Goal: Task Accomplishment & Management: Use online tool/utility

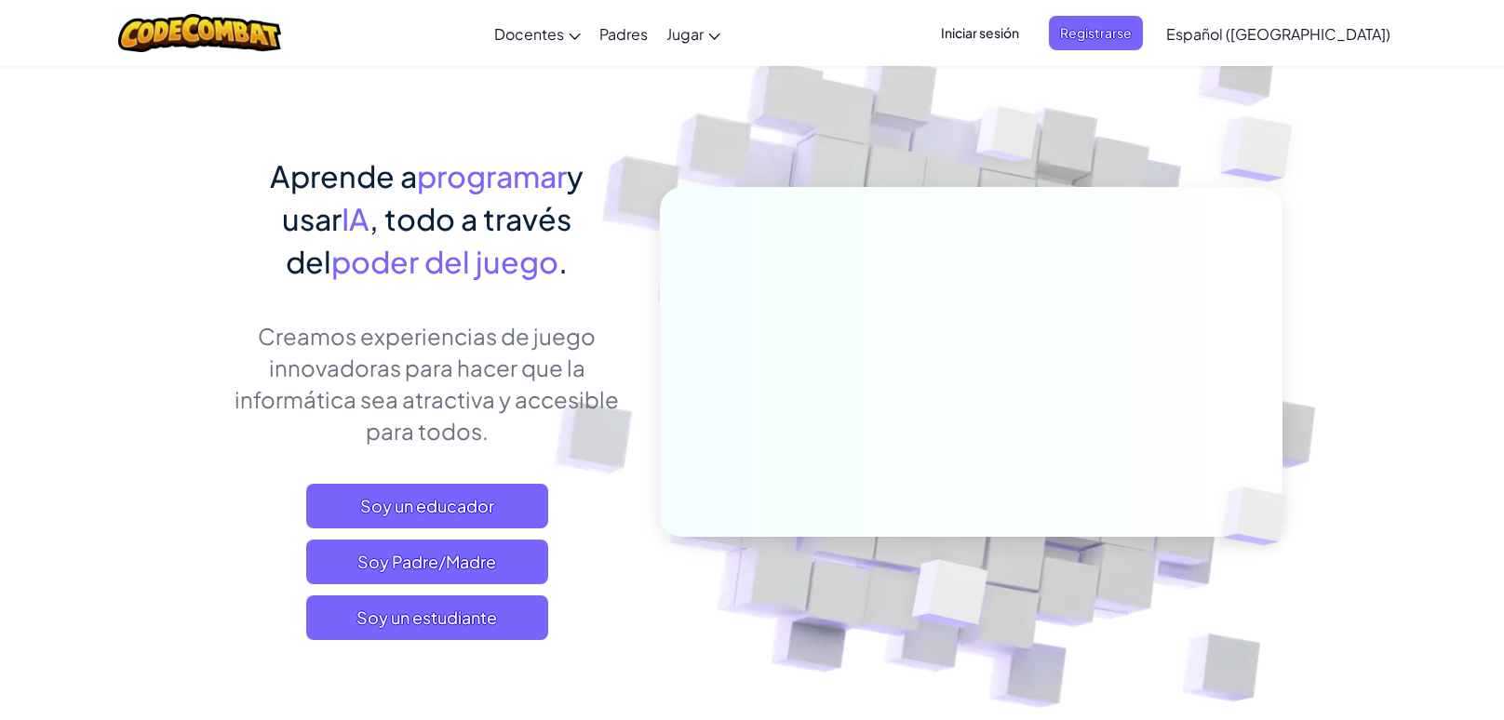
scroll to position [84, 0]
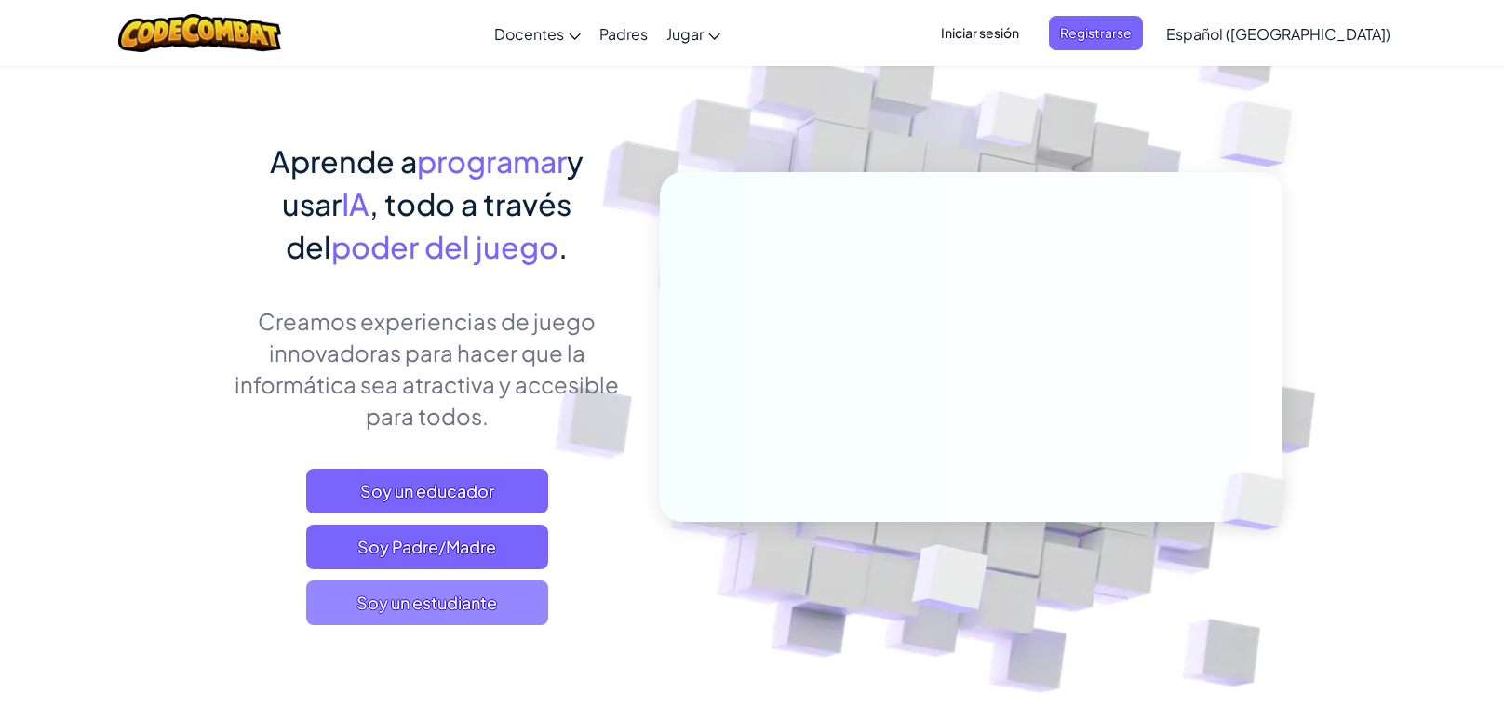
click at [514, 618] on span "Soy un estudiante" at bounding box center [427, 603] width 242 height 45
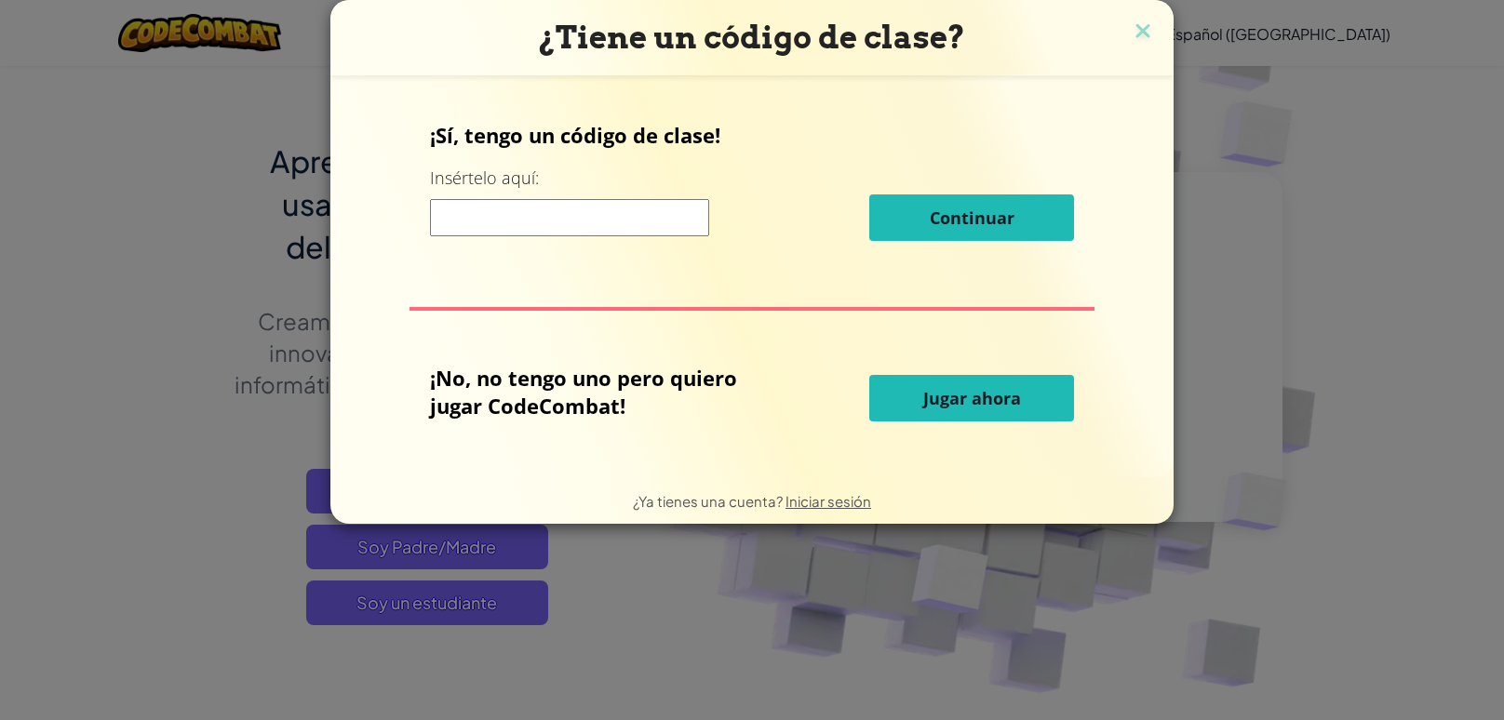
click at [1007, 384] on button "Jugar ahora" at bounding box center [971, 398] width 205 height 47
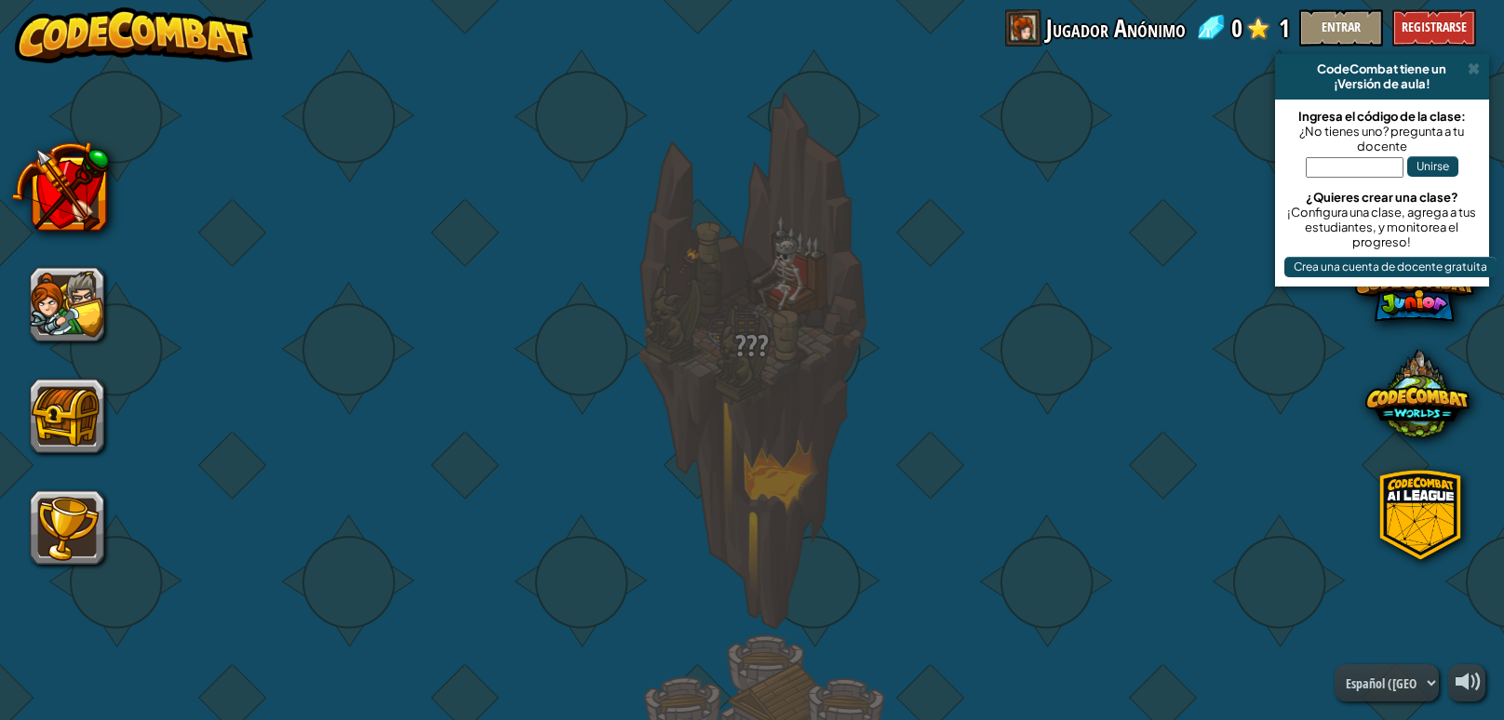
select select "es-419"
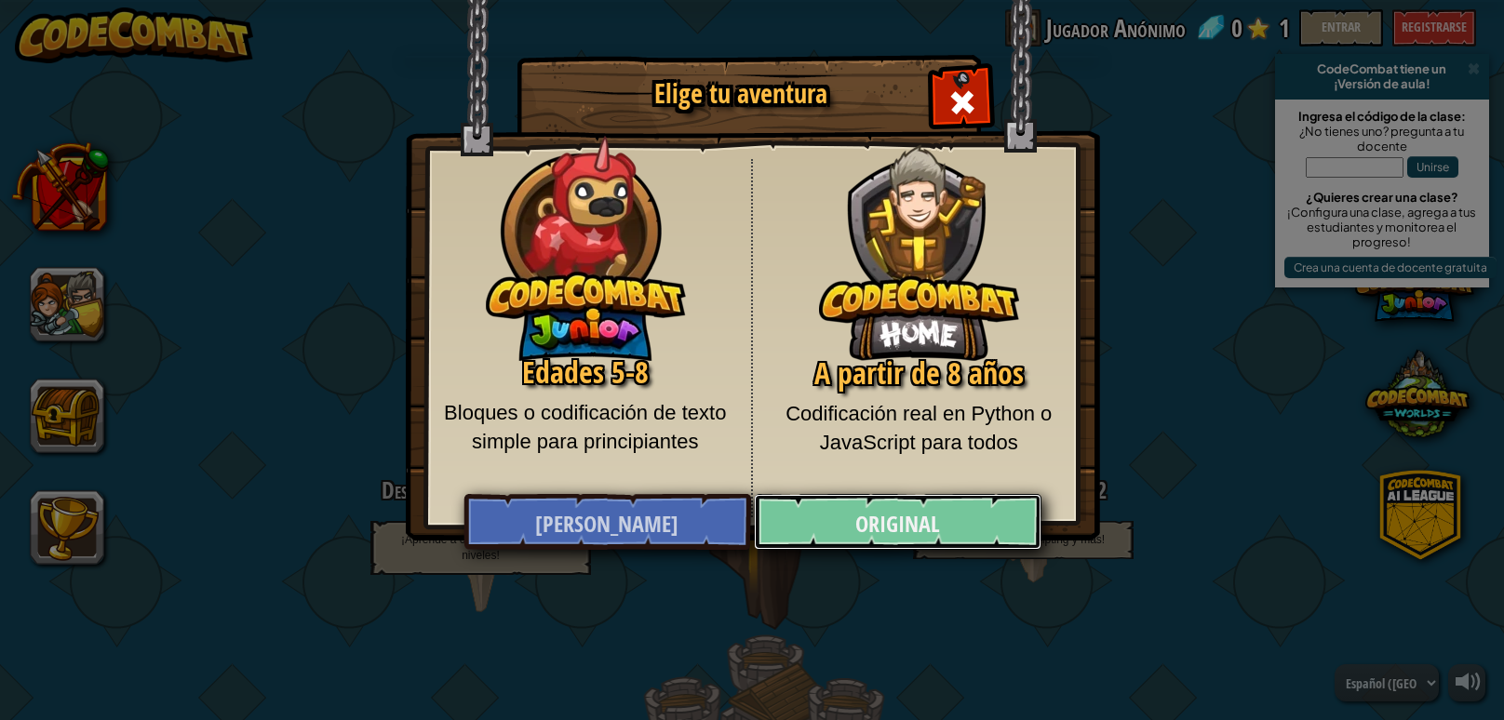
click at [894, 534] on font "Original" at bounding box center [897, 525] width 85 height 30
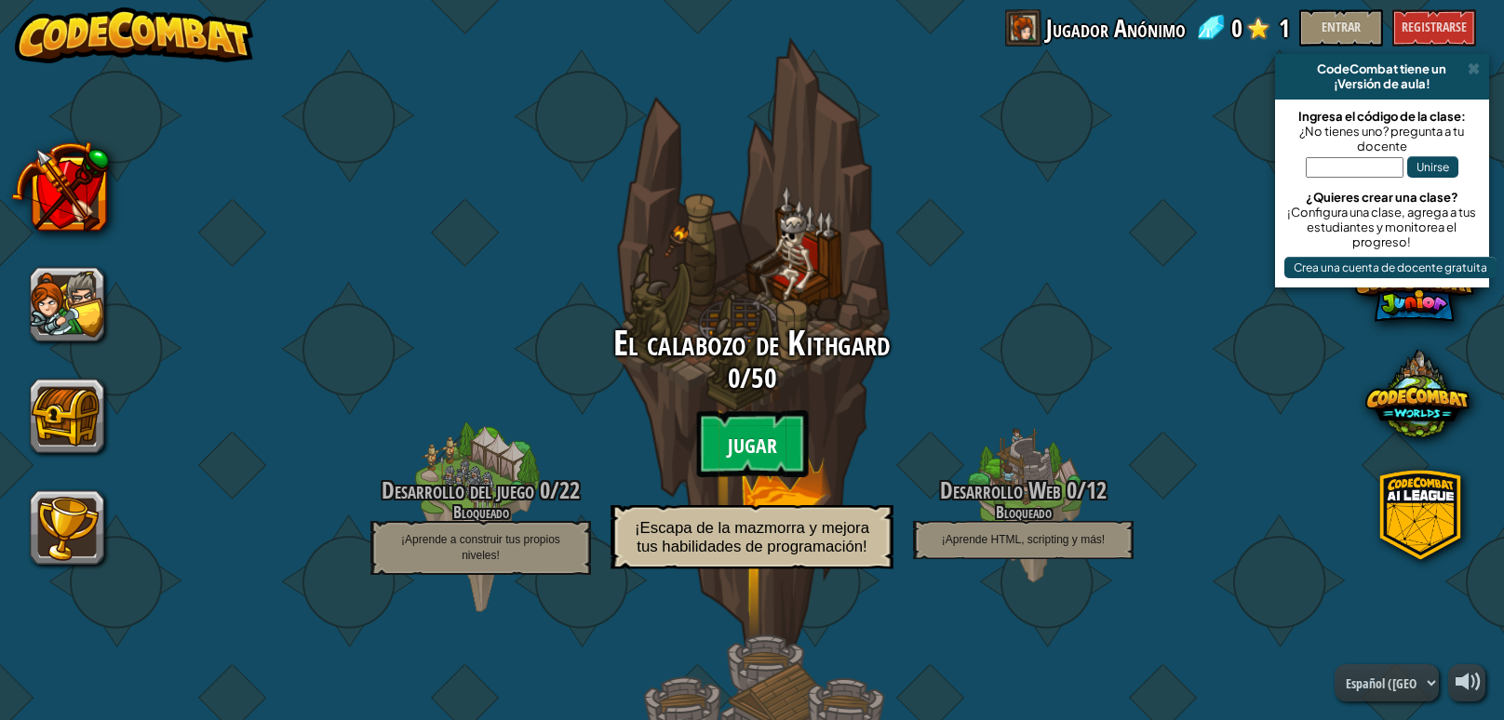
click at [760, 443] on font "Jugar" at bounding box center [752, 446] width 49 height 28
select select "es-419"
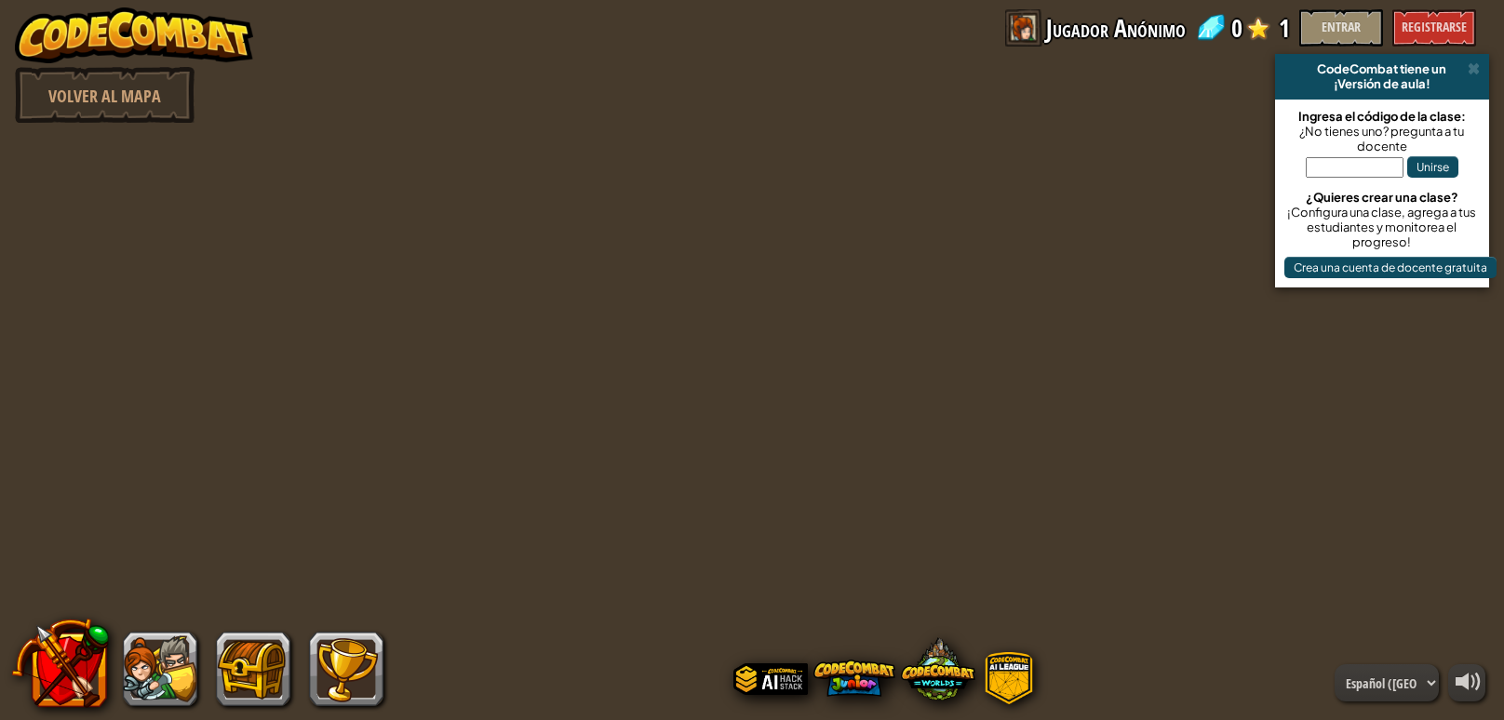
select select "es-419"
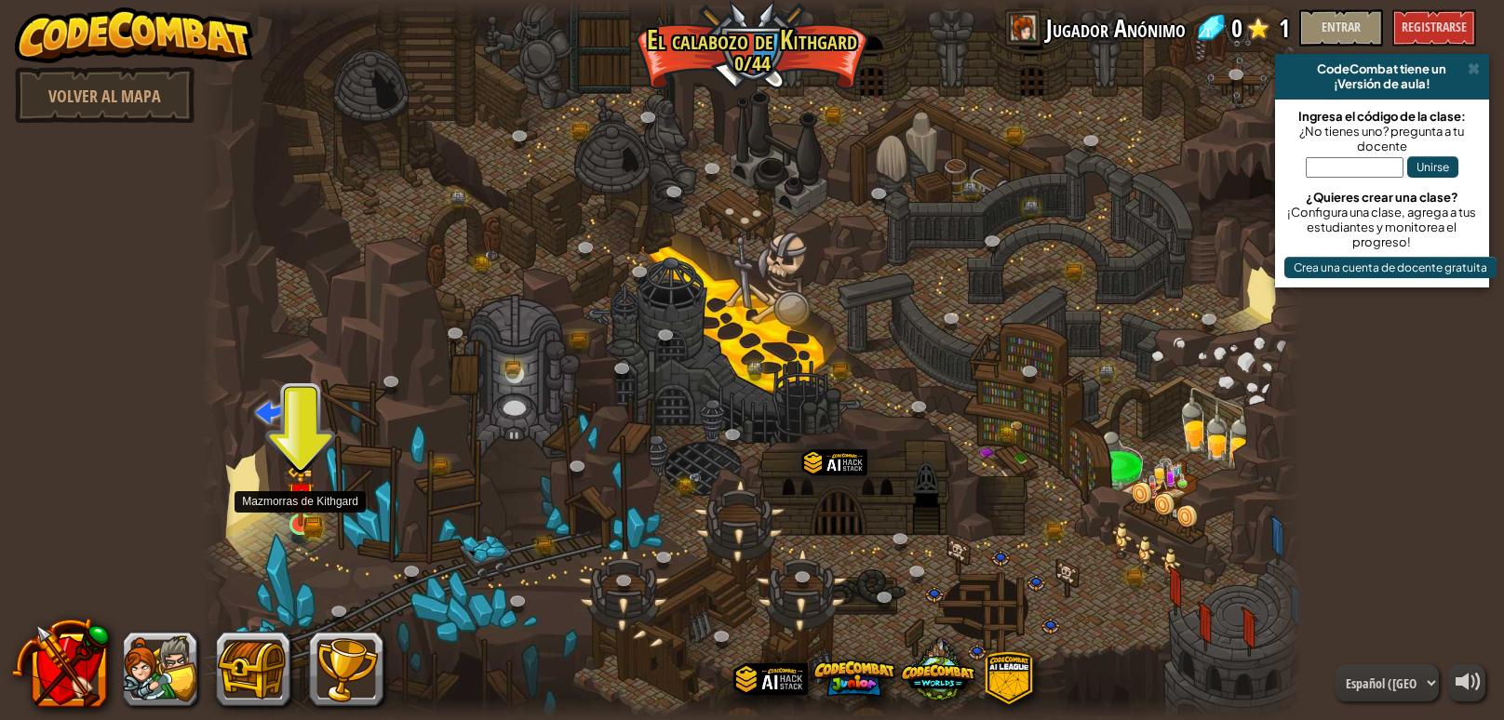
click at [291, 523] on img at bounding box center [301, 495] width 28 height 61
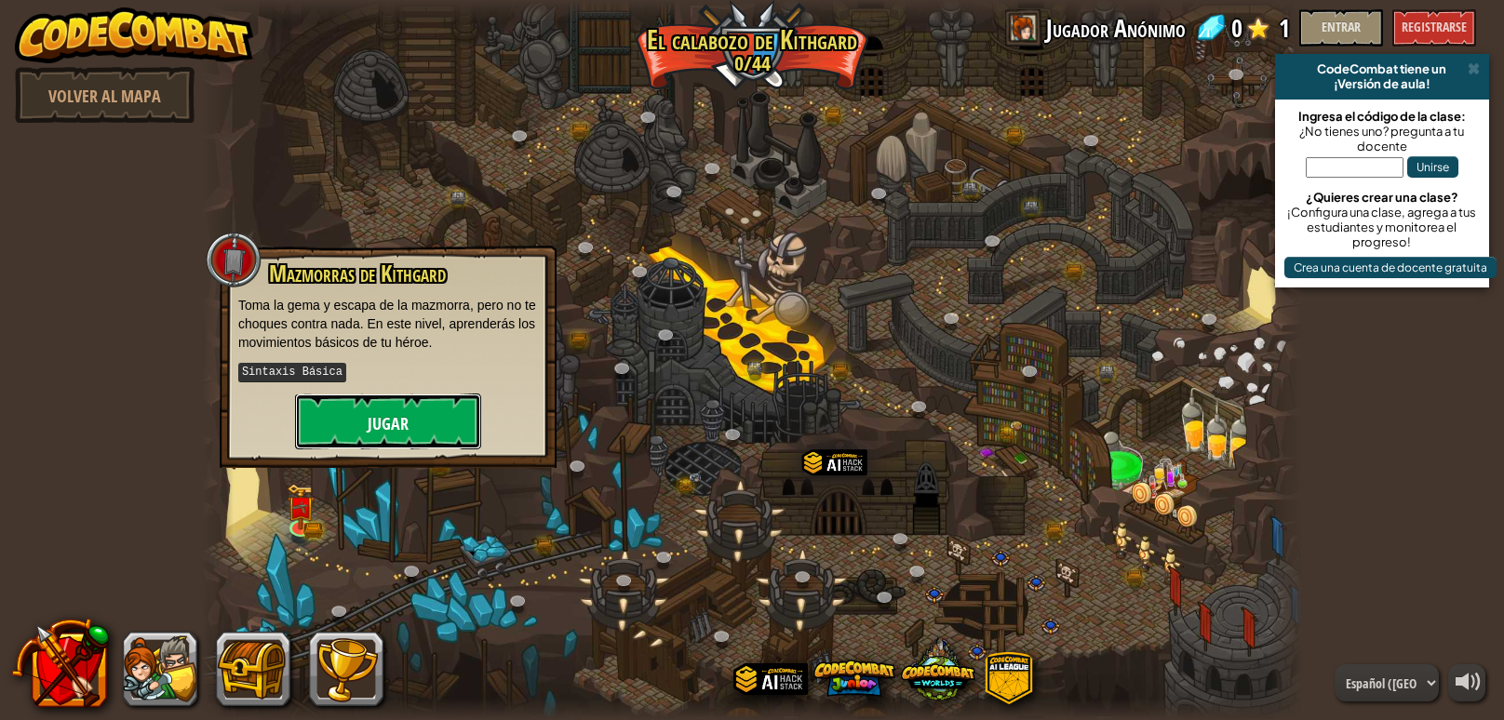
click at [433, 401] on button "Jugar" at bounding box center [388, 422] width 186 height 56
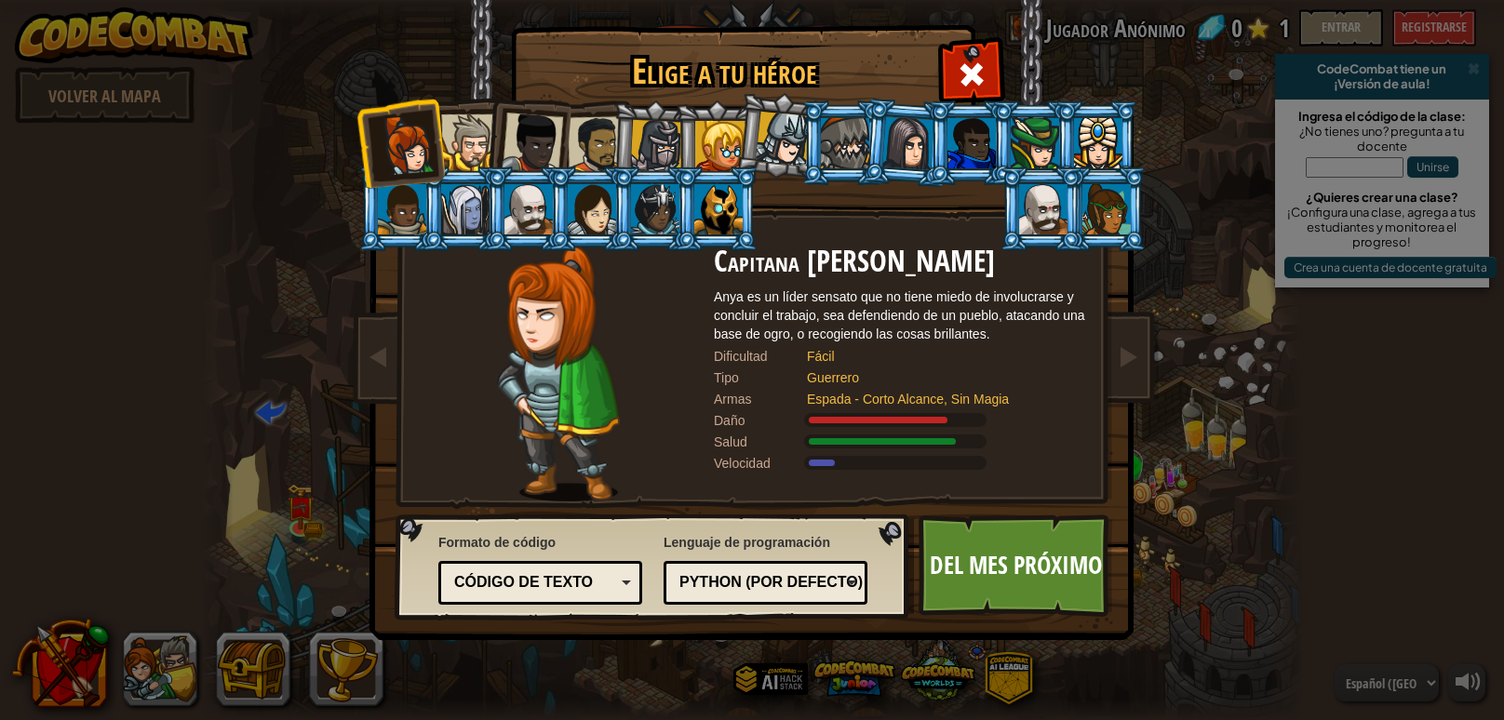
click at [489, 134] on li at bounding box center [526, 139] width 91 height 91
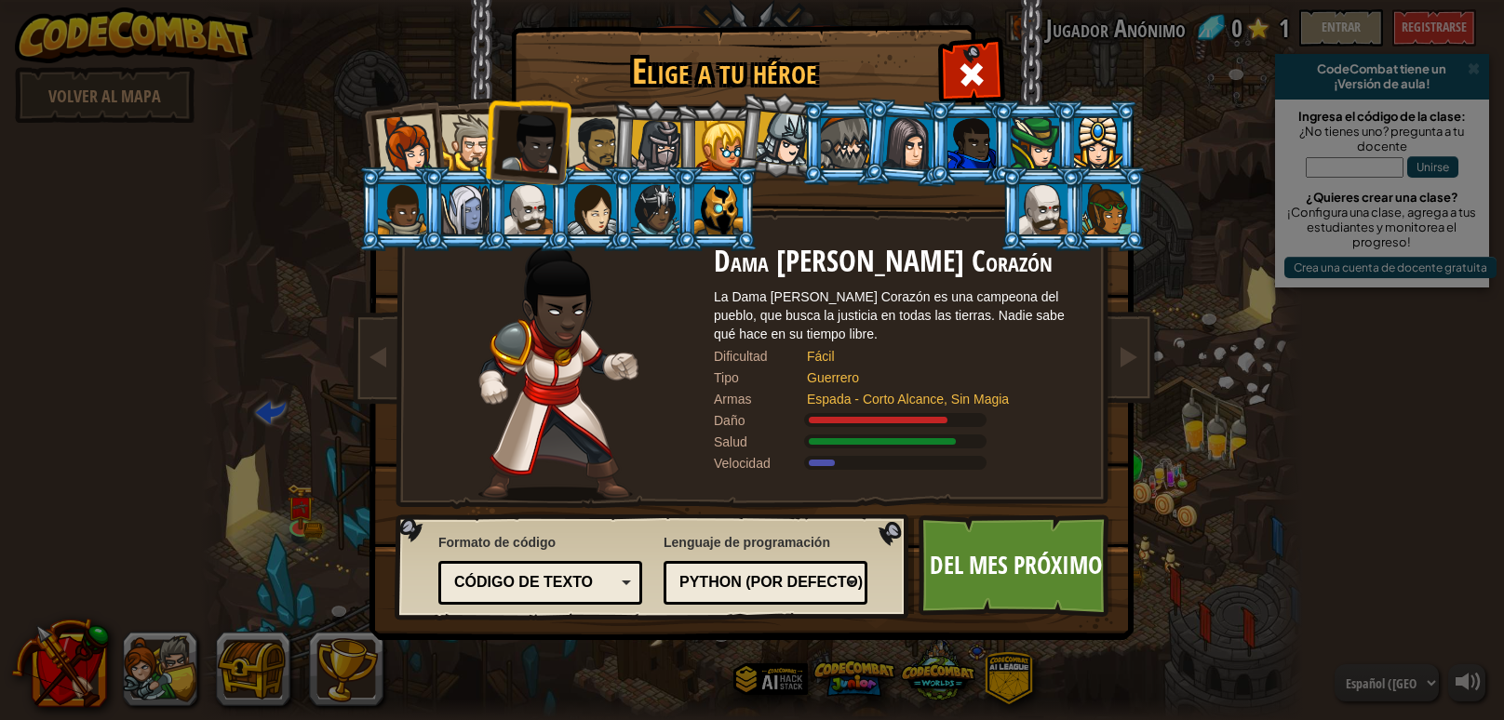
click at [474, 128] on div at bounding box center [469, 142] width 57 height 57
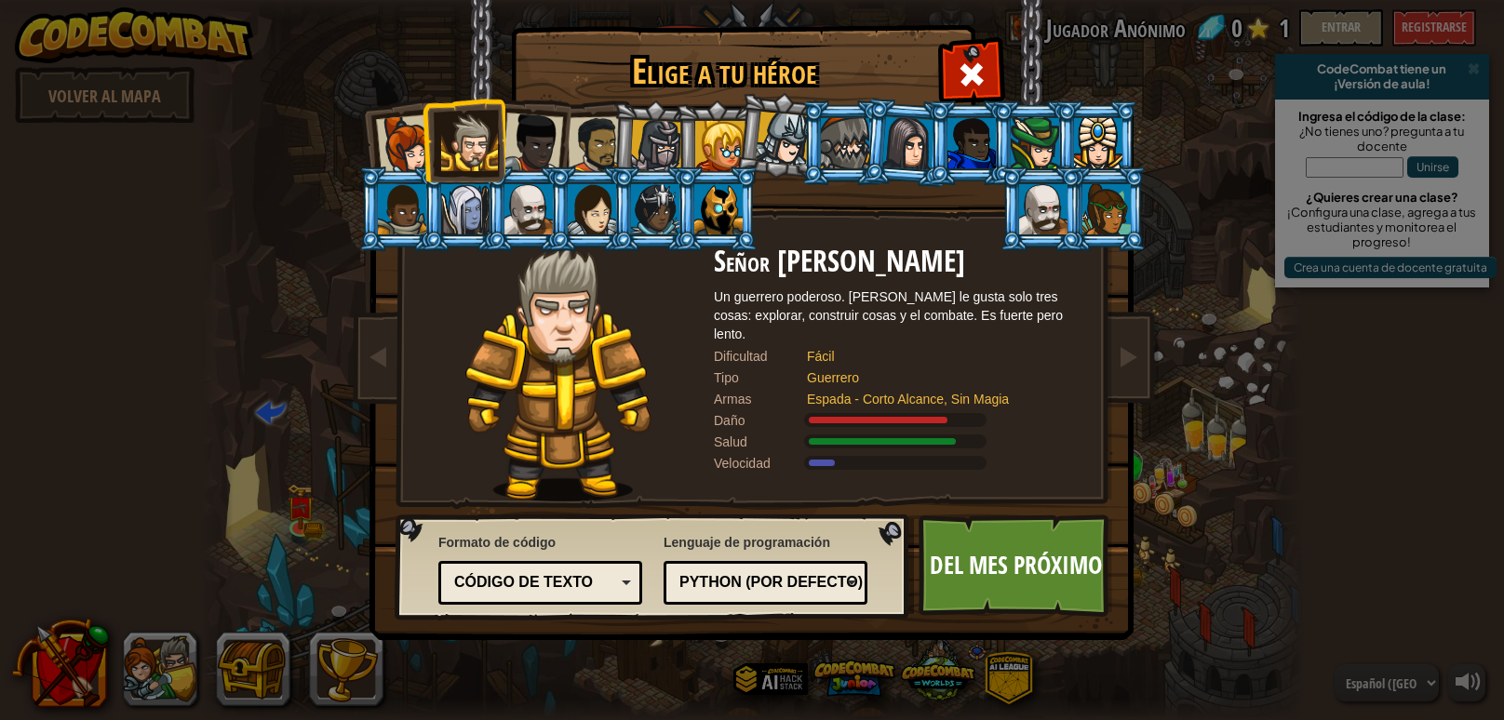
click at [744, 222] on li at bounding box center [717, 209] width 84 height 85
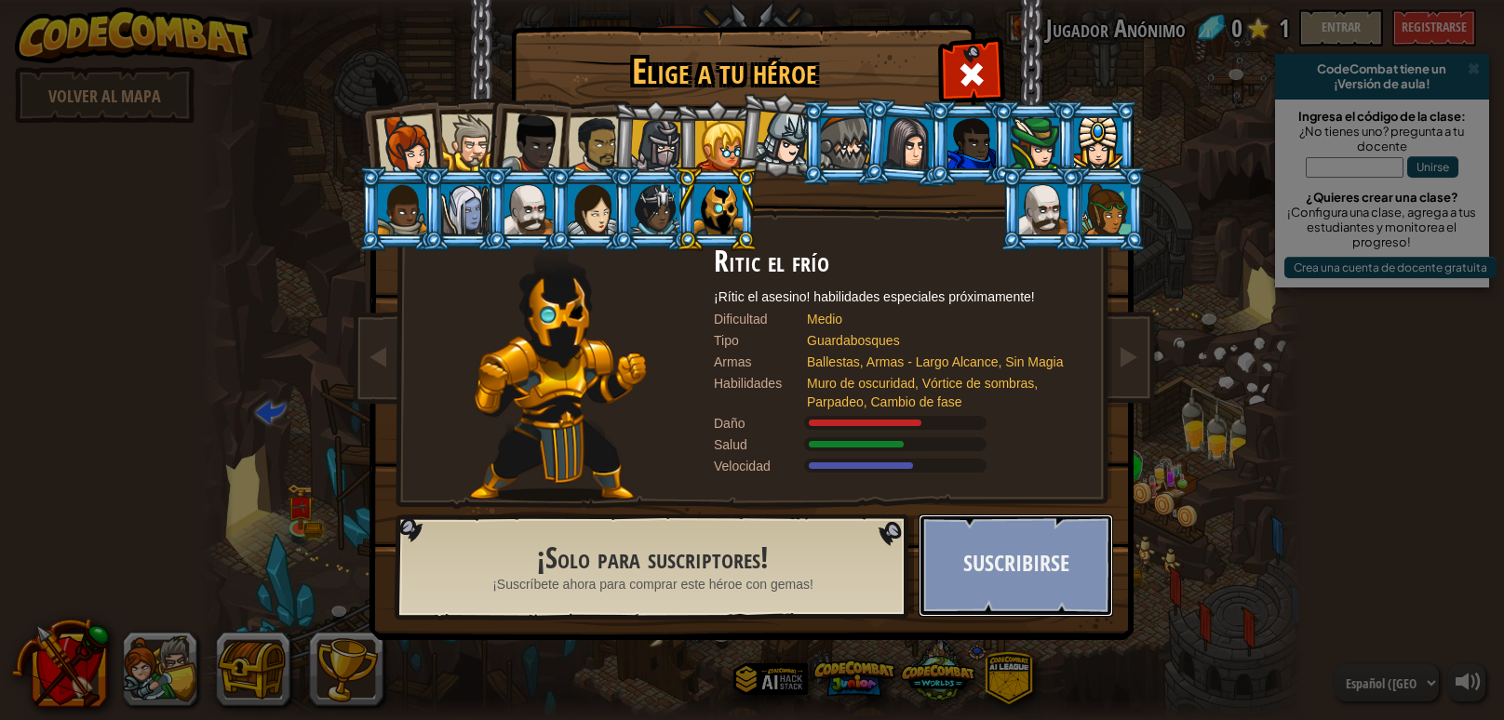
click at [1018, 594] on button "Suscribirse" at bounding box center [1016, 566] width 195 height 102
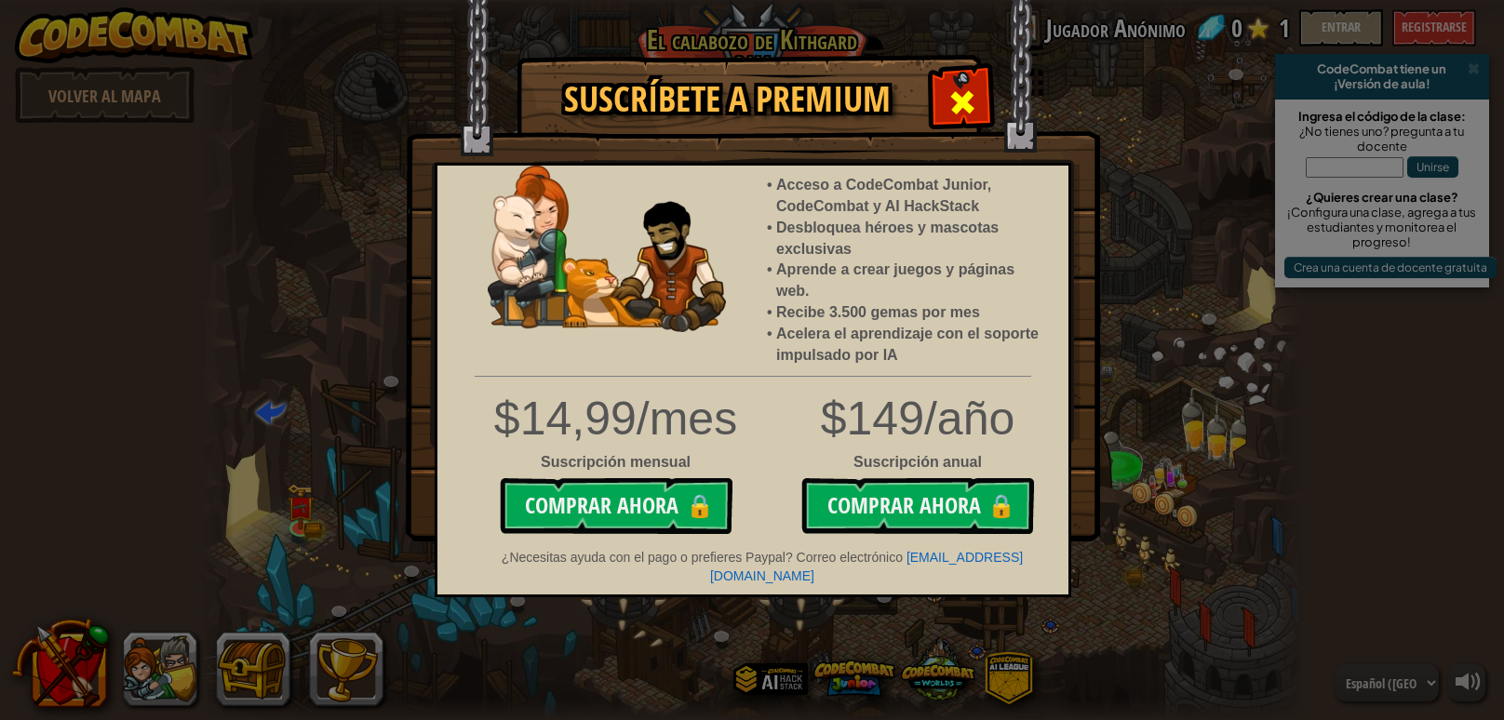
click at [965, 122] on div at bounding box center [962, 100] width 59 height 59
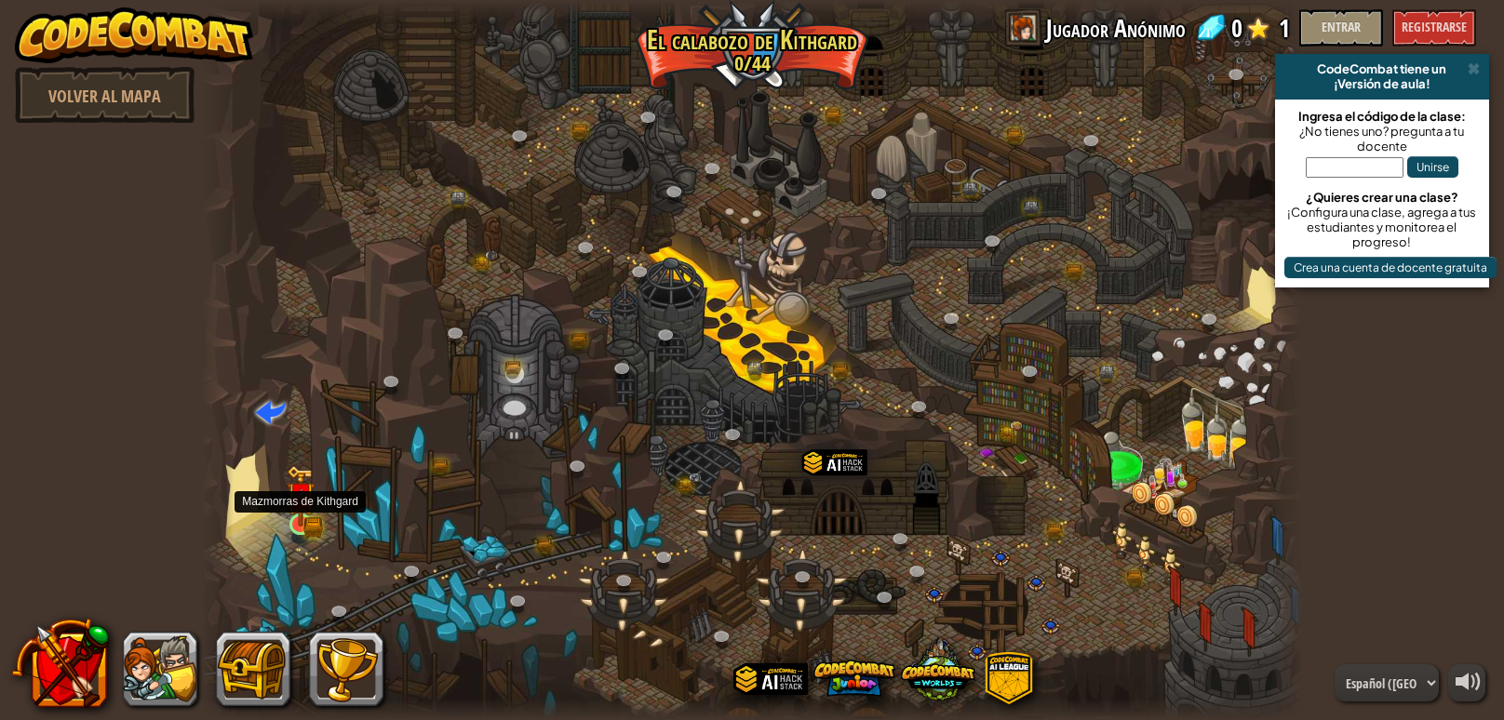
click at [306, 513] on img at bounding box center [301, 495] width 28 height 61
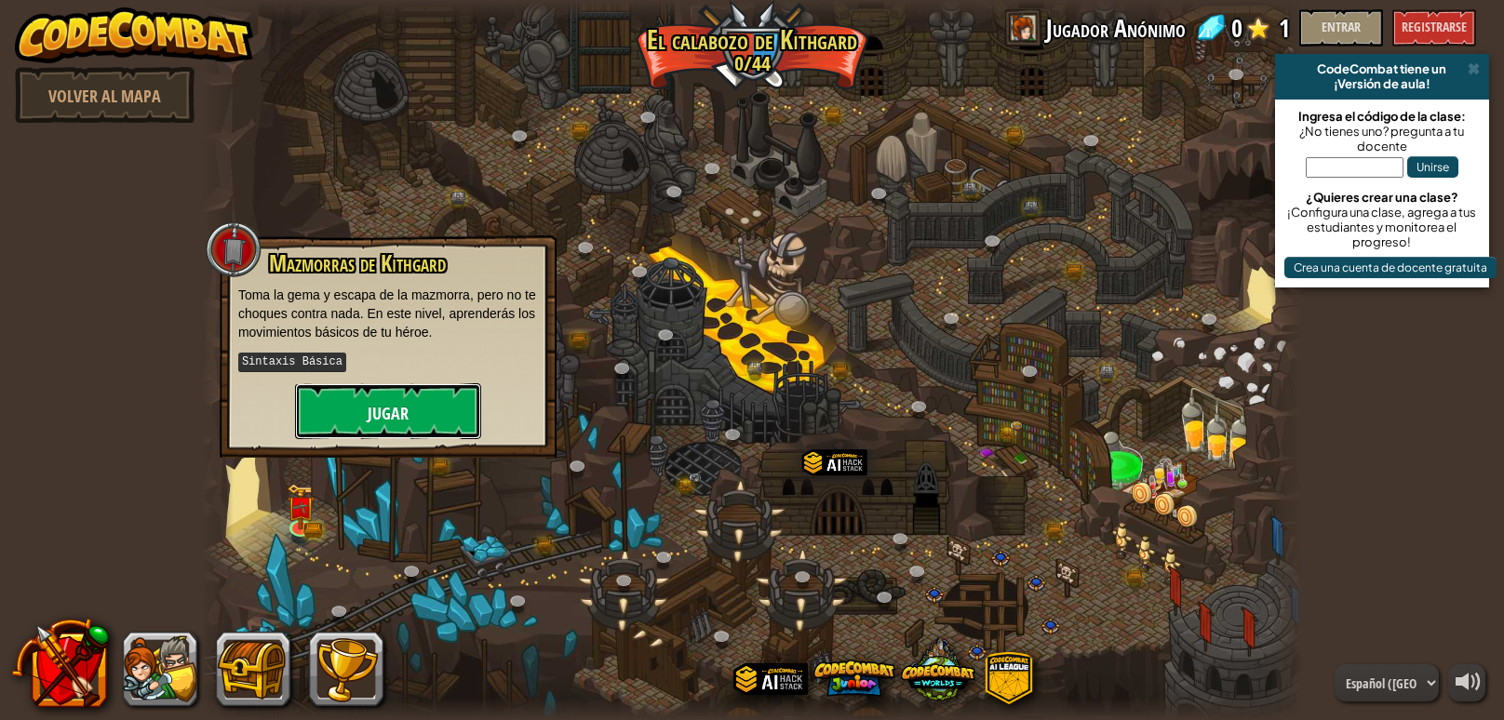
click at [358, 399] on button "Jugar" at bounding box center [388, 411] width 186 height 56
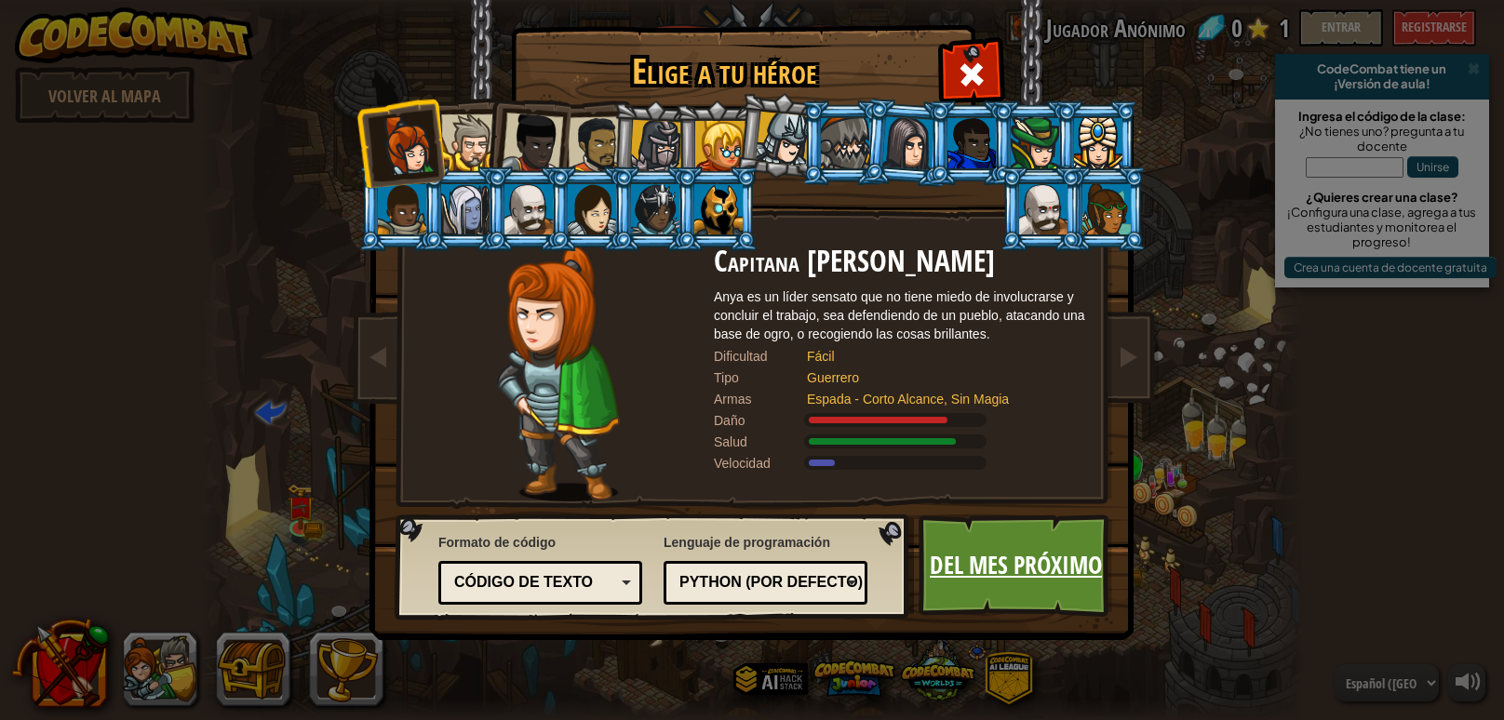
click at [972, 579] on font "Del mes próximo" at bounding box center [1016, 565] width 172 height 34
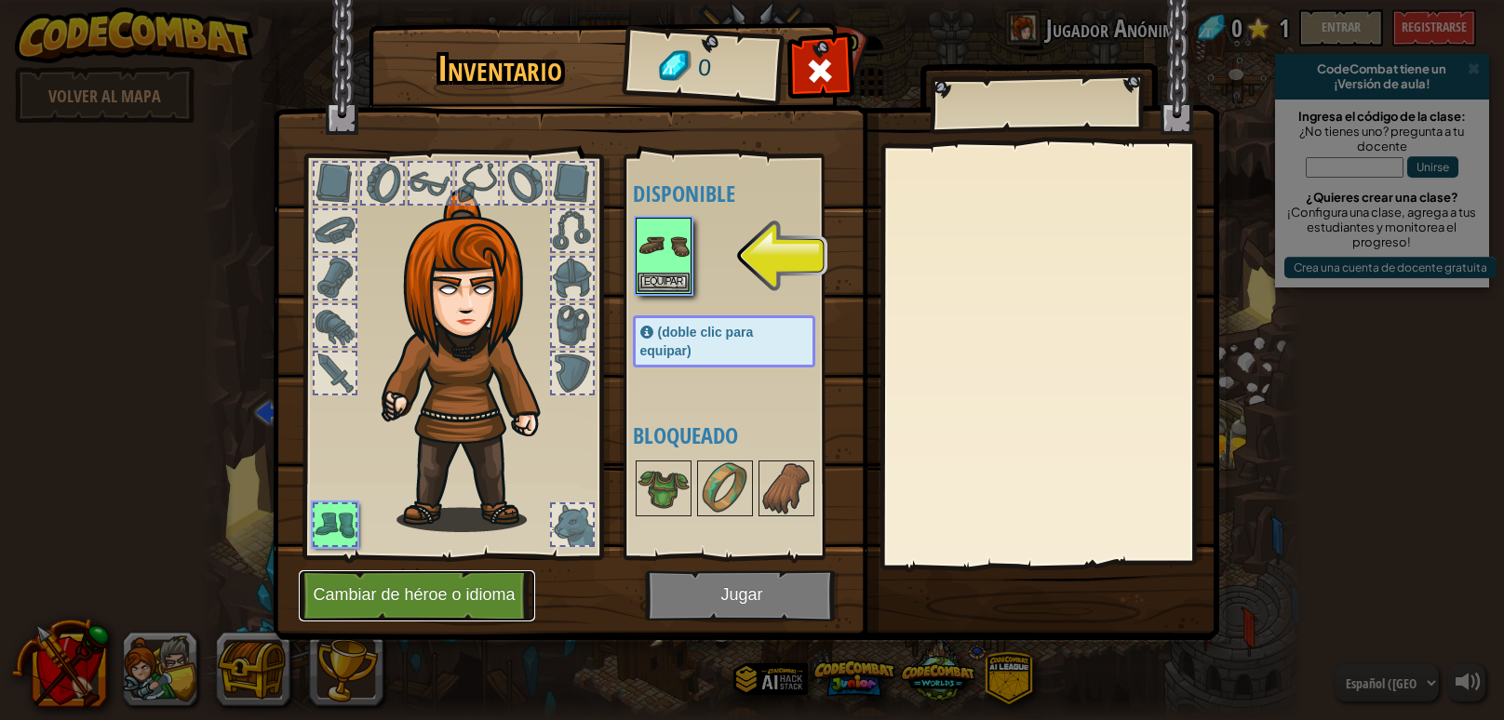
click at [441, 612] on button "Cambiar de héroe o idioma" at bounding box center [417, 596] width 236 height 51
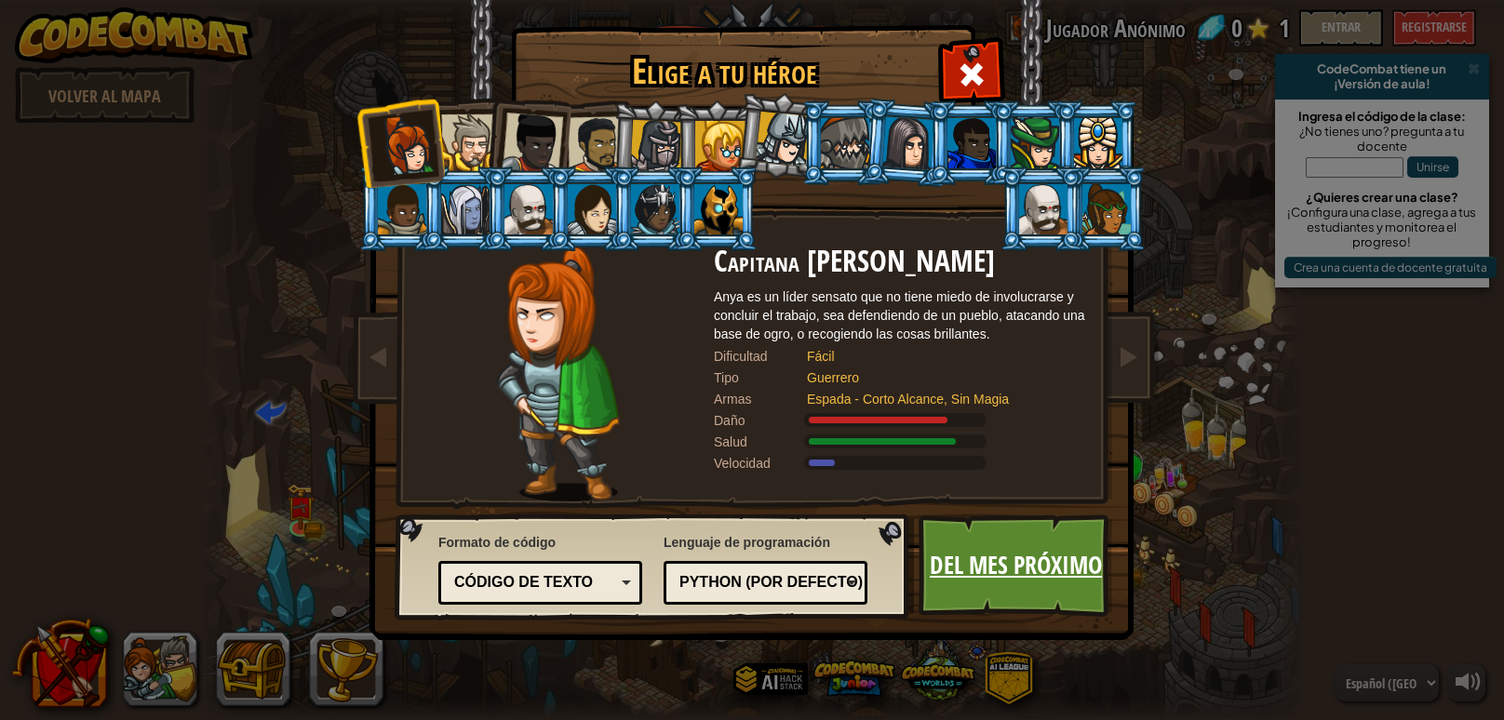
click at [938, 571] on font "Del mes próximo" at bounding box center [1016, 565] width 172 height 34
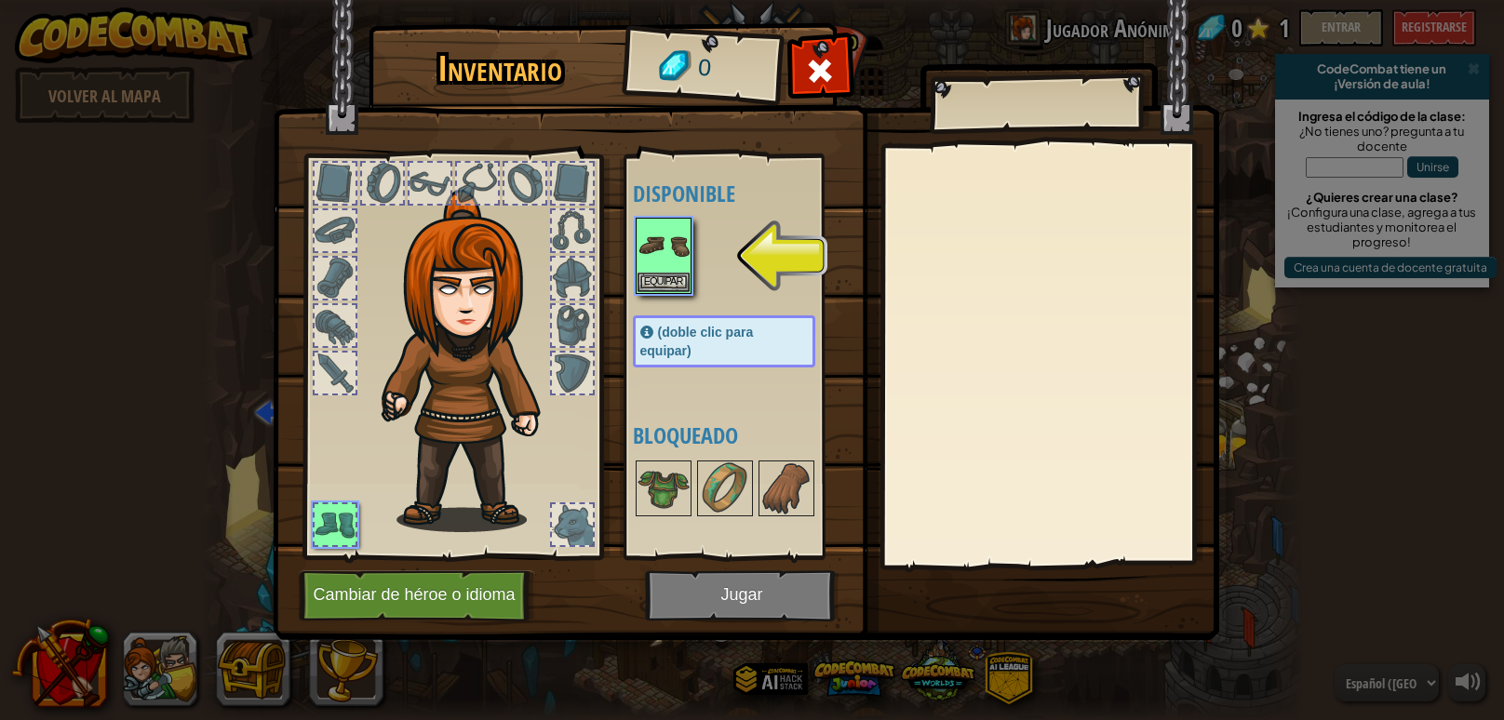
click at [733, 599] on img at bounding box center [746, 303] width 947 height 676
click at [638, 233] on img at bounding box center [664, 246] width 52 height 52
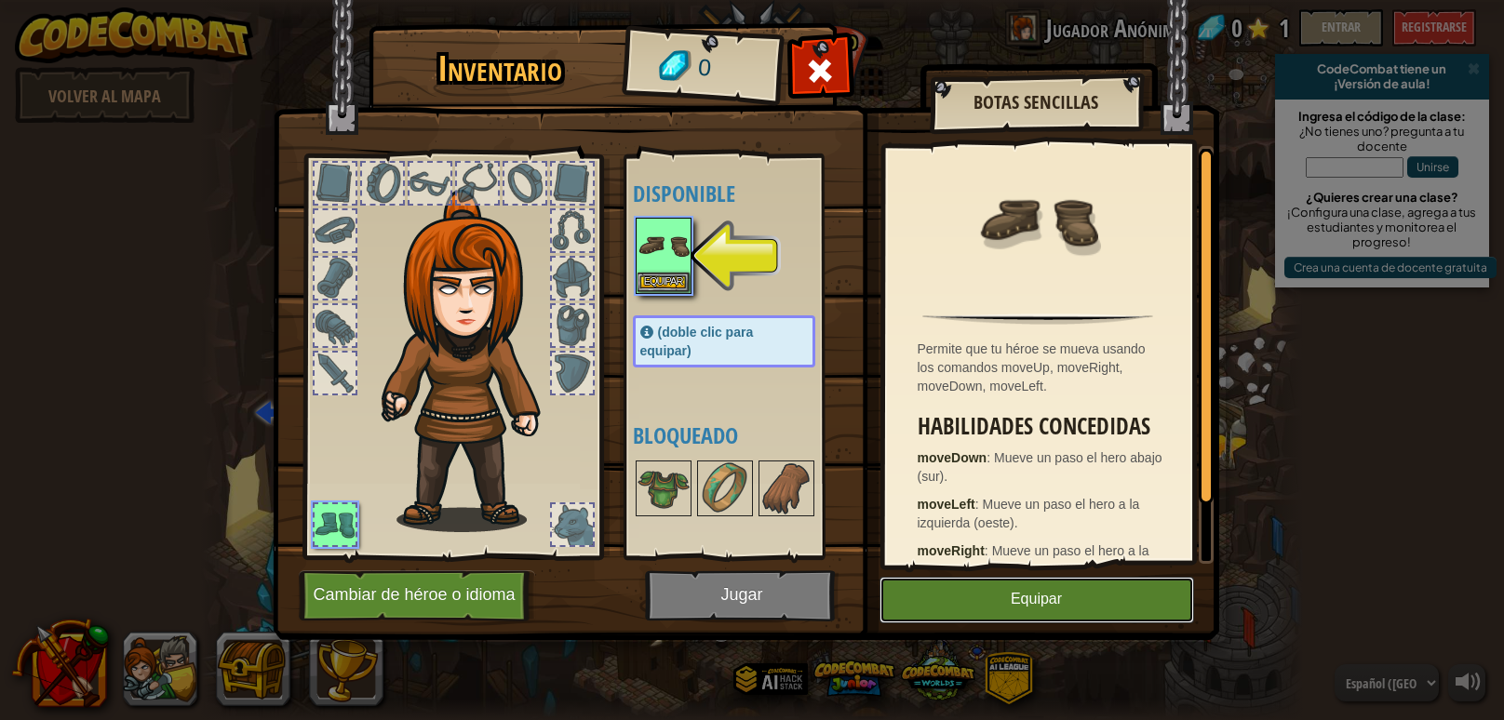
click at [999, 587] on button "Equipar" at bounding box center [1037, 600] width 315 height 47
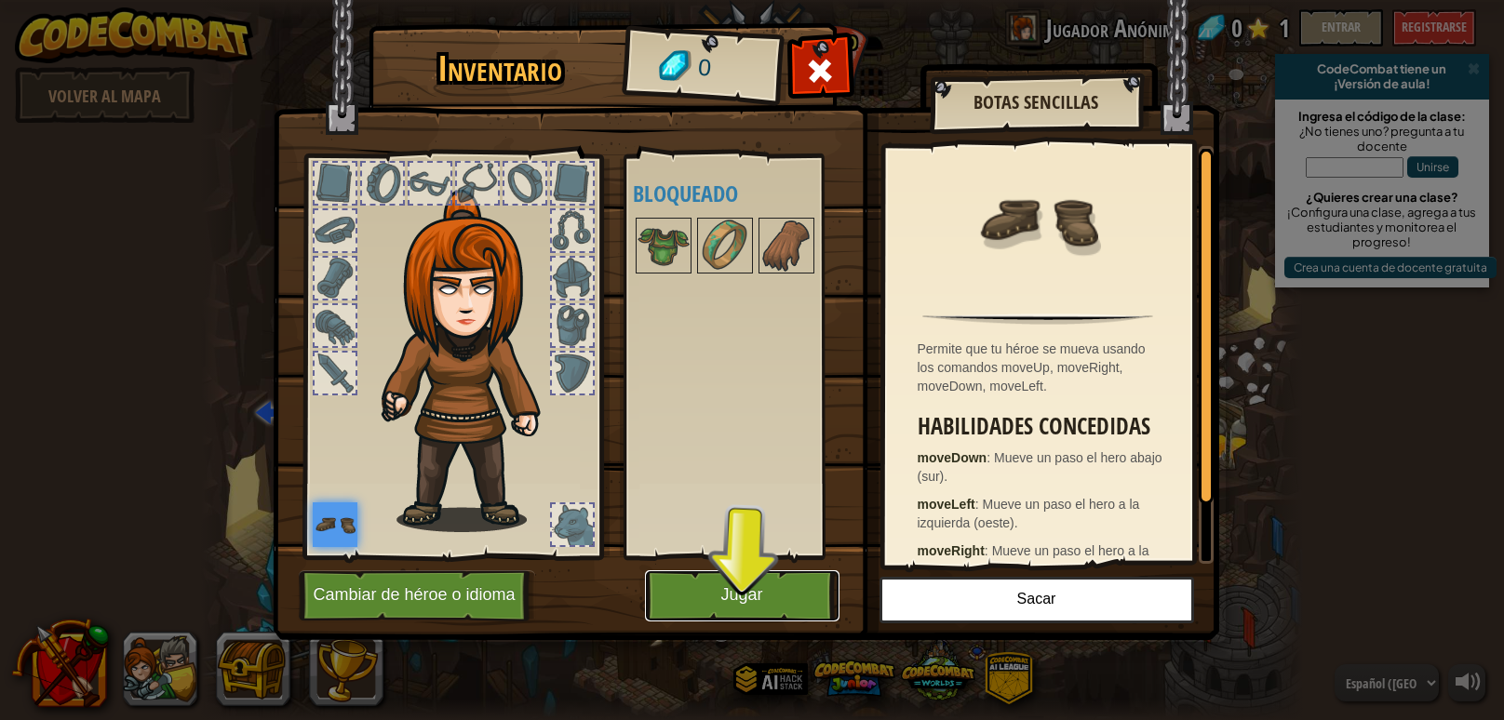
click at [681, 607] on button "Jugar" at bounding box center [742, 596] width 195 height 51
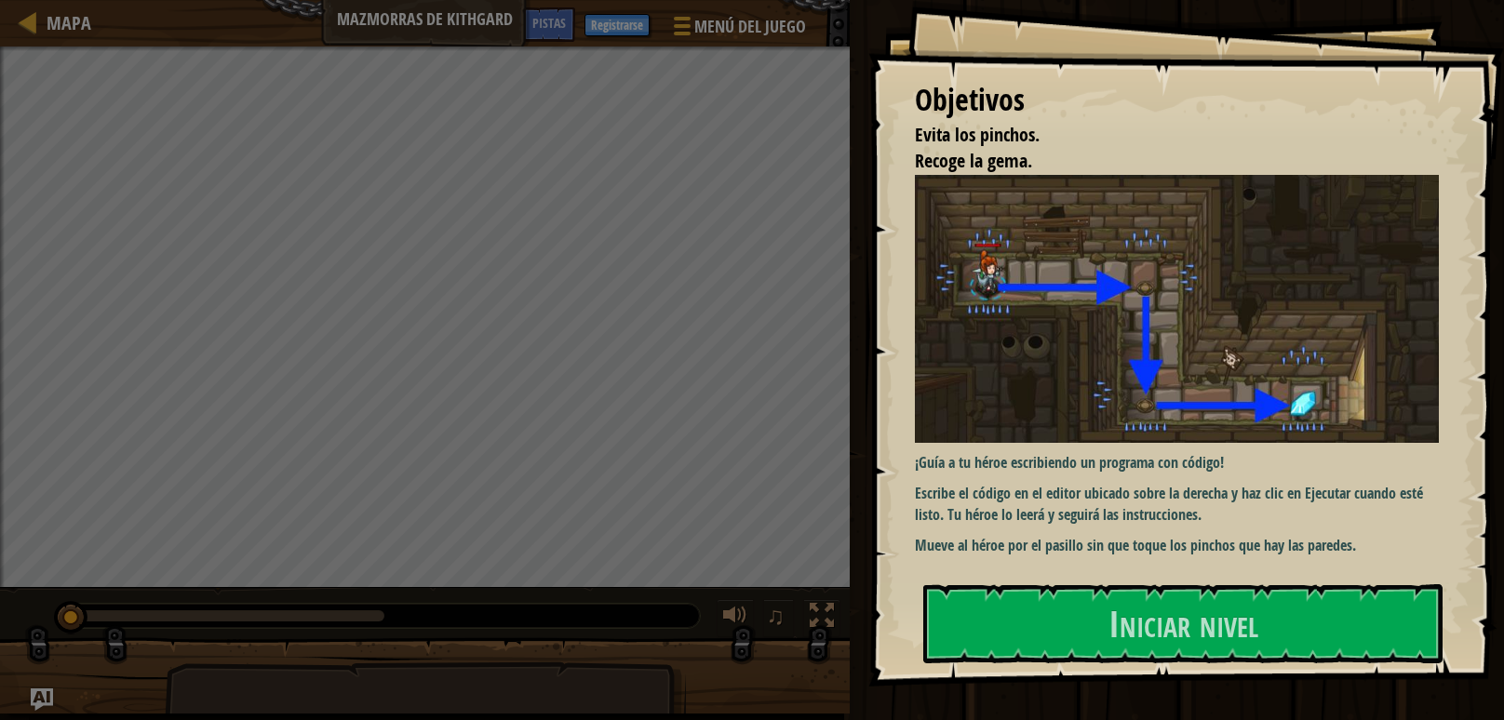
click at [1036, 454] on font "¡Guía a tu héroe escribiendo un programa con código!" at bounding box center [1069, 462] width 309 height 20
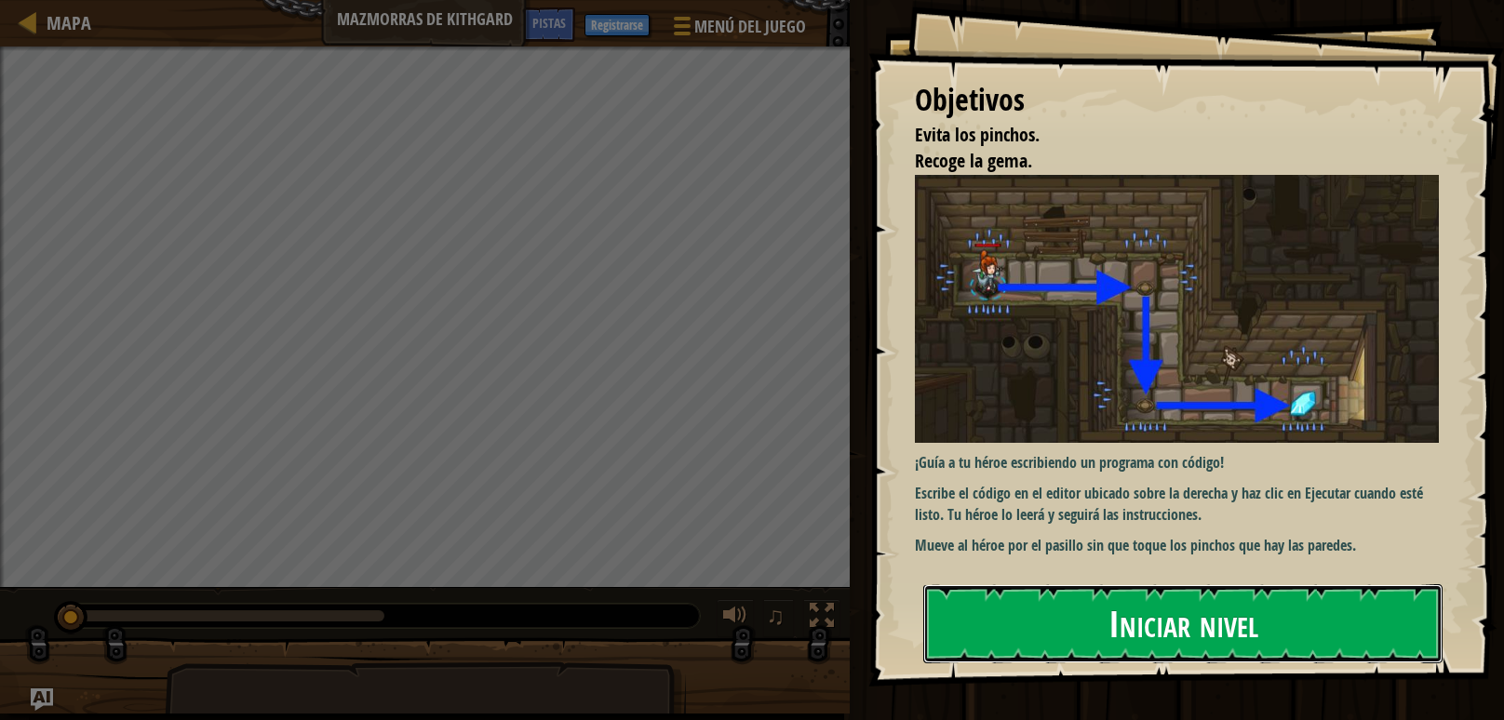
click at [1086, 620] on button "Iniciar nivel" at bounding box center [1182, 624] width 519 height 78
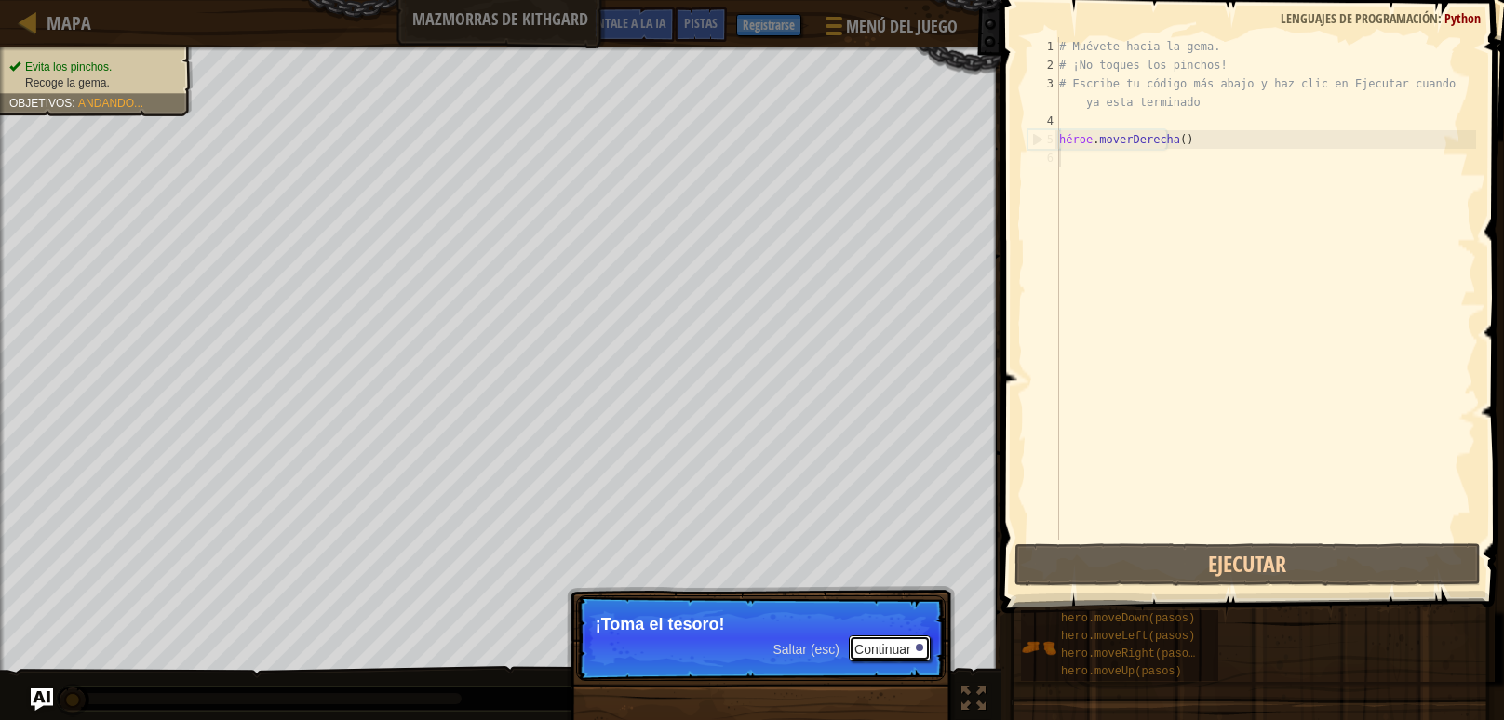
click at [889, 650] on font "Continuar" at bounding box center [882, 649] width 57 height 15
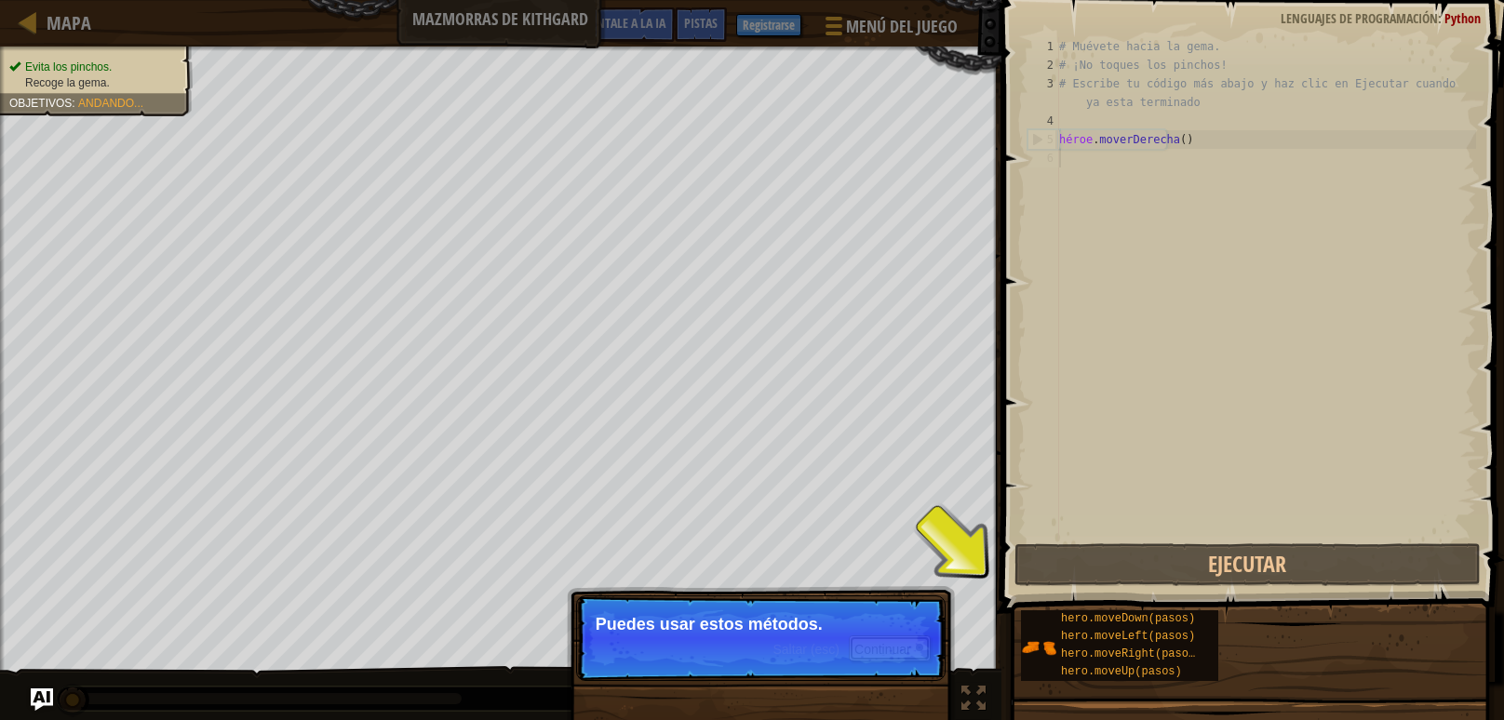
click at [889, 645] on font "Continuar" at bounding box center [882, 649] width 57 height 15
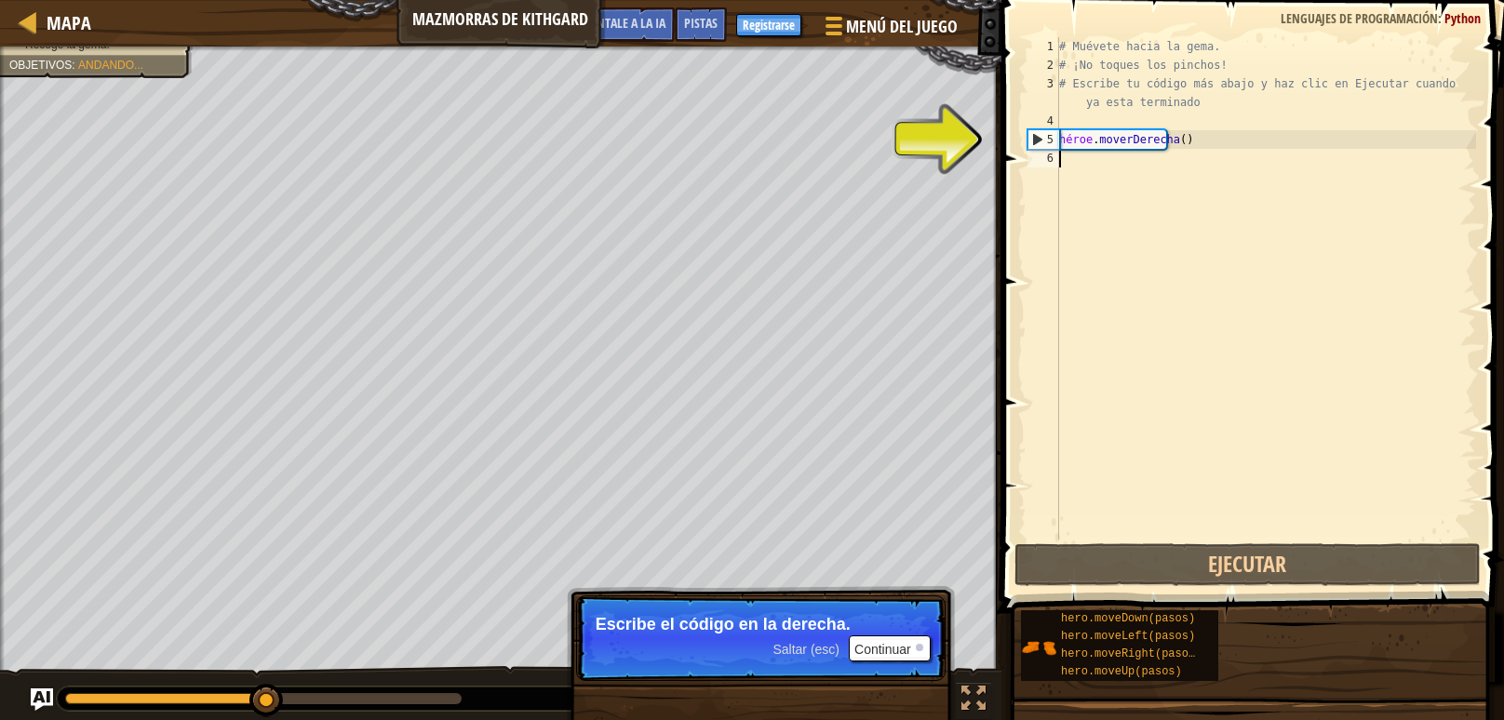
type textarea "s"
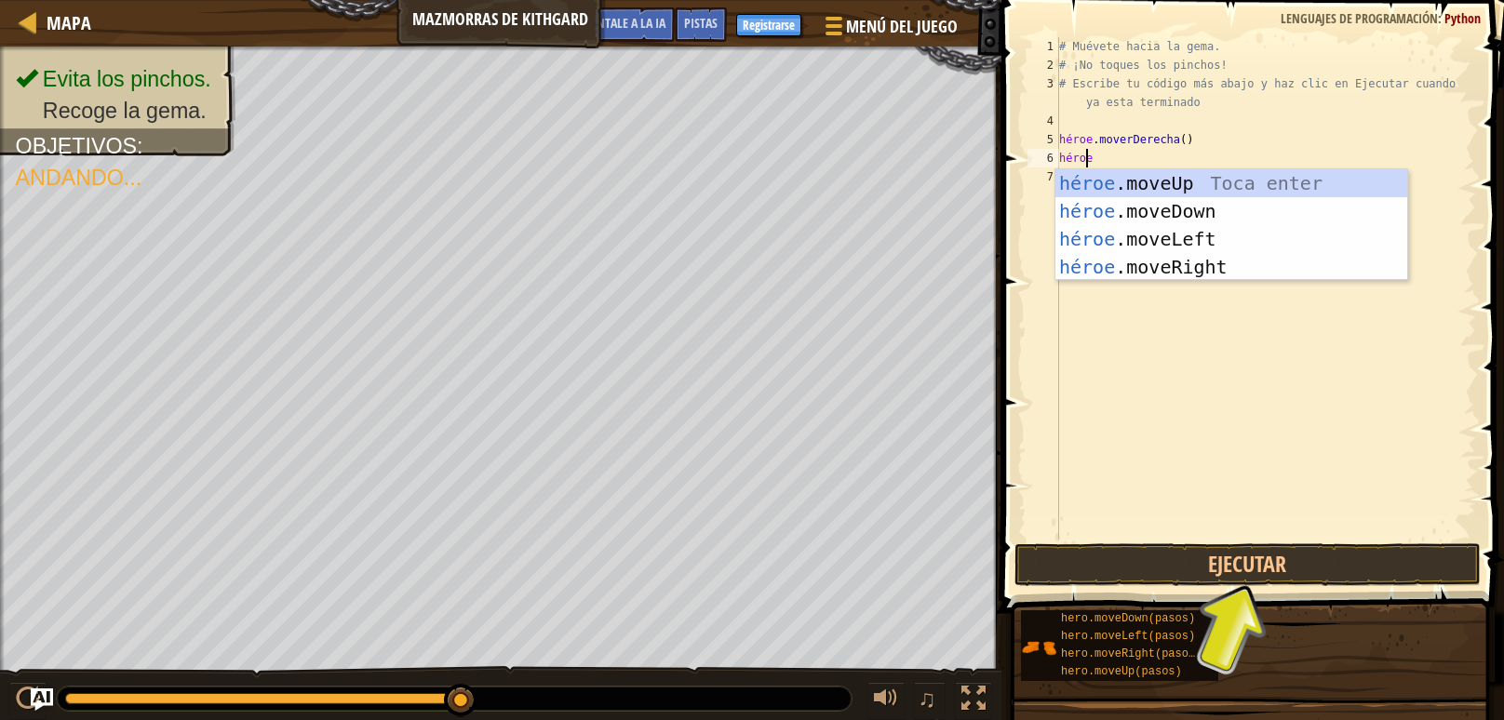
type textarea "heroe"
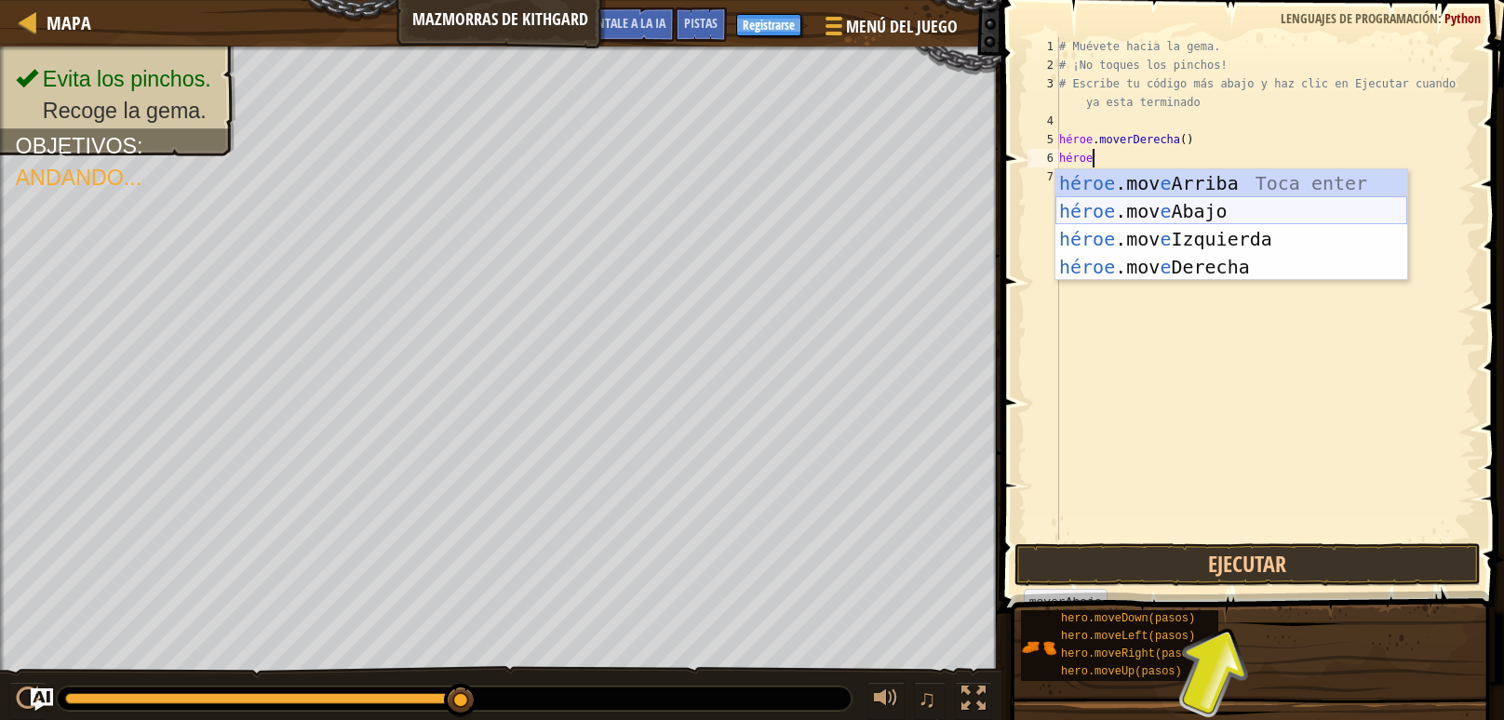
click at [1241, 210] on div "héroe .mov e Arriba Toca enter héroe .mov e Abajo Toca Enter héroe .mov e Izqui…" at bounding box center [1232, 253] width 352 height 168
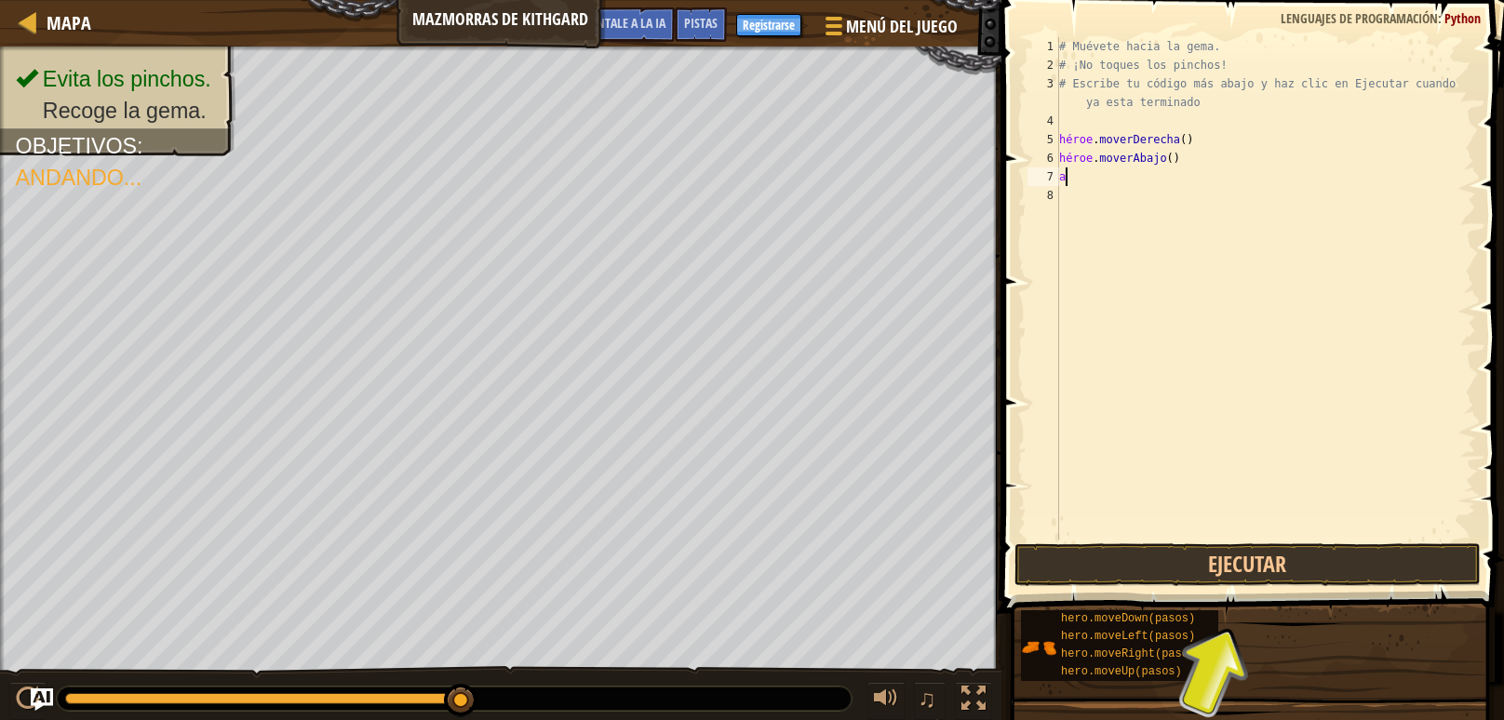
scroll to position [8, 0]
click at [1267, 569] on button "Ejecutar" at bounding box center [1248, 565] width 466 height 43
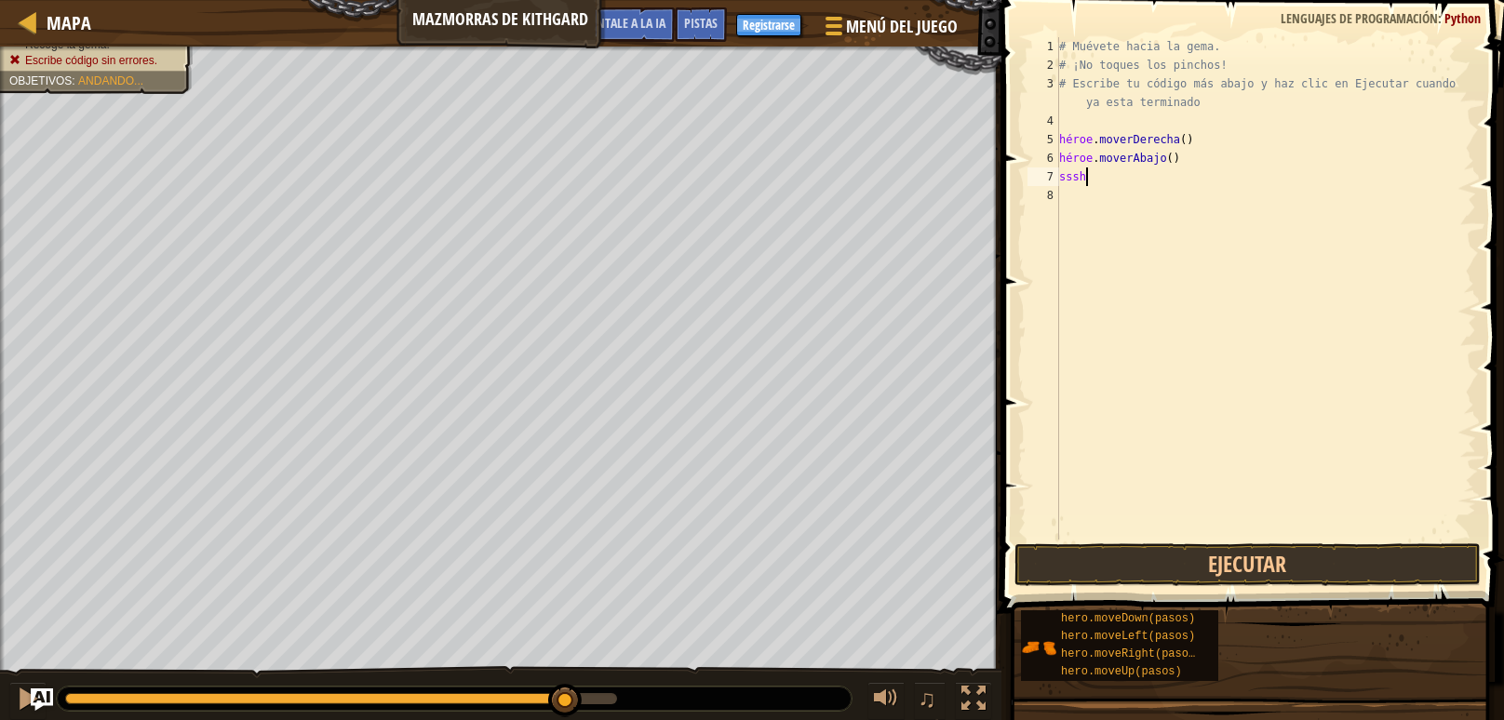
scroll to position [8, 1]
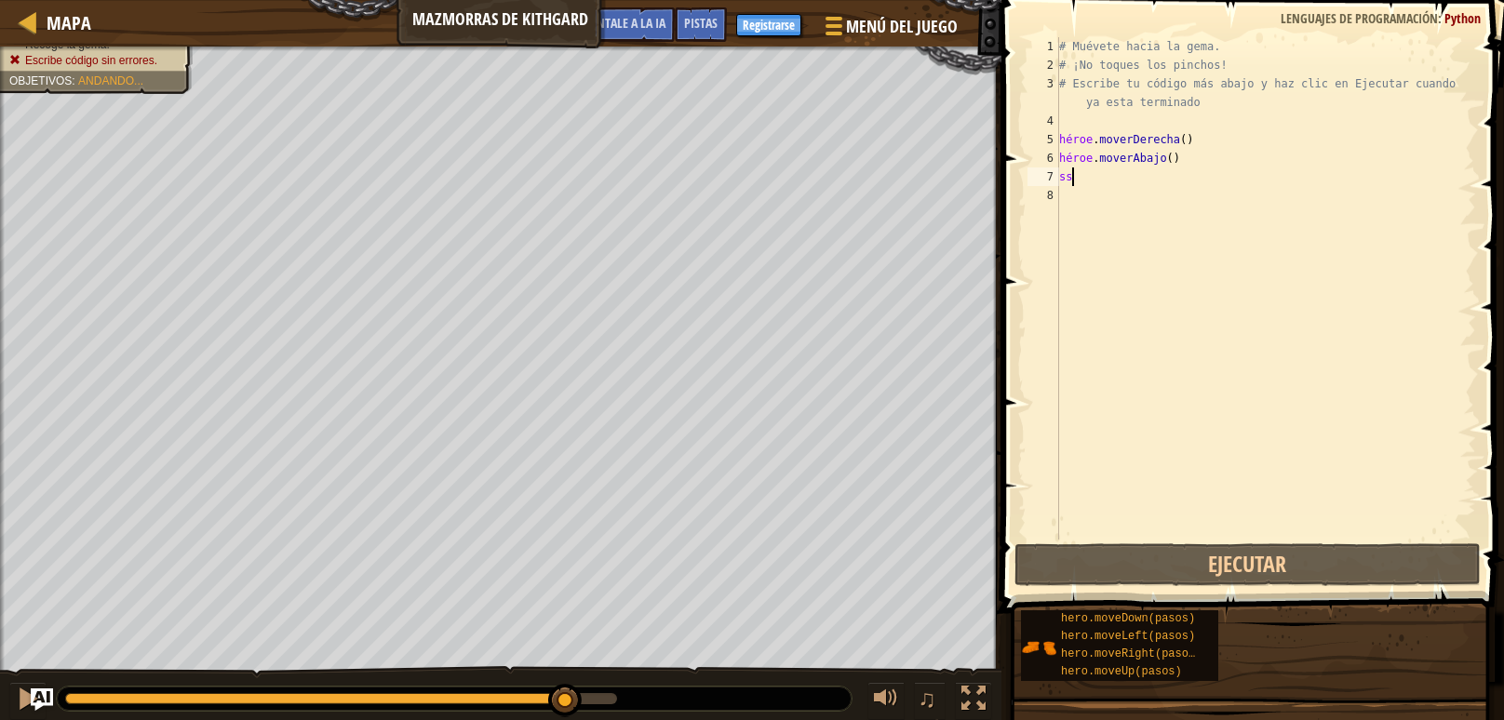
type textarea "s"
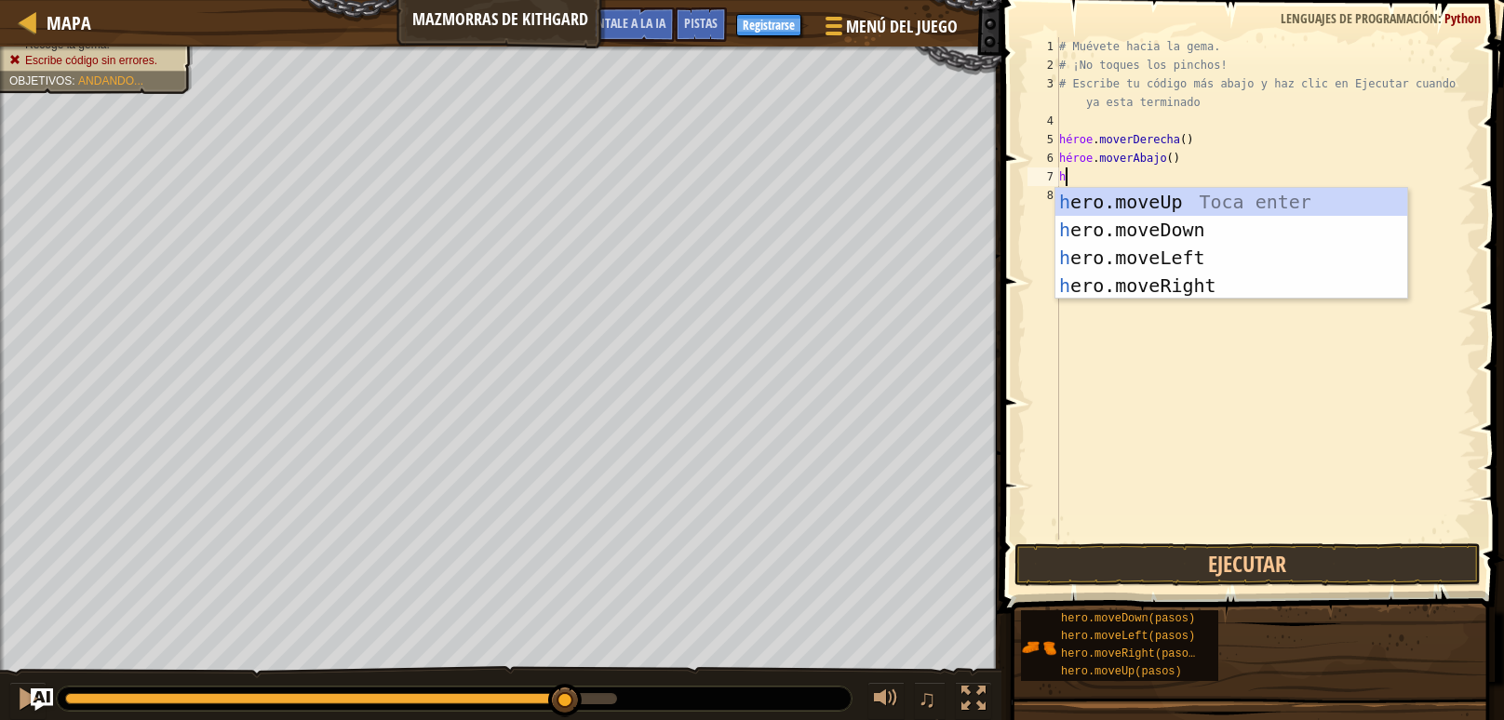
scroll to position [8, 0]
type textarea "heroe"
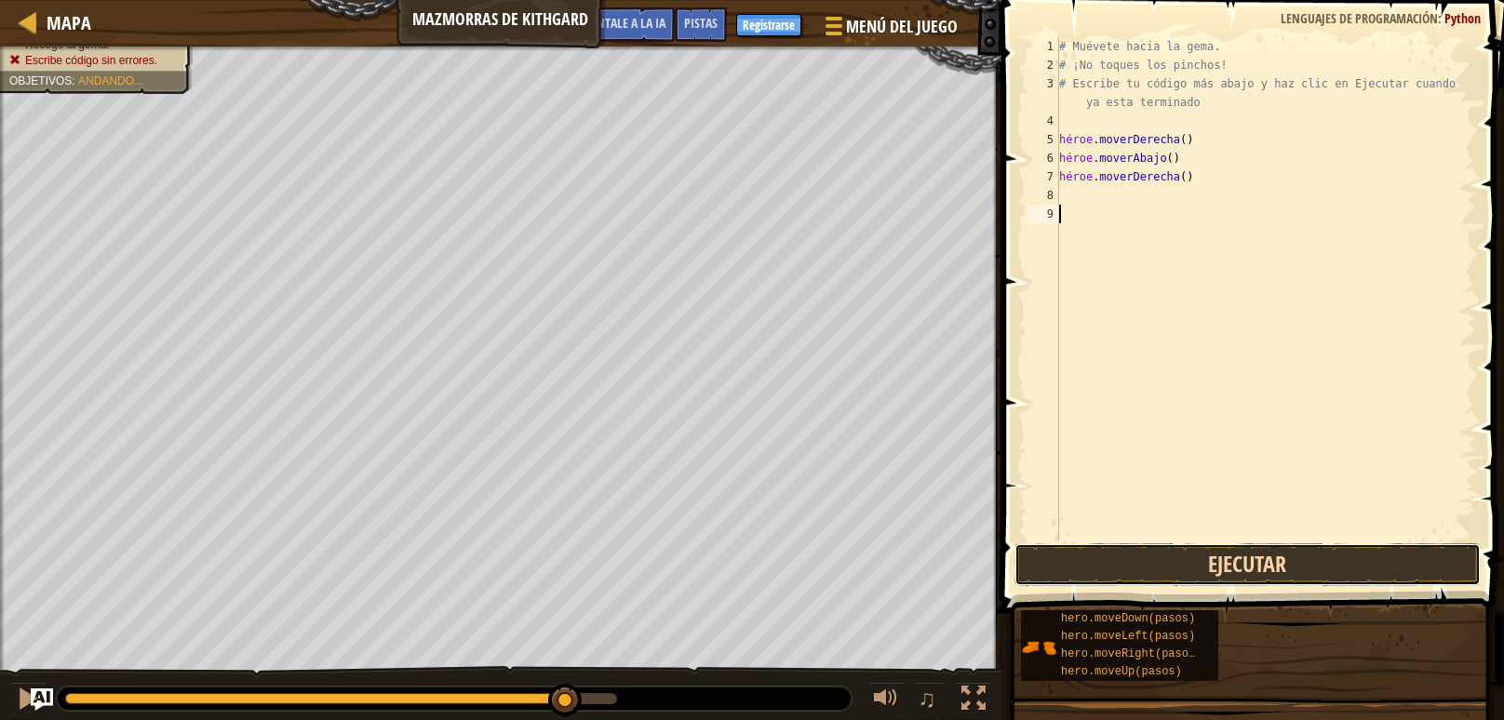
click at [1315, 567] on button "Ejecutar" at bounding box center [1248, 565] width 466 height 43
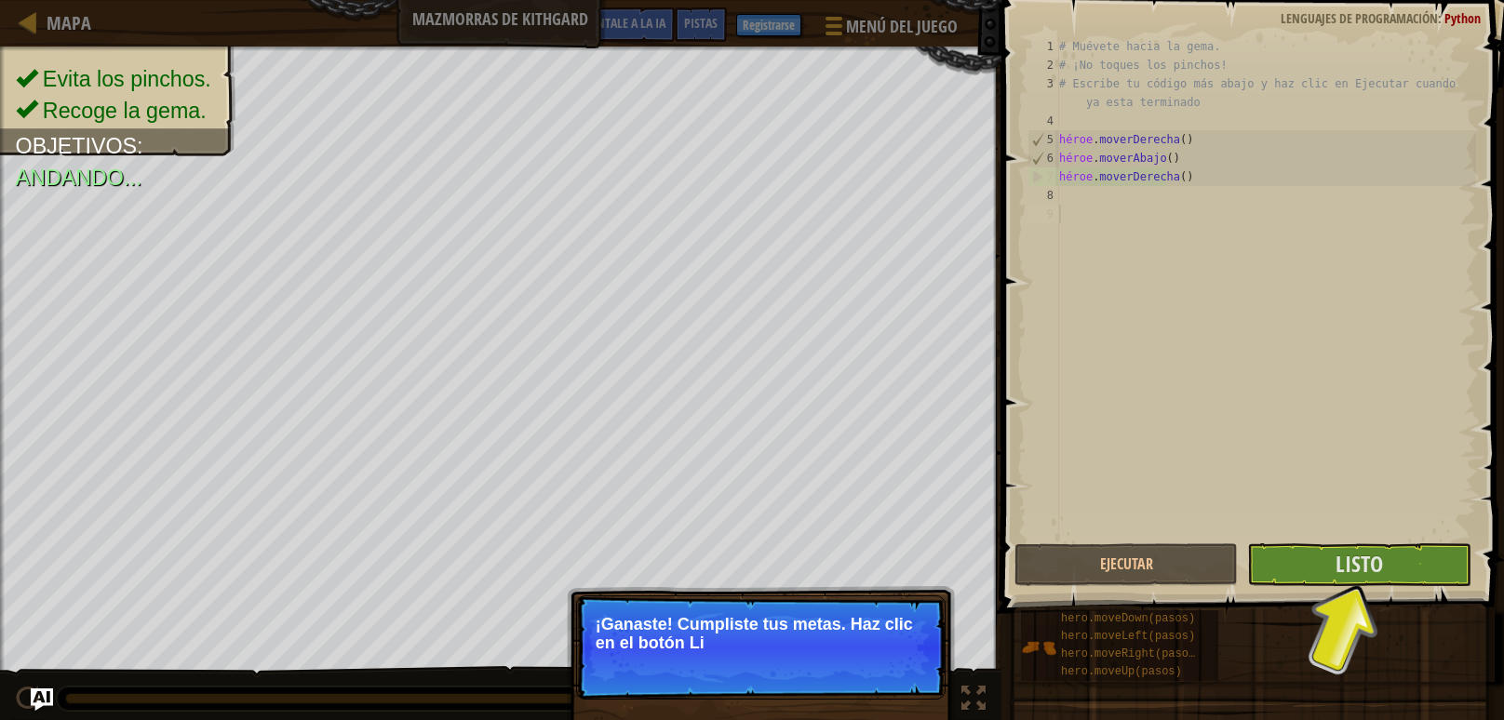
click at [838, 615] on p "¡Ganaste! Cumpliste tus metas. Haz clic en el botón Li" at bounding box center [761, 633] width 330 height 37
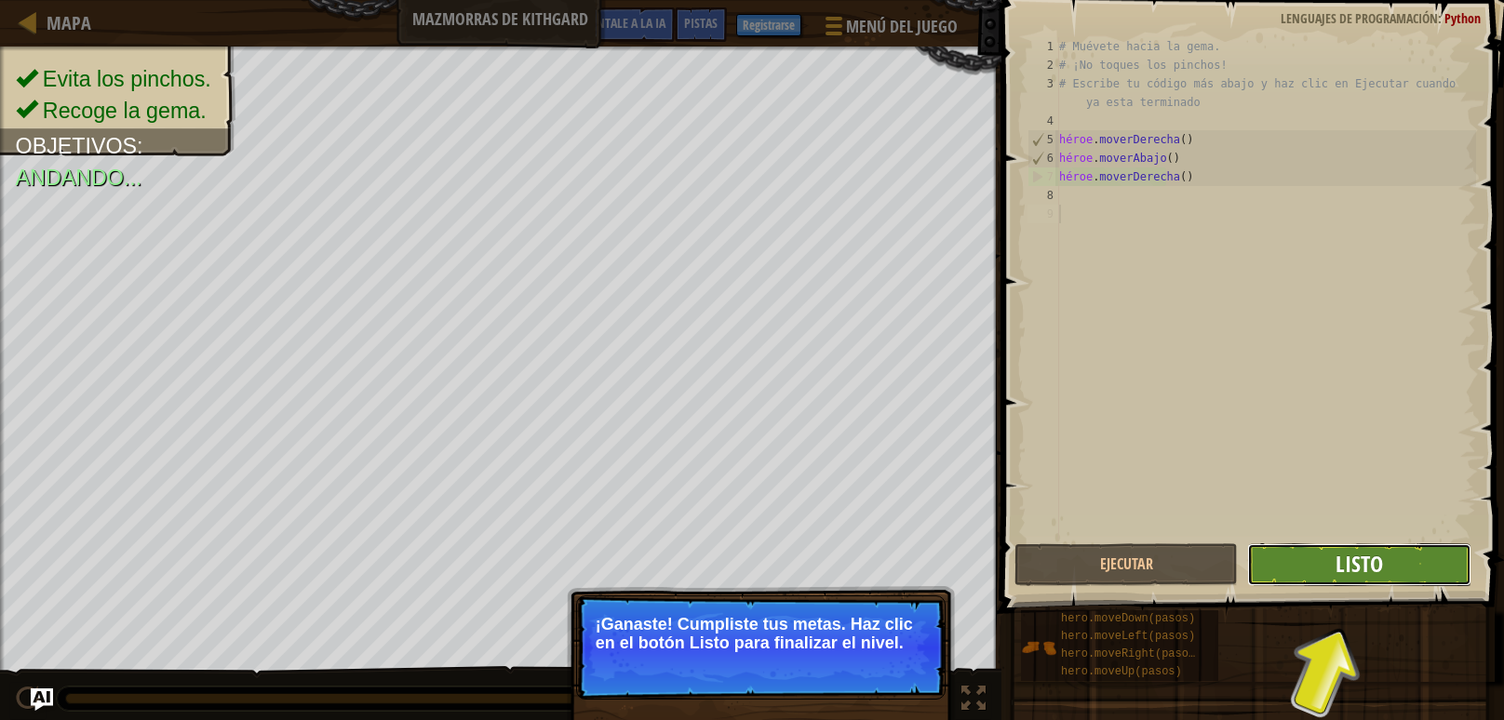
click at [1354, 572] on font "Listo" at bounding box center [1359, 564] width 47 height 30
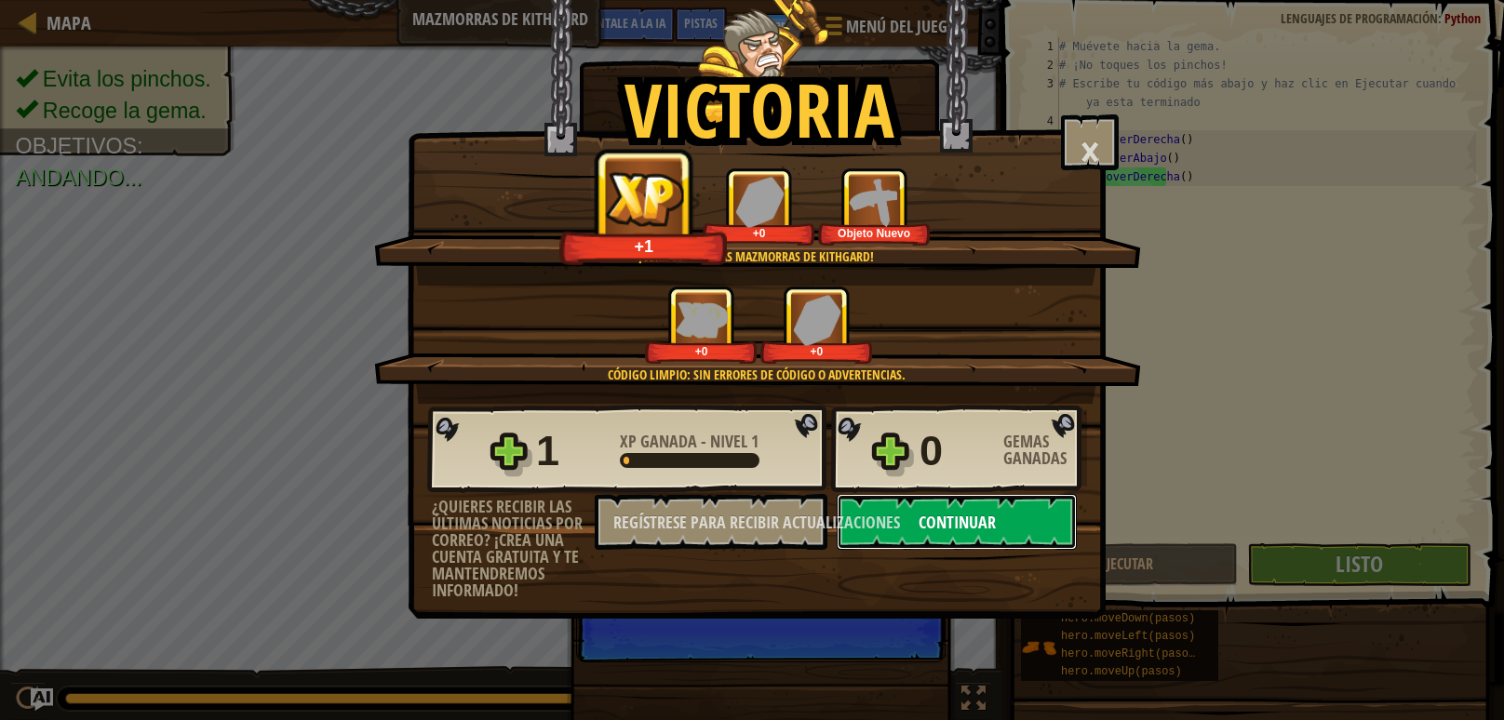
click at [971, 523] on font "Continuar" at bounding box center [957, 522] width 77 height 23
select select "es-419"
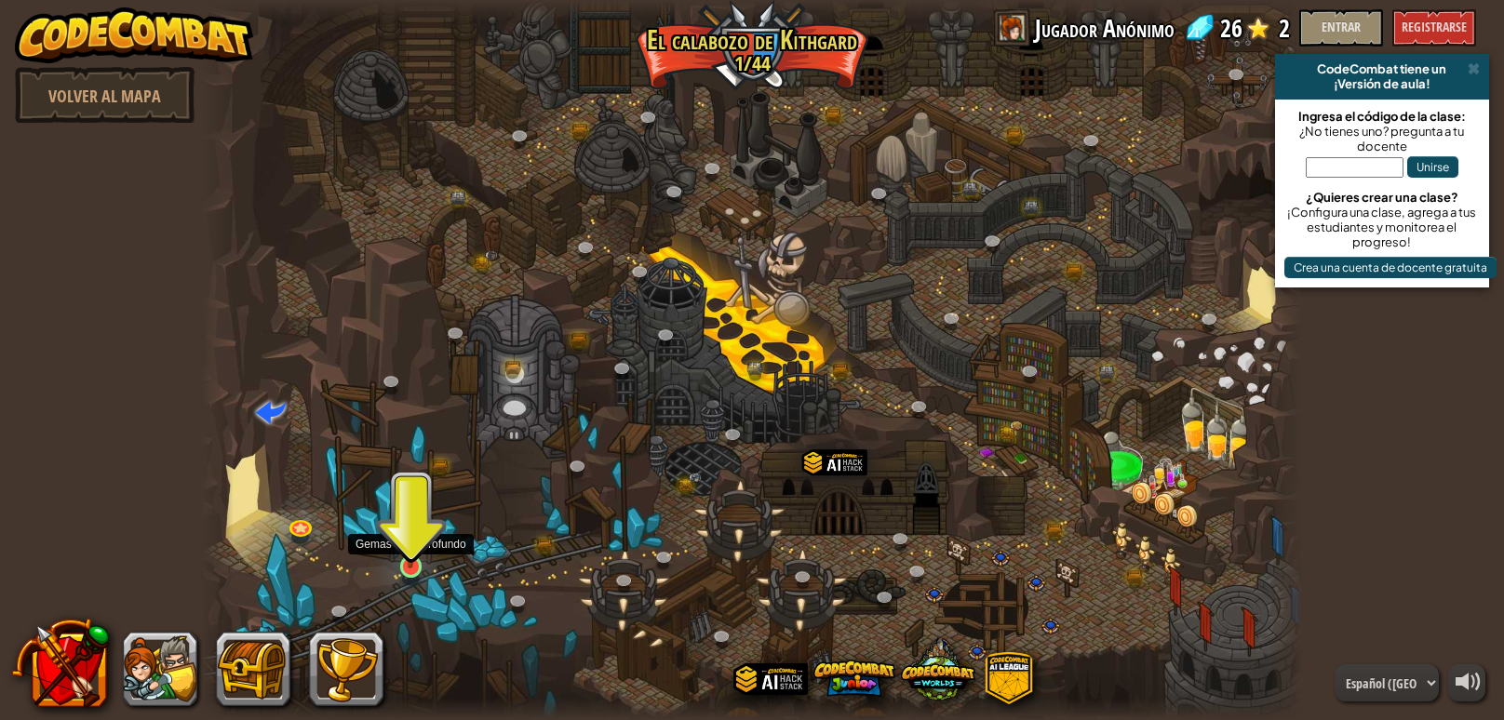
click at [397, 536] on img at bounding box center [411, 537] width 28 height 64
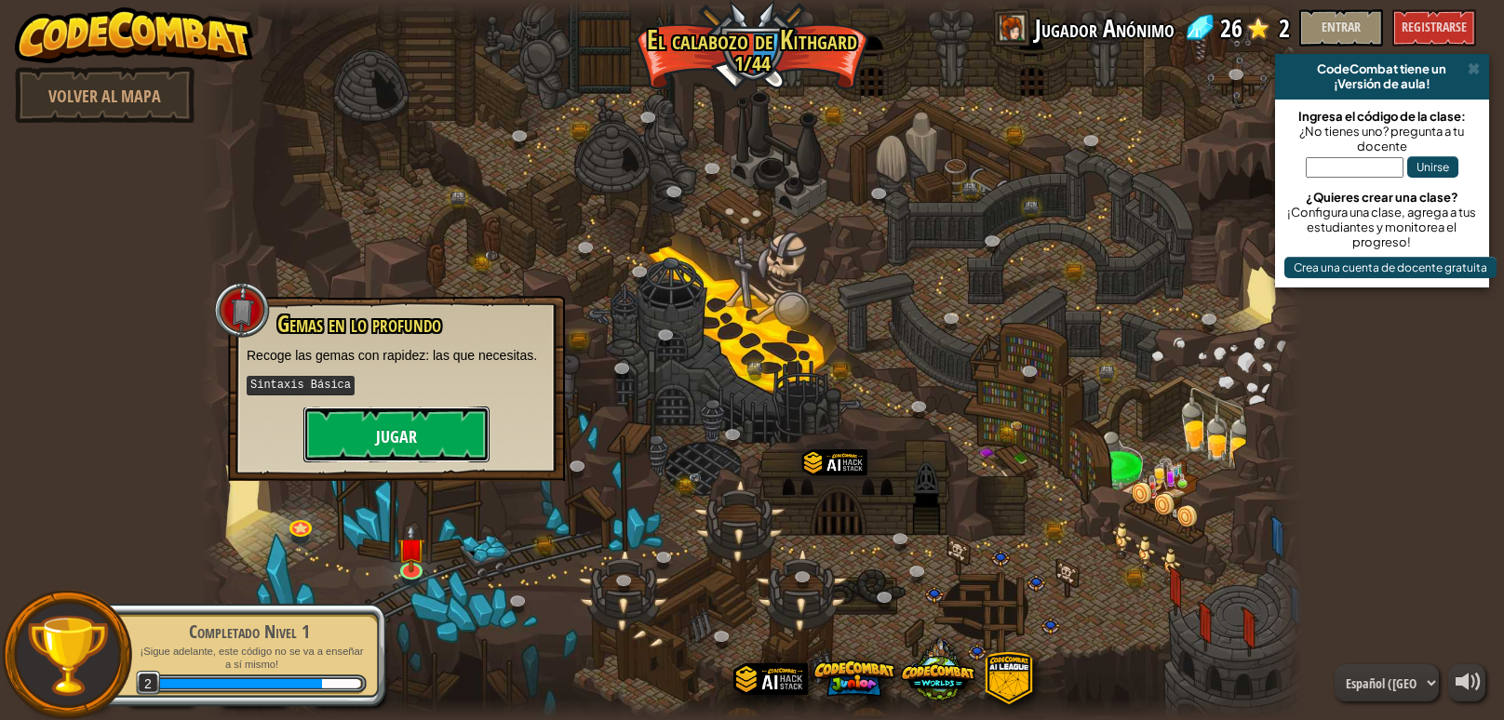
click at [398, 448] on font "Jugar" at bounding box center [396, 436] width 41 height 23
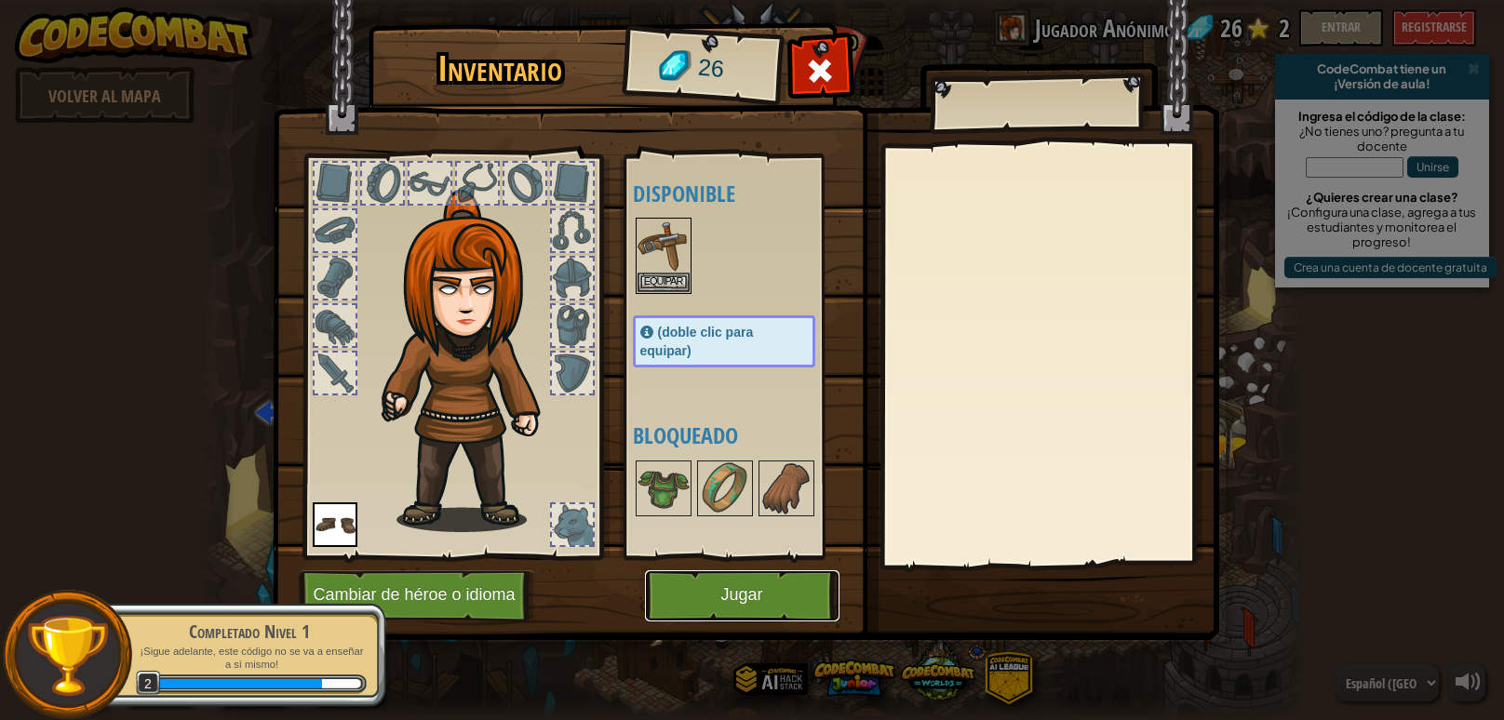
click at [739, 610] on button "Jugar" at bounding box center [742, 596] width 195 height 51
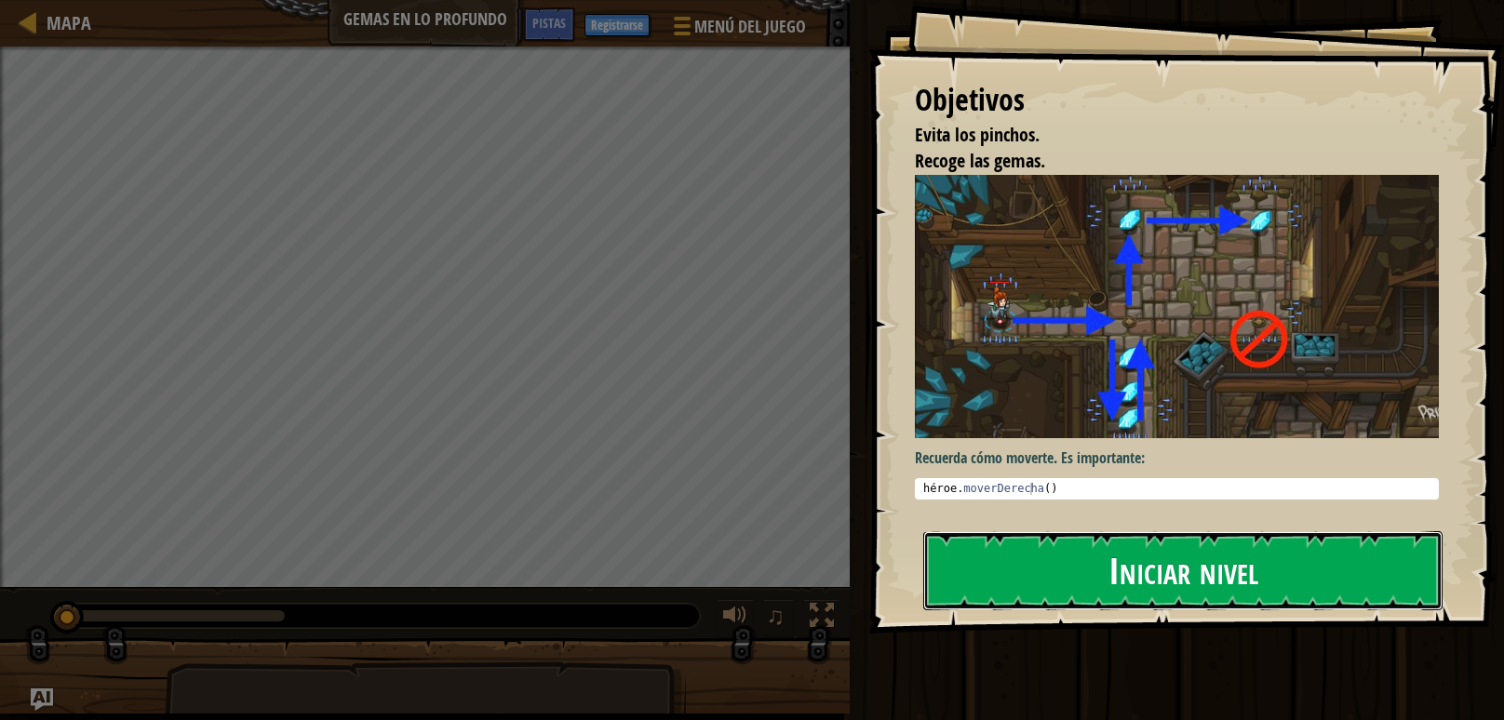
click at [1175, 598] on button "Iniciar nivel" at bounding box center [1182, 570] width 519 height 78
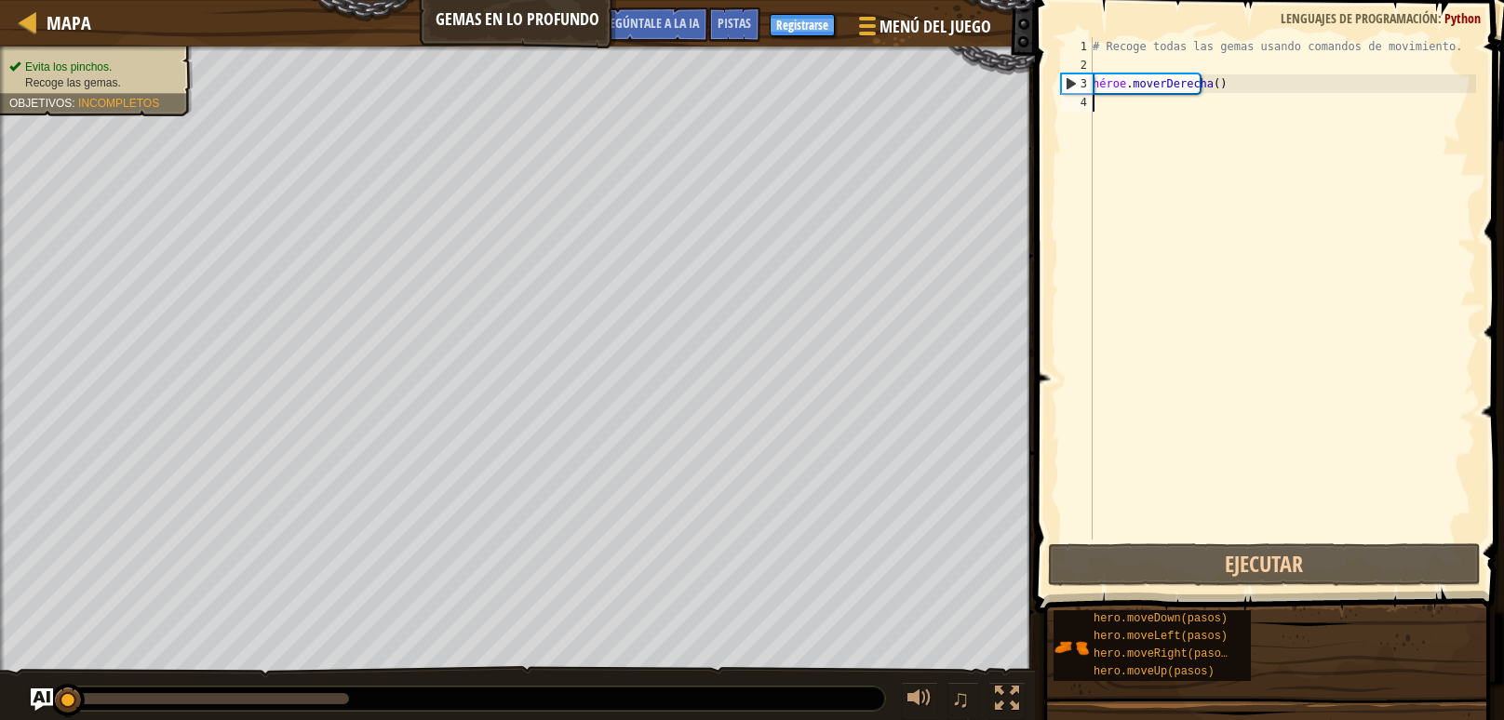
type textarea "d"
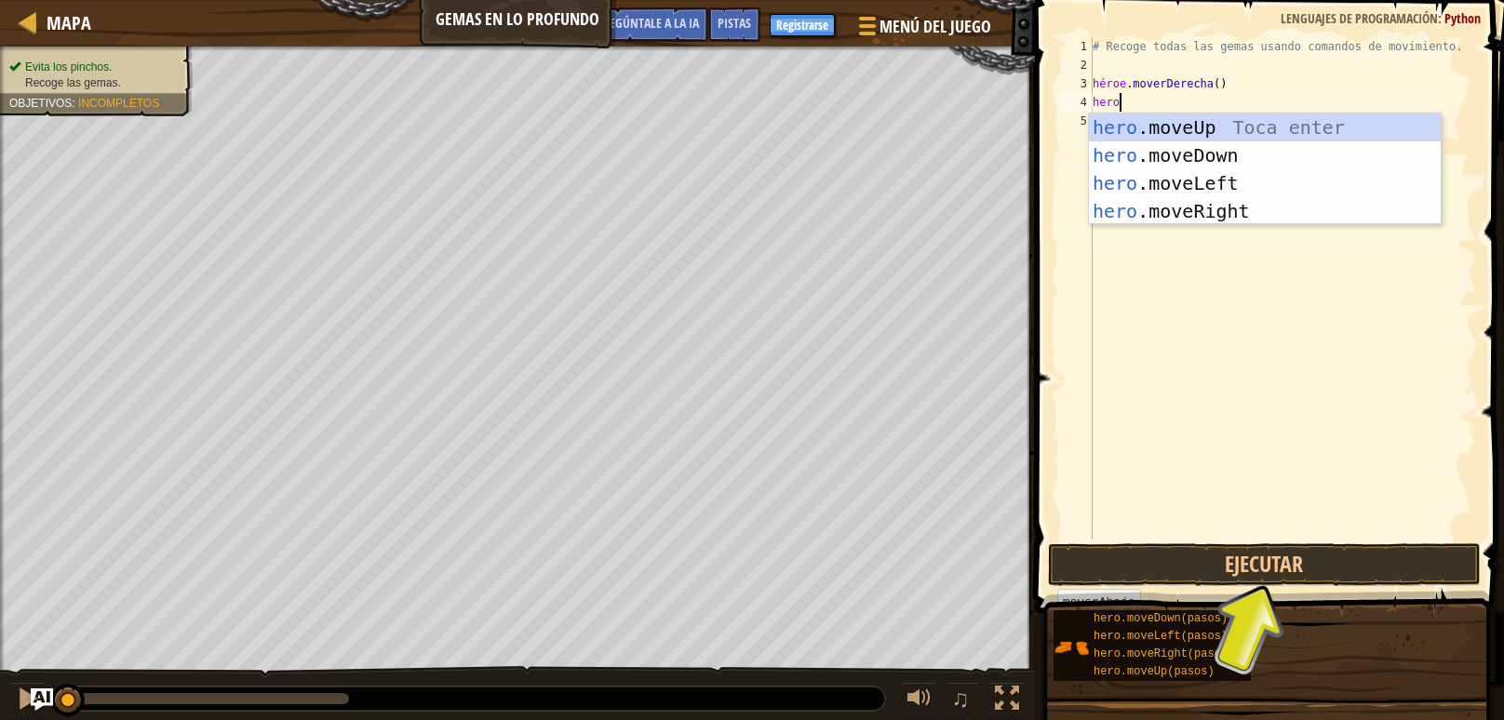
scroll to position [7, 0]
type textarea "heroe"
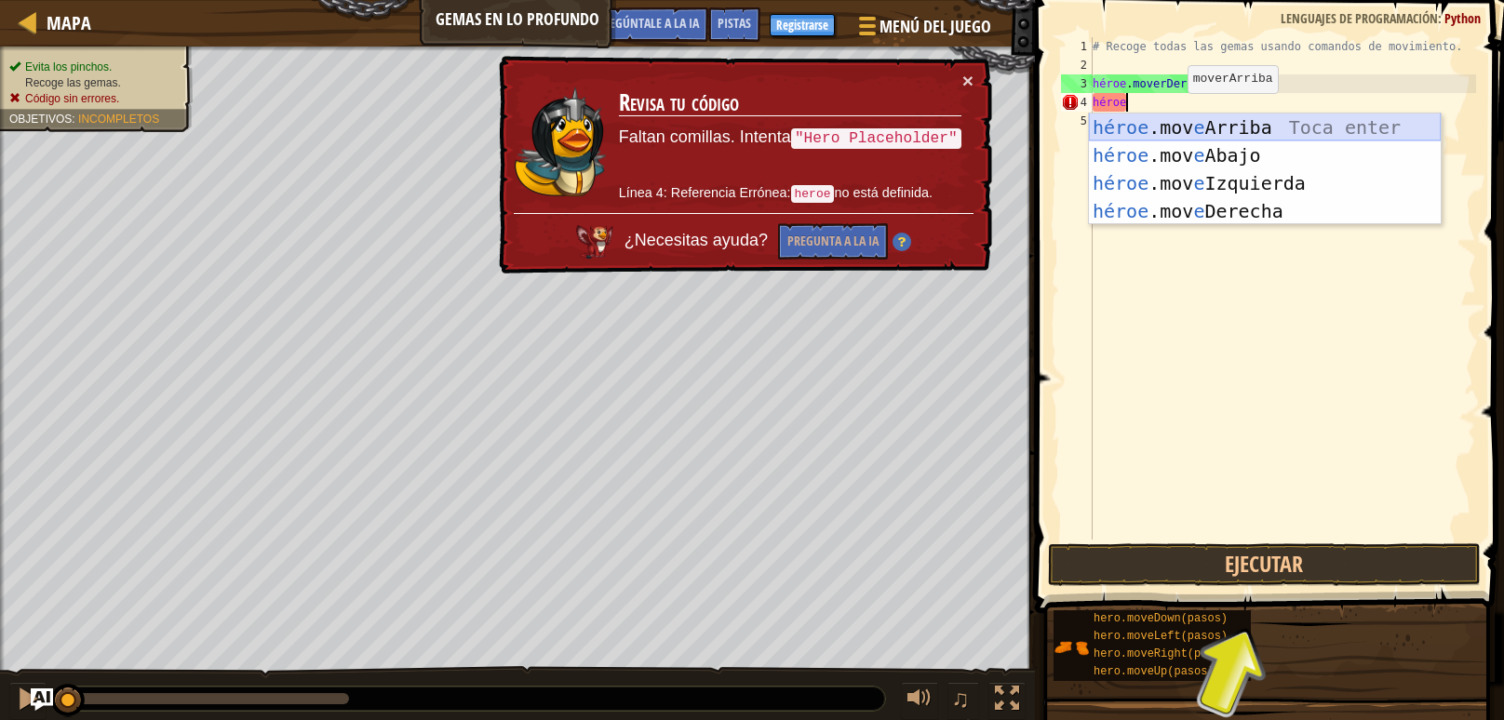
click at [1181, 124] on div "héroe .mov e Arriba Toca enter héroe .mov e Abajo Toca Enter héroe .mov e Izqui…" at bounding box center [1265, 198] width 352 height 168
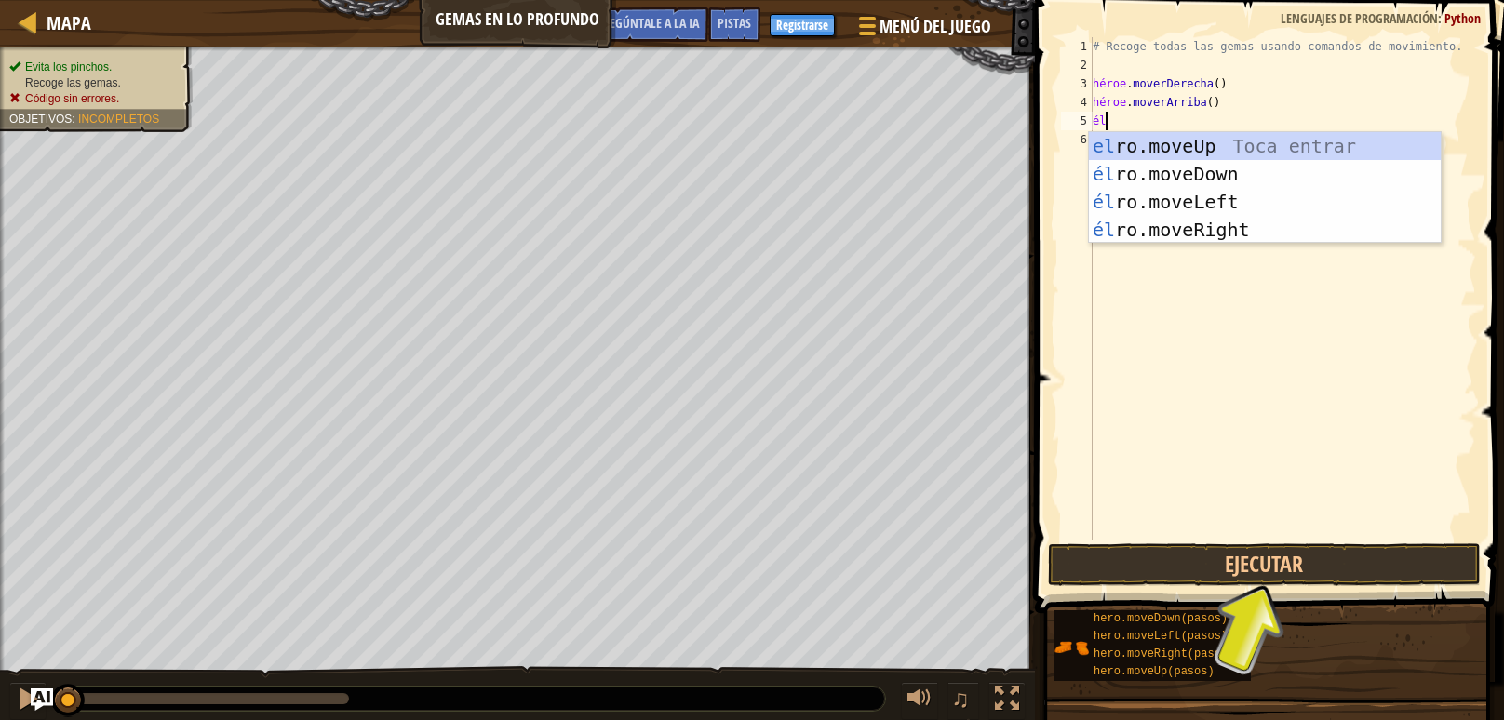
scroll to position [8, 0]
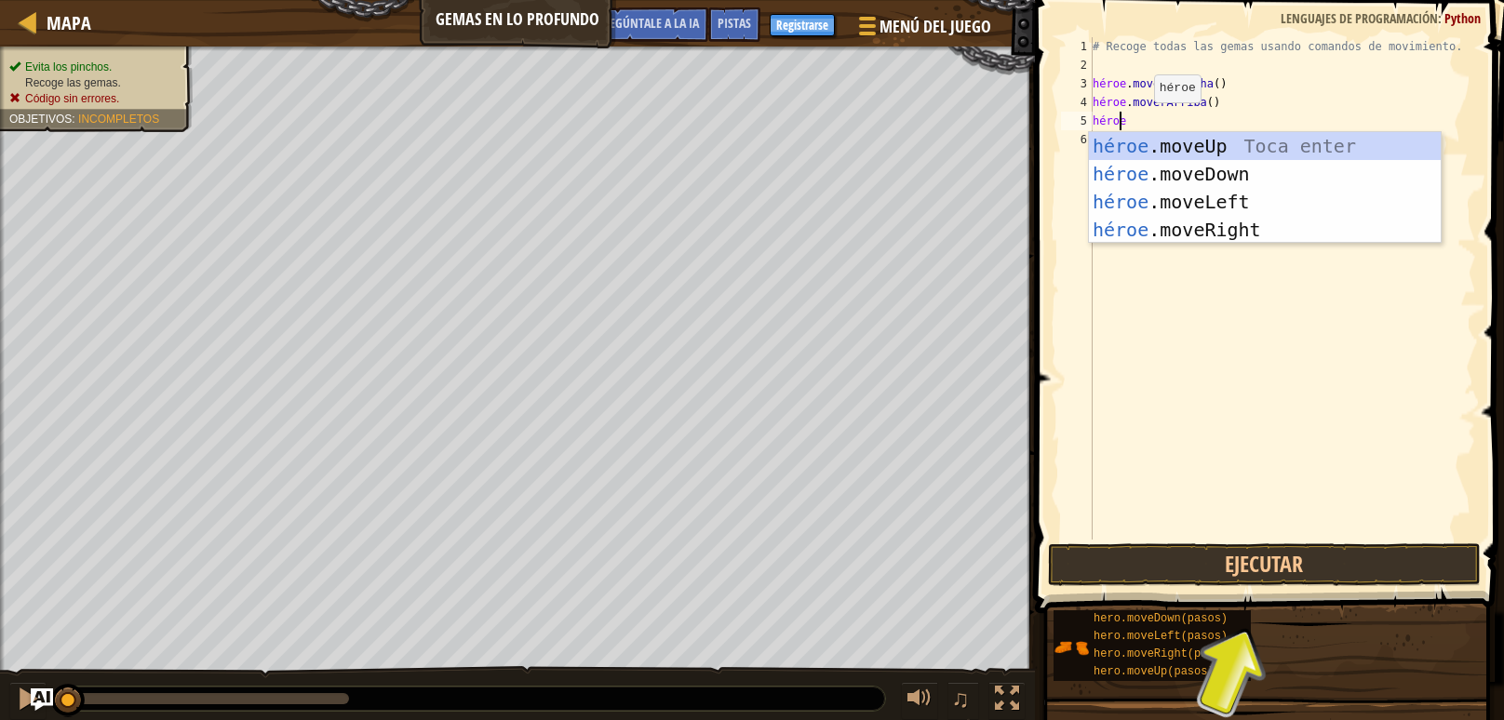
click at [1138, 121] on div "# Recoge todas las gemas usando comandos de movimiento. héroe . moverDerecha ( …" at bounding box center [1282, 307] width 387 height 540
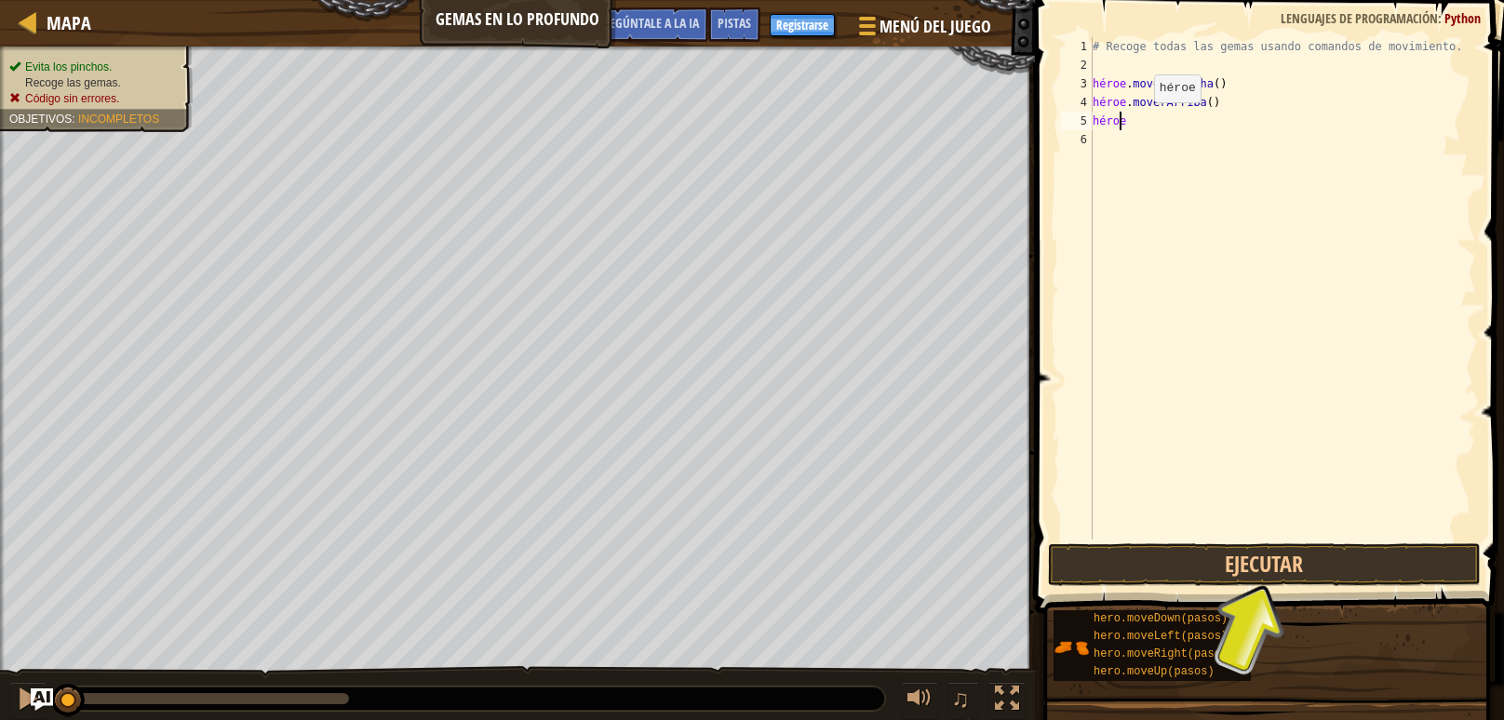
click at [1138, 121] on div "# Recoge todas las gemas usando comandos de movimiento. héroe . moverDerecha ( …" at bounding box center [1282, 307] width 387 height 540
type textarea "h"
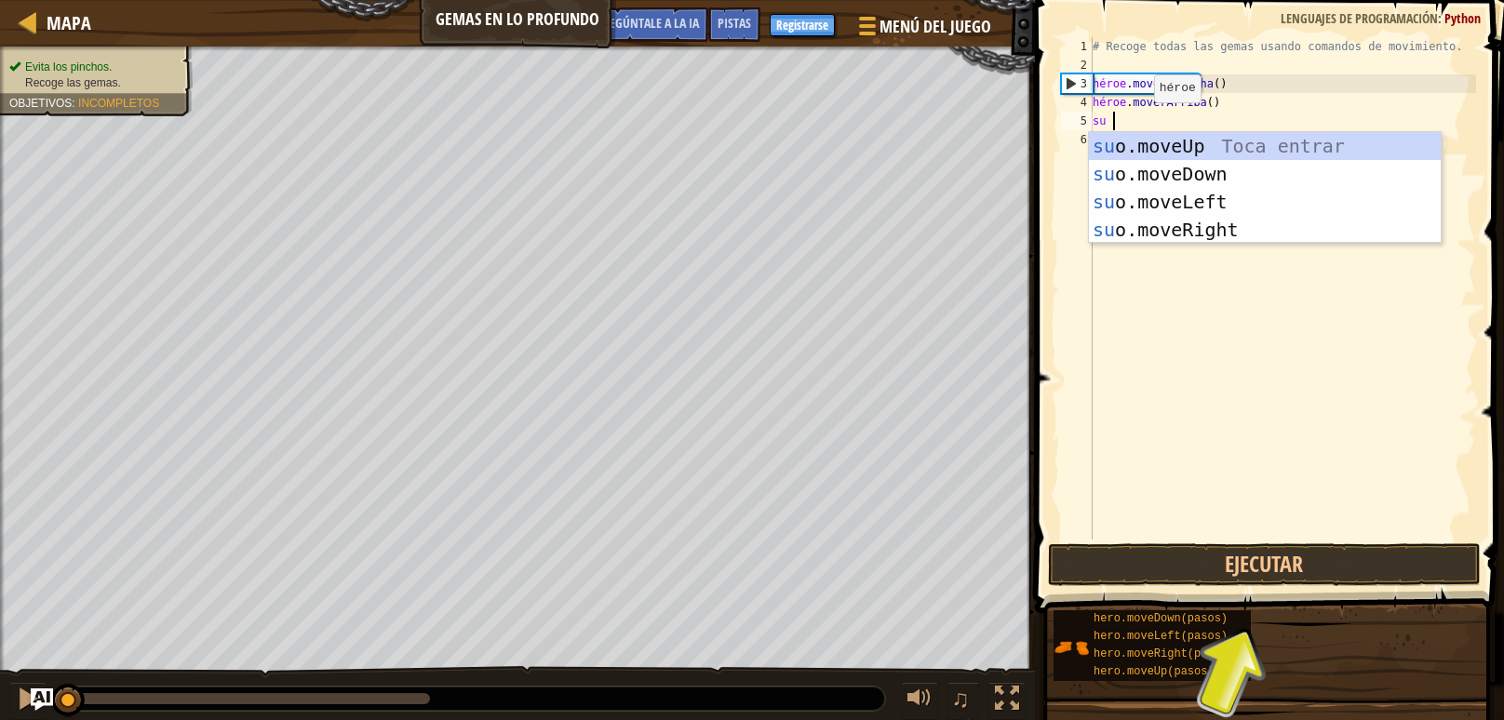
type textarea "heroe"
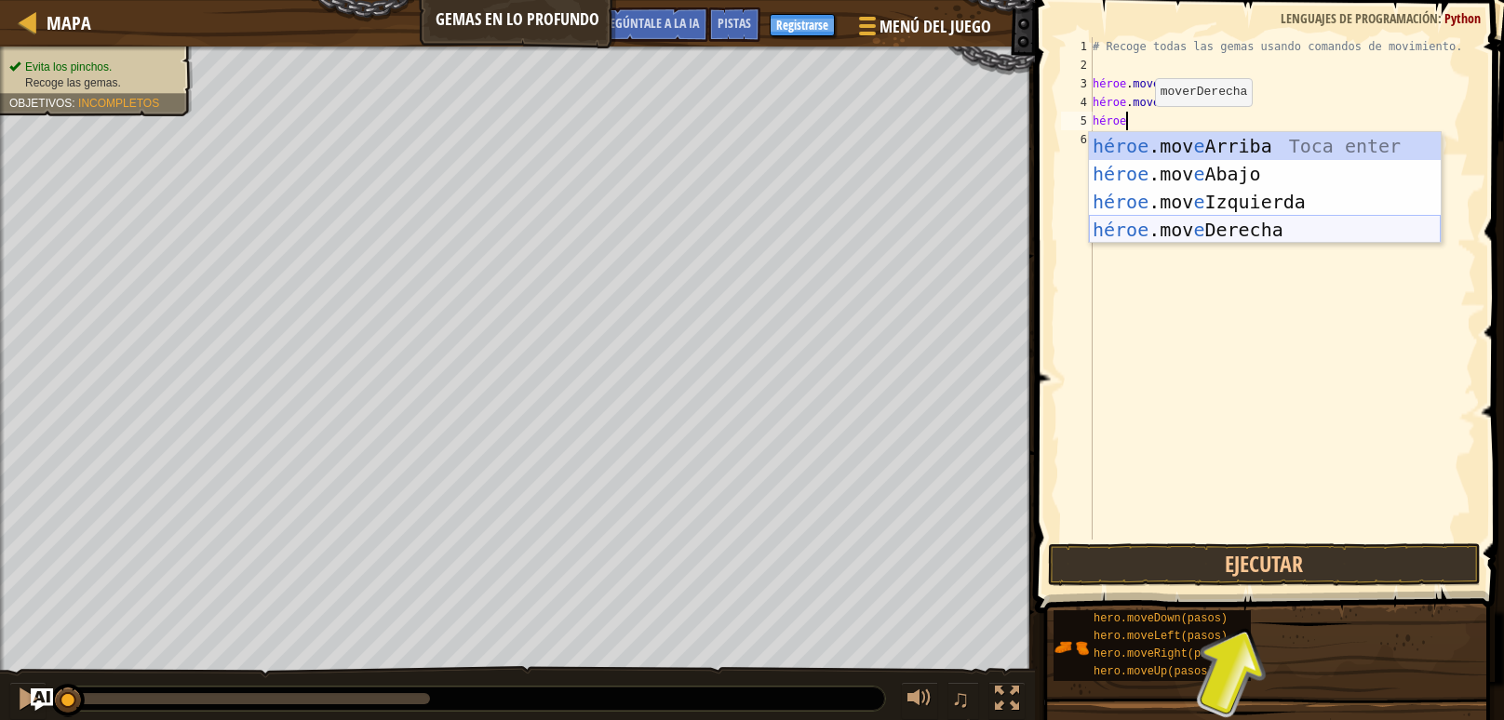
click at [1235, 238] on div "héroe .mov e Arriba Toca enter héroe .mov e Abajo Toca Enter héroe .mov e Izqui…" at bounding box center [1265, 216] width 352 height 168
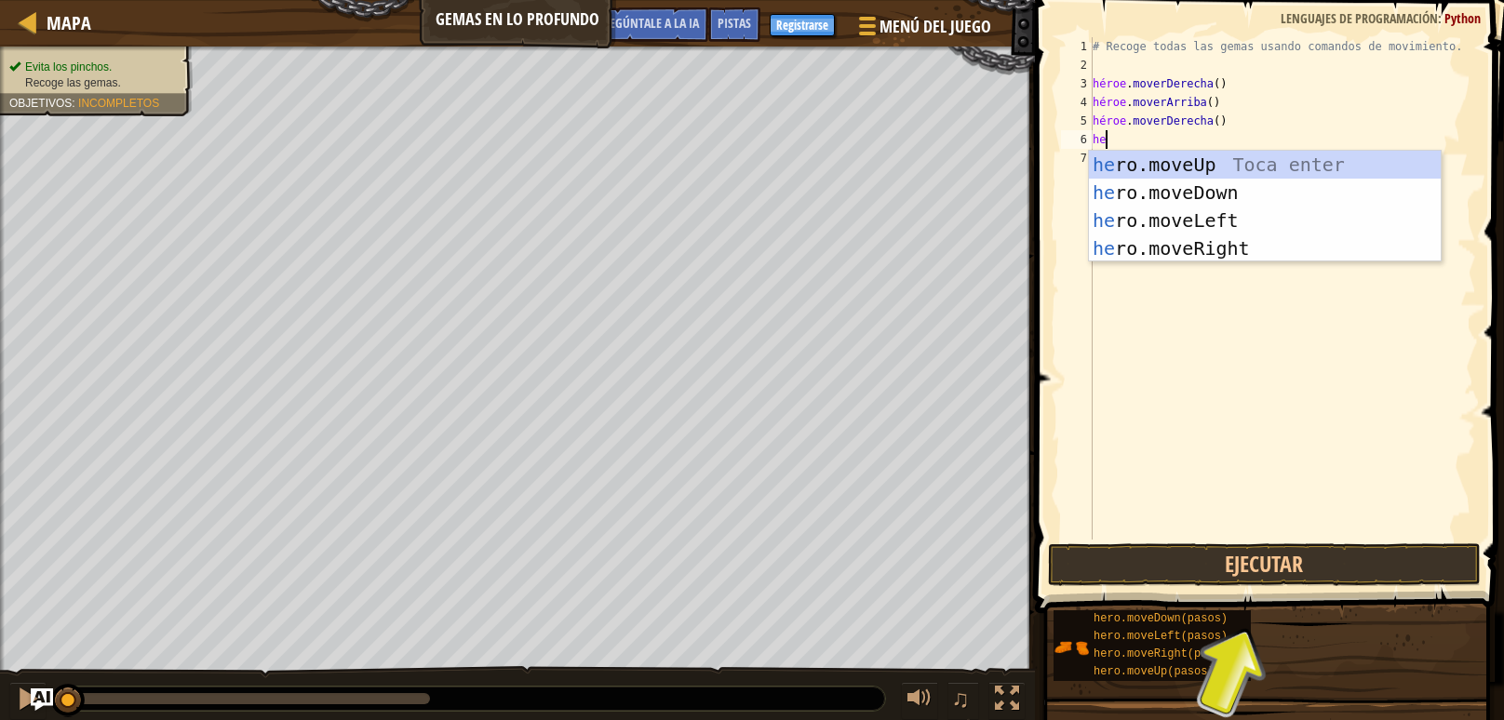
scroll to position [8, 0]
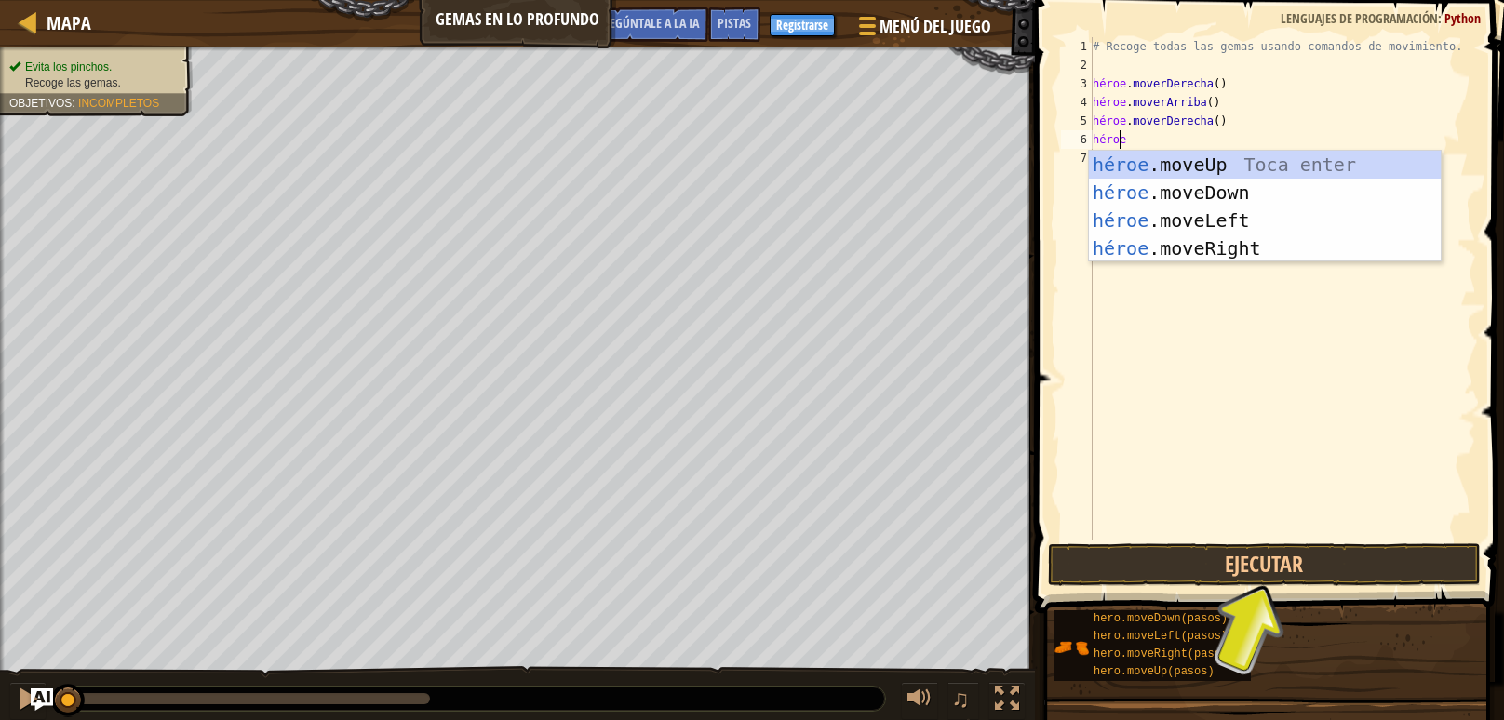
type textarea "heroe"
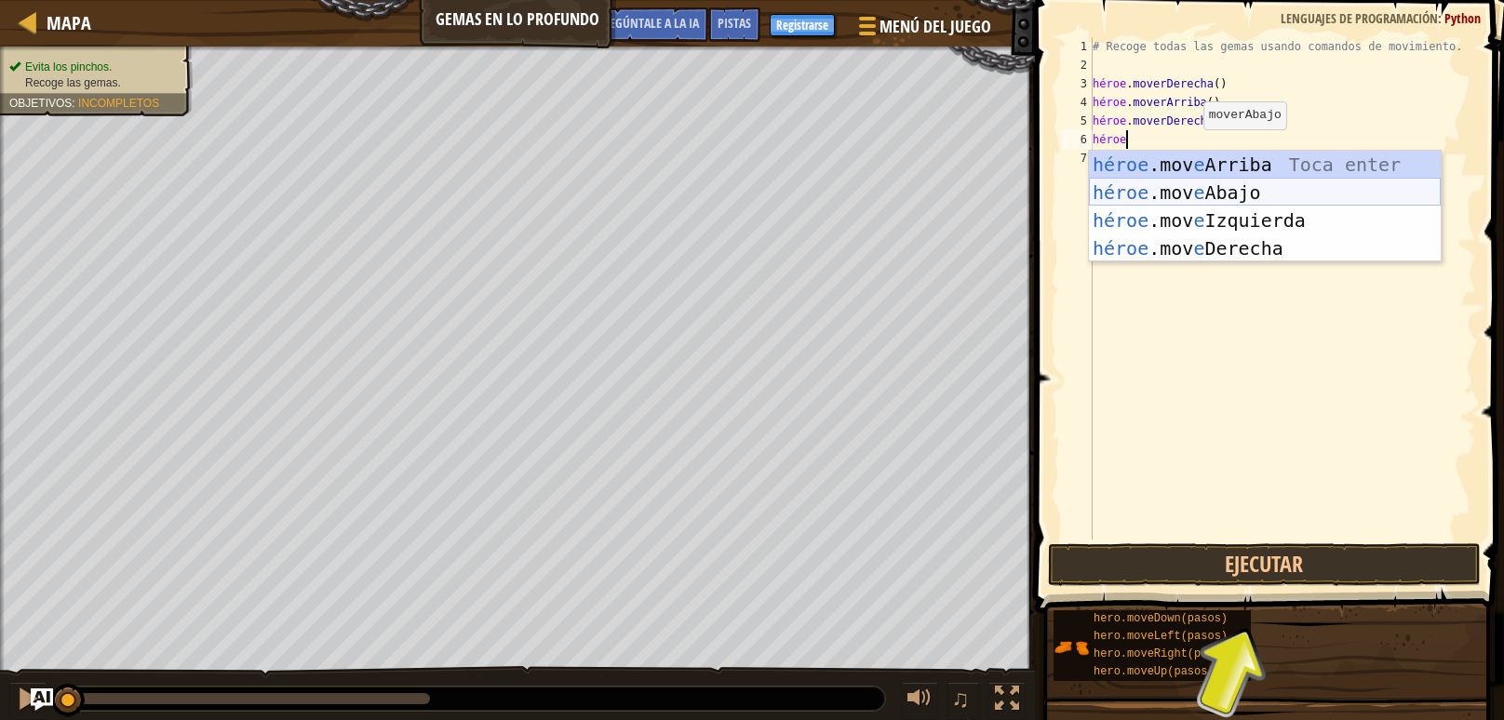
click at [1349, 203] on div "héroe .mov e Arriba Toca enter héroe .mov e Abajo Toca Enter héroe .mov e Izqui…" at bounding box center [1265, 235] width 352 height 168
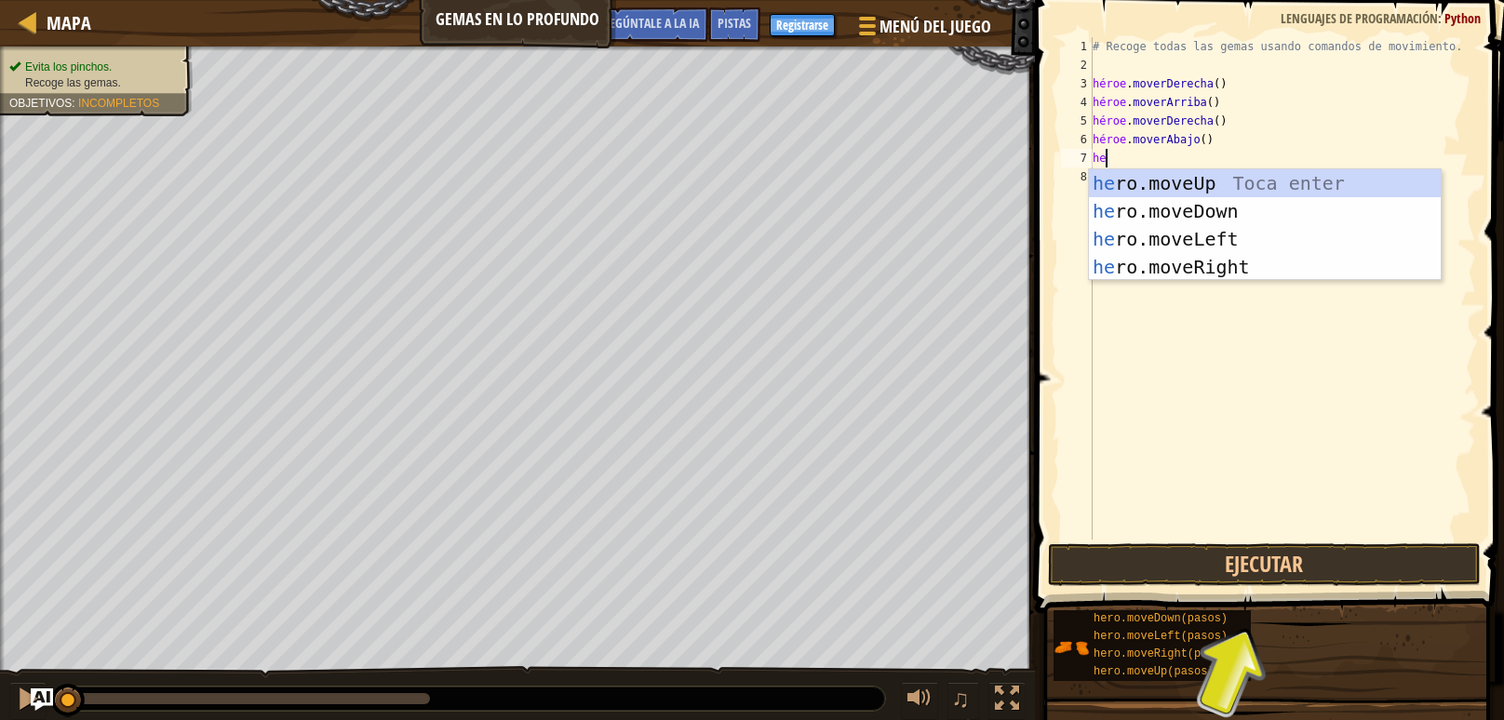
scroll to position [8, 0]
type textarea "heroe"
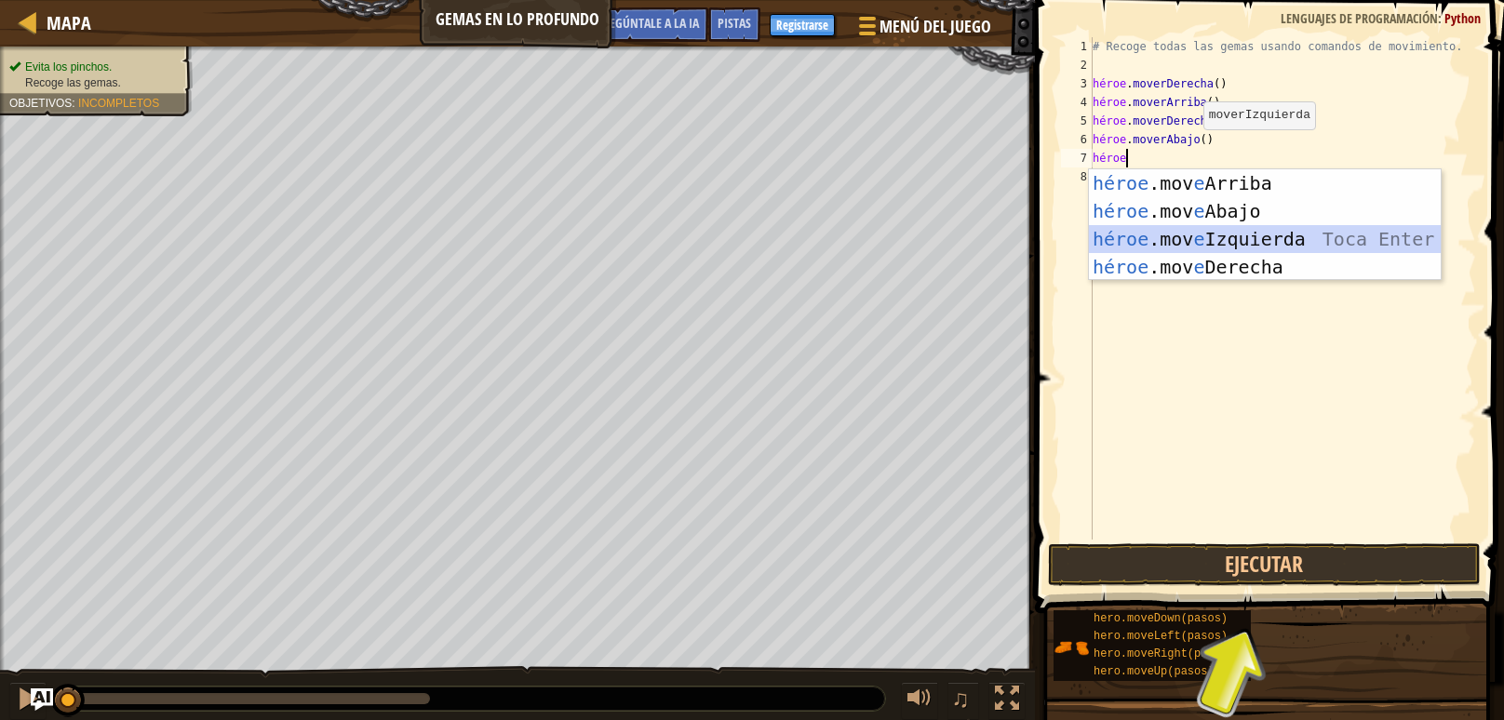
click at [1337, 238] on div "héroe .mov e Arriba Toca enter héroe .mov e Abajo Toca Enter héroe .mov e Izqui…" at bounding box center [1265, 253] width 352 height 168
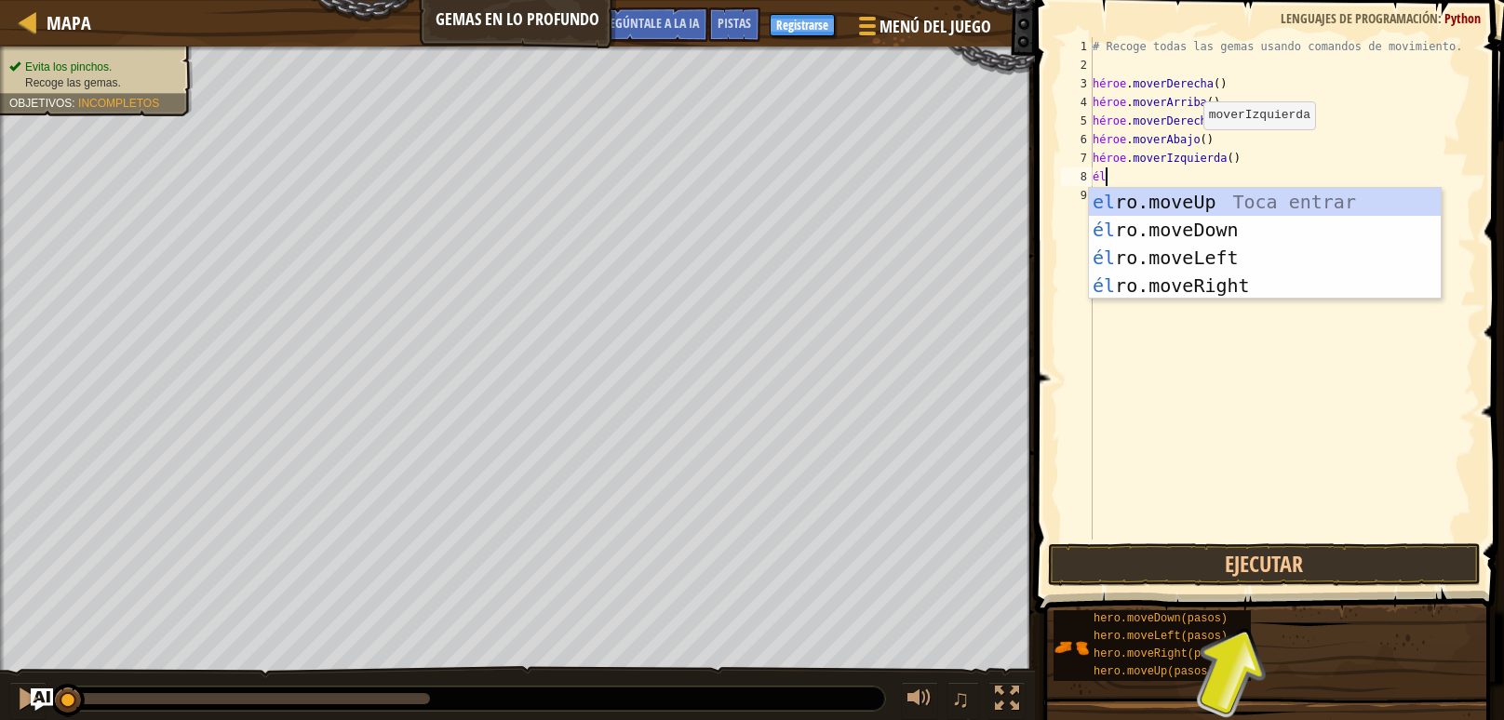
scroll to position [8, 0]
type textarea "heroe"
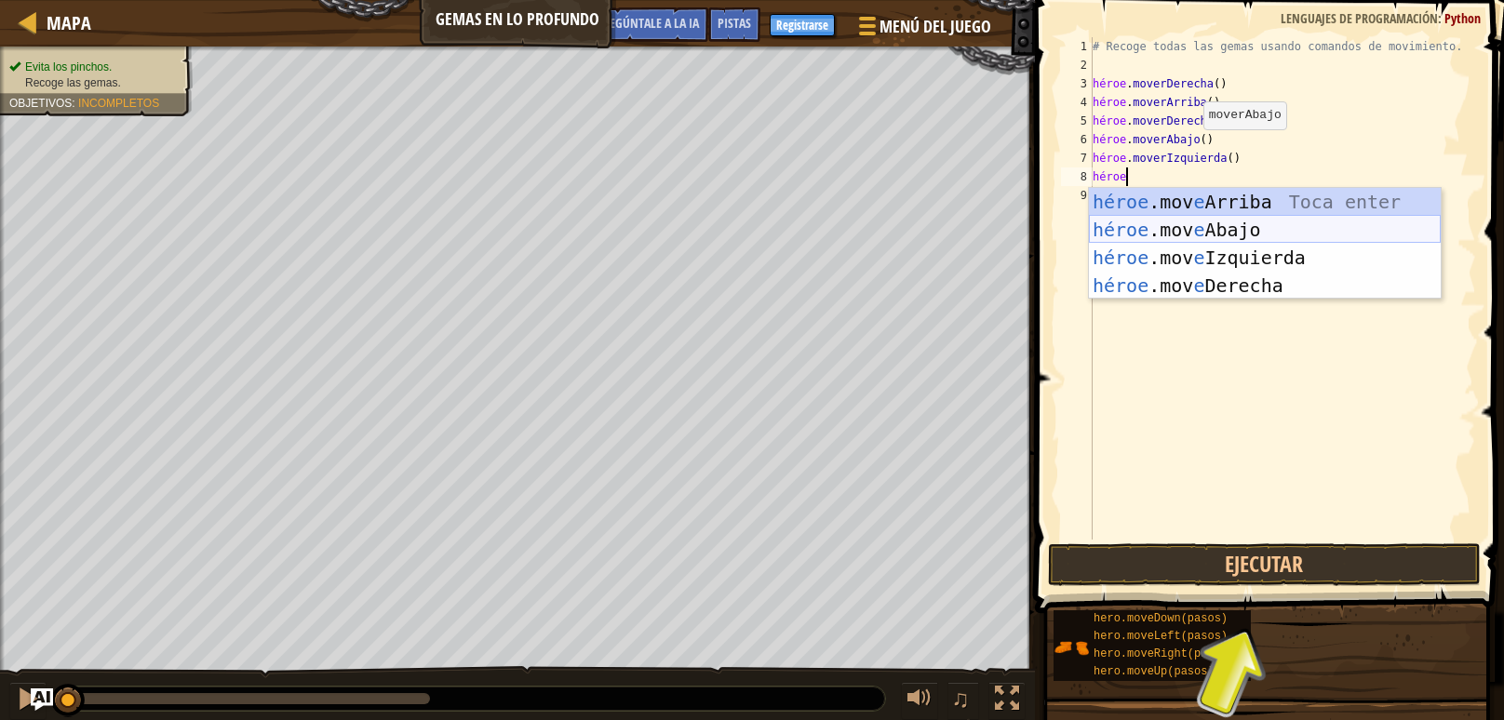
click at [1328, 226] on div "héroe .mov e Arriba Toca enter héroe .mov e Abajo Toca Enter héroe .mov e Izqui…" at bounding box center [1265, 272] width 352 height 168
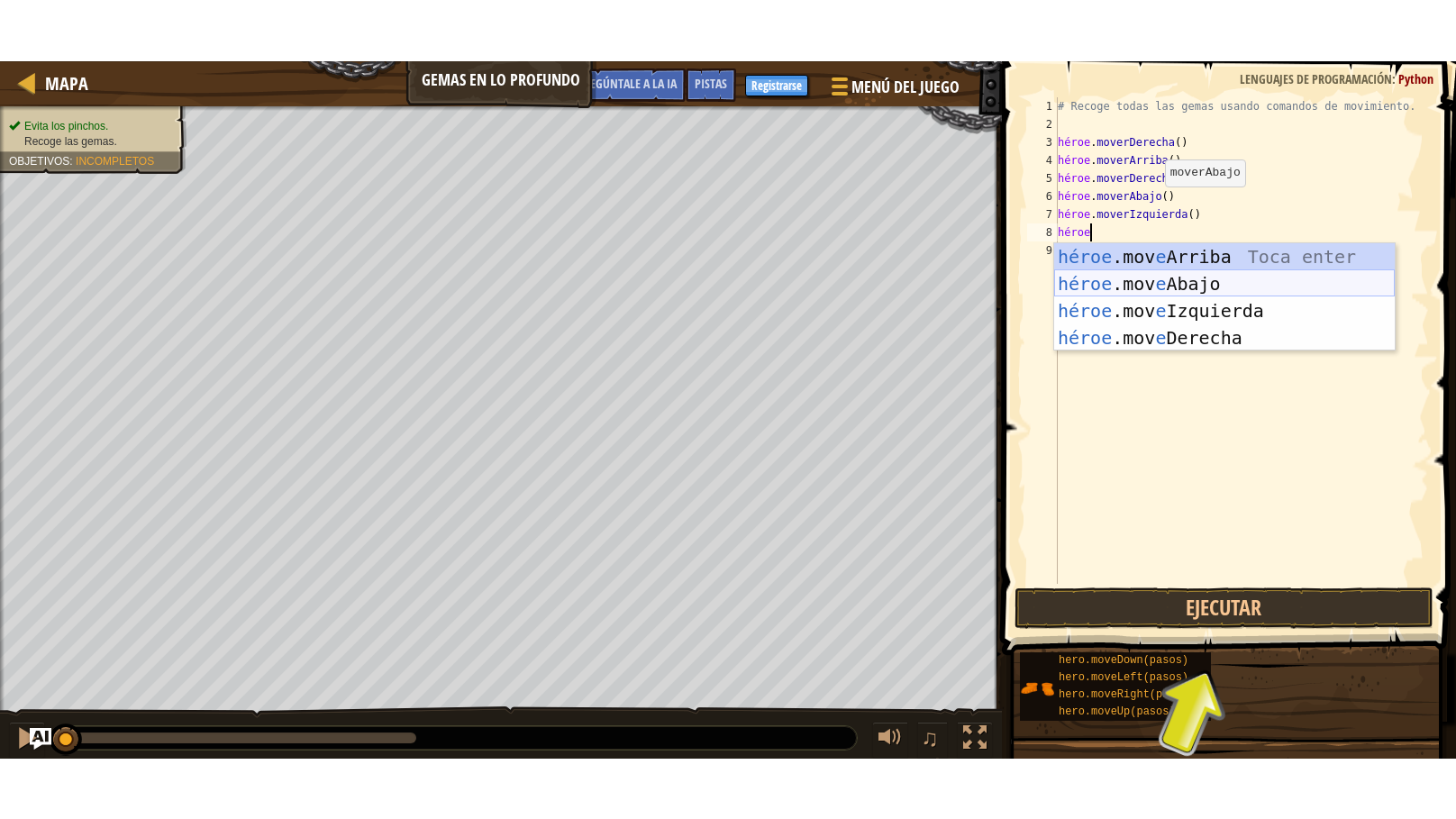
scroll to position [8, 0]
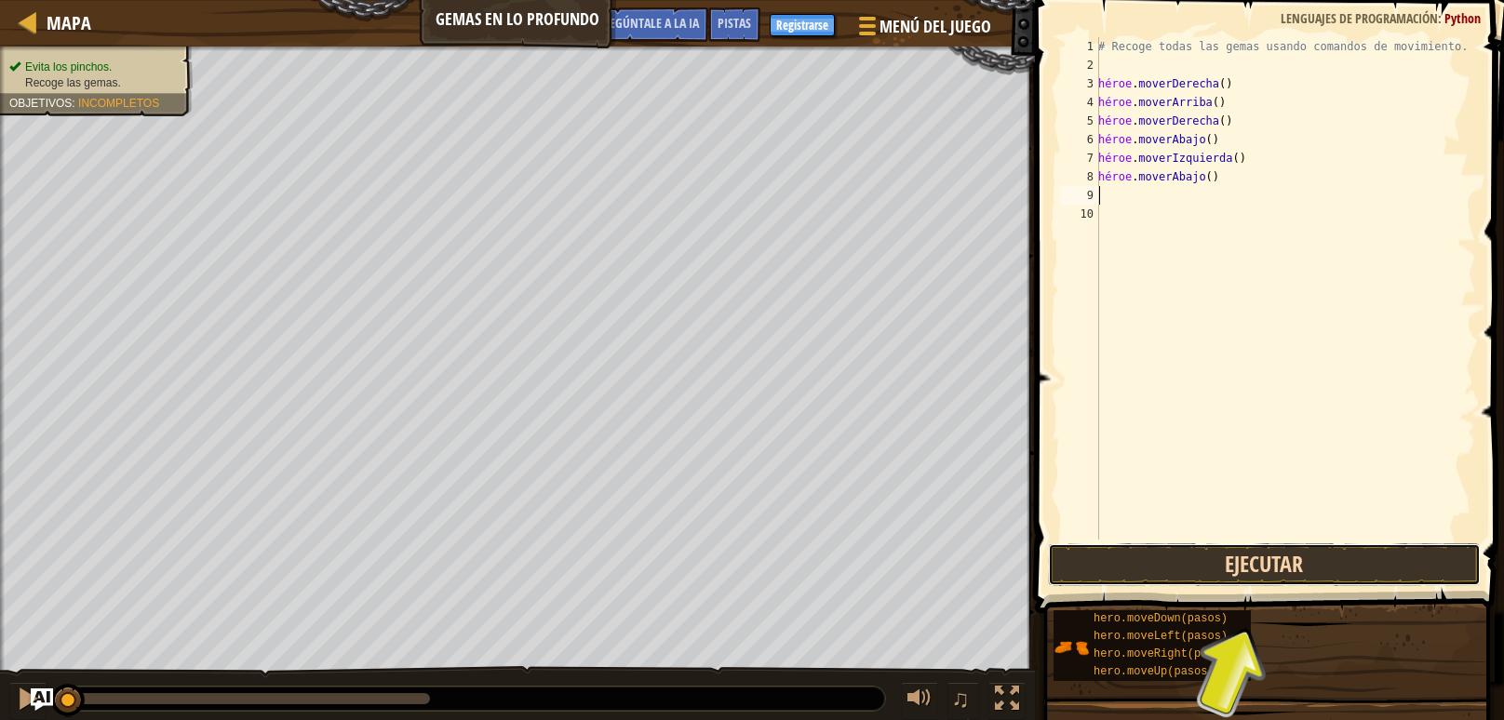
click at [1265, 564] on button "Ejecutar" at bounding box center [1265, 565] width 434 height 43
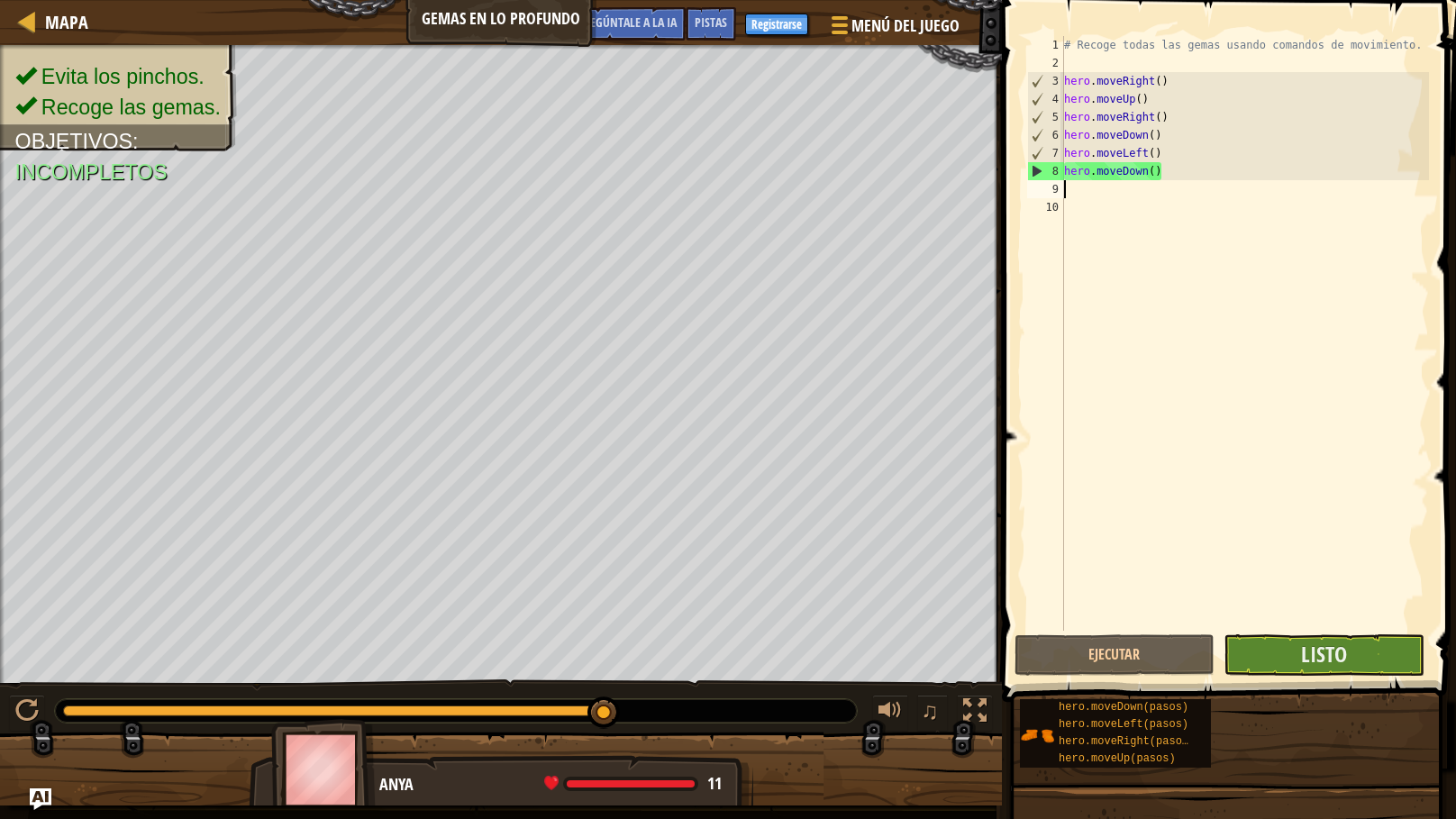
click at [1355, 556] on div "# Recoge todas las gemas usando comandos de movimiento. hero . moveRight ( ) he…" at bounding box center [1245, 351] width 369 height 631
click at [1347, 649] on font "Listo" at bounding box center [1323, 654] width 46 height 29
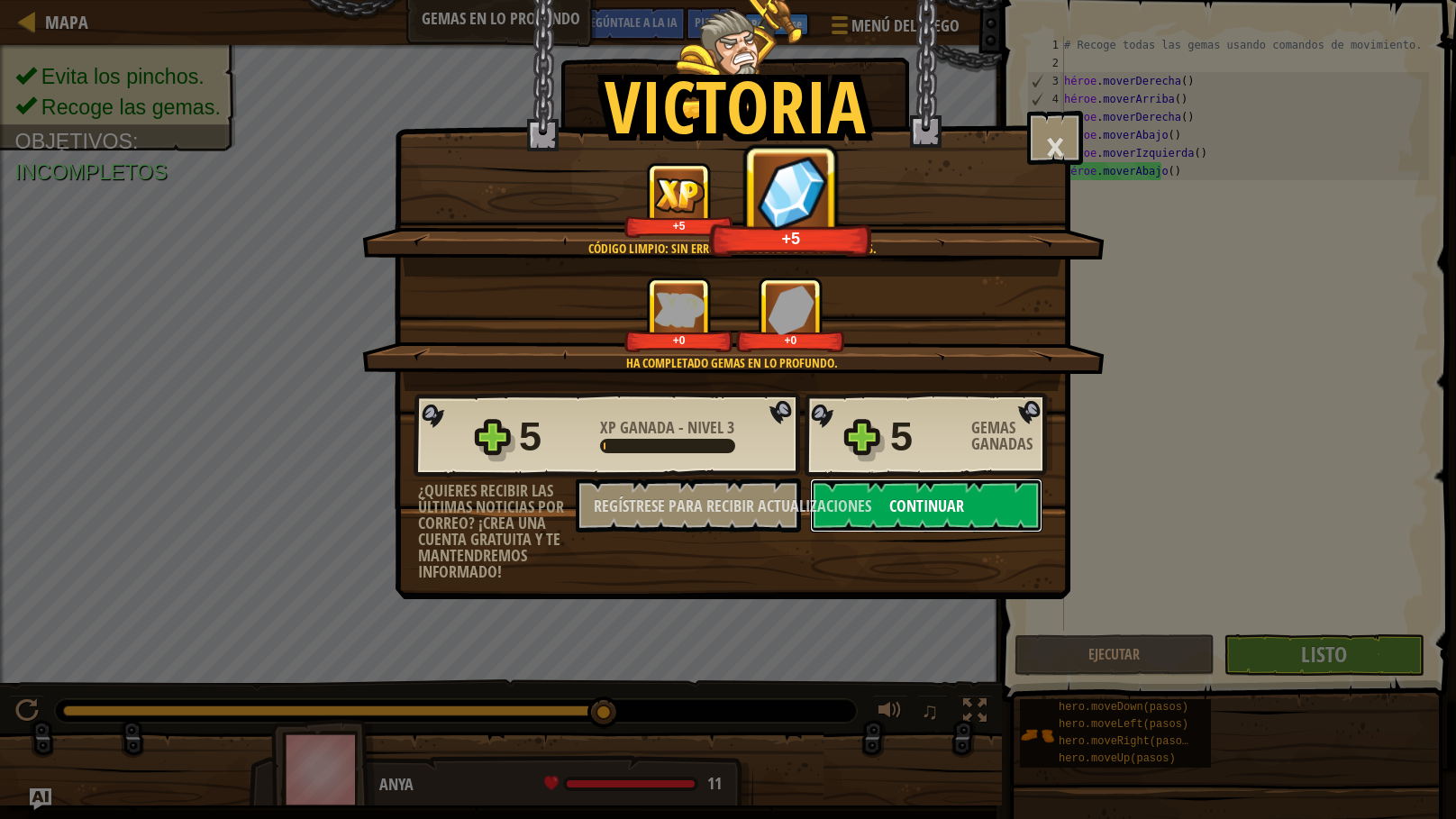
click at [948, 505] on font "Continuar" at bounding box center [926, 505] width 75 height 22
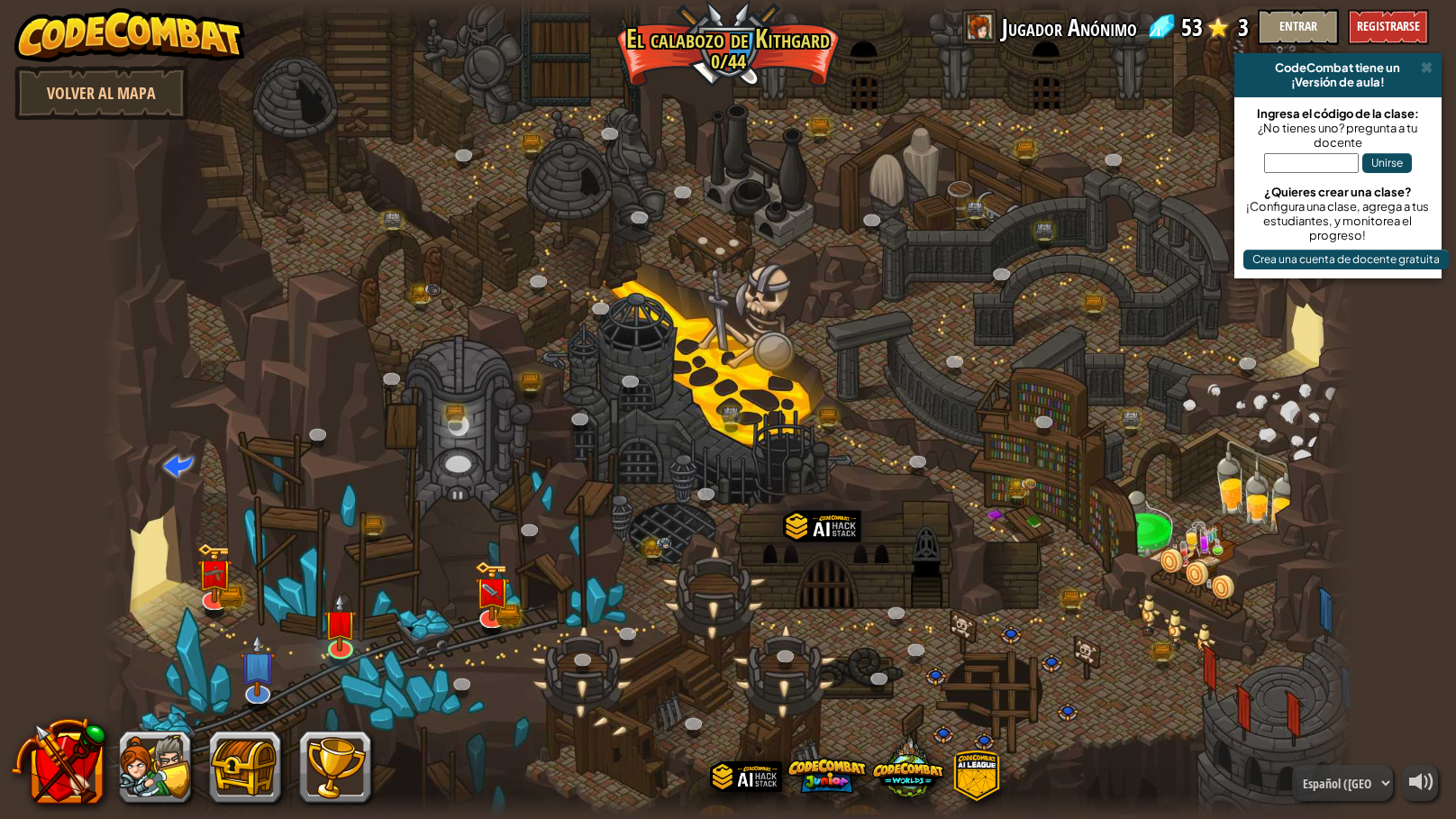
select select "es-419"
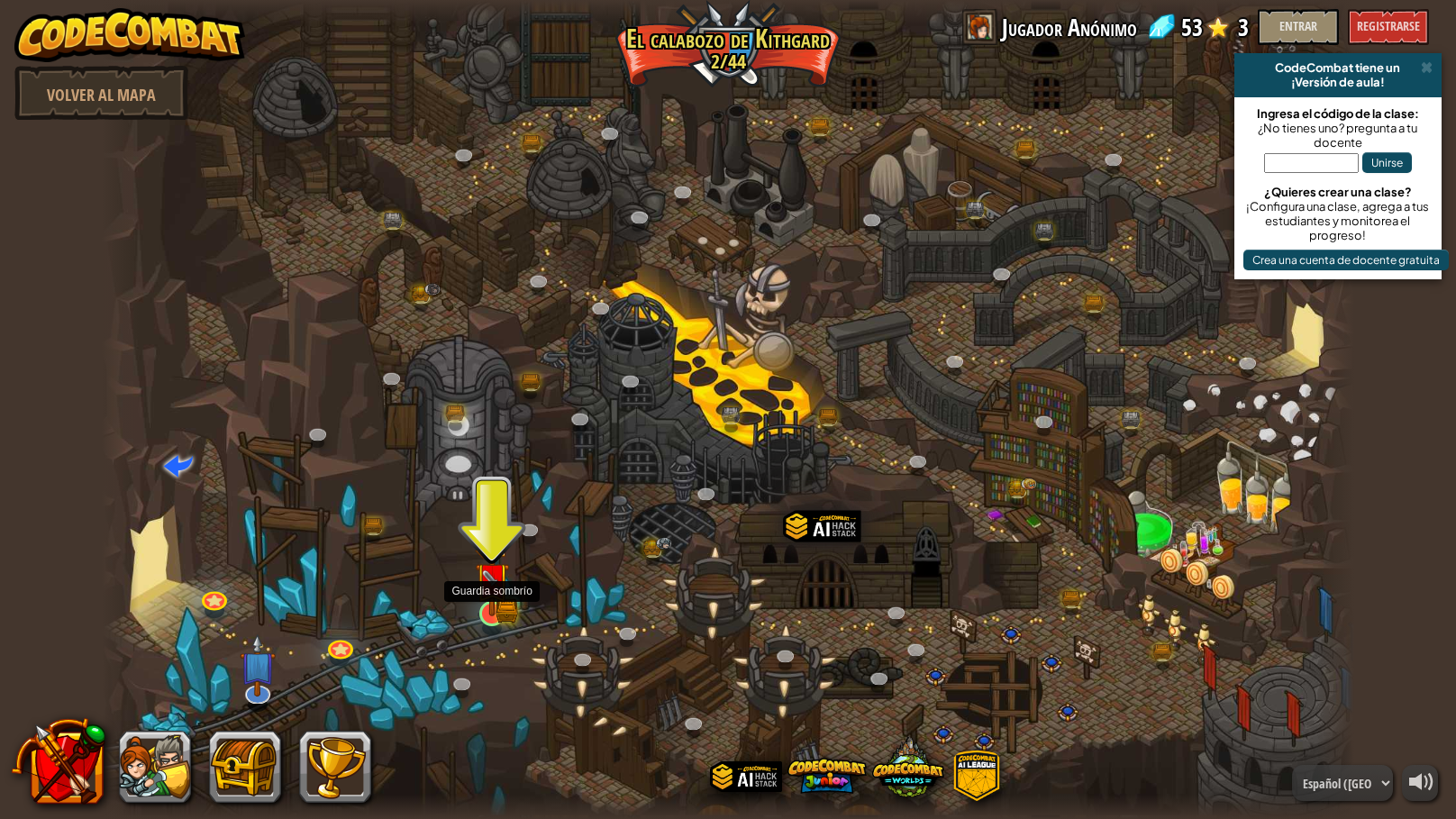
click at [489, 616] on img at bounding box center [492, 578] width 33 height 73
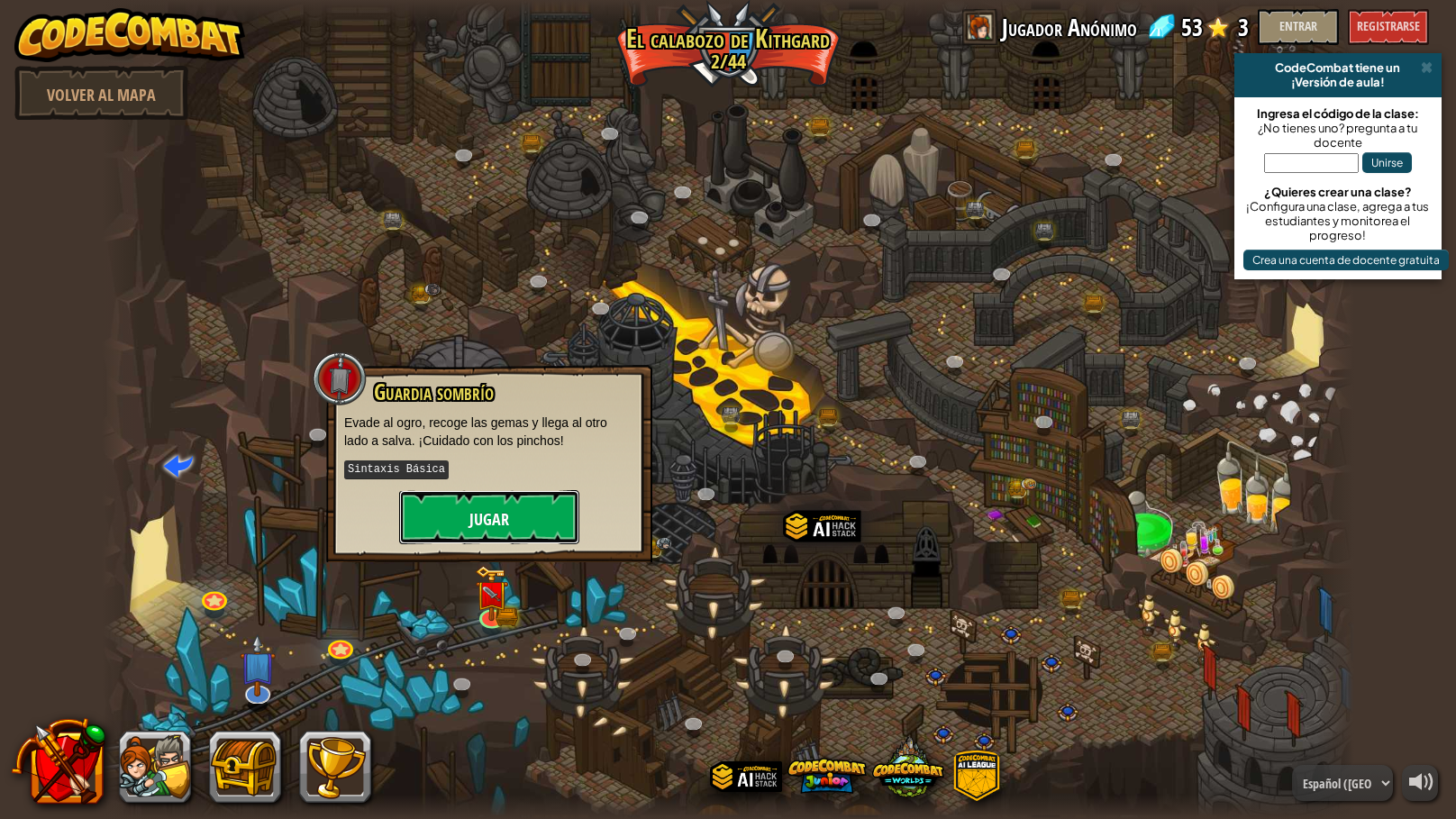
click at [514, 504] on button "Jugar" at bounding box center [489, 517] width 180 height 54
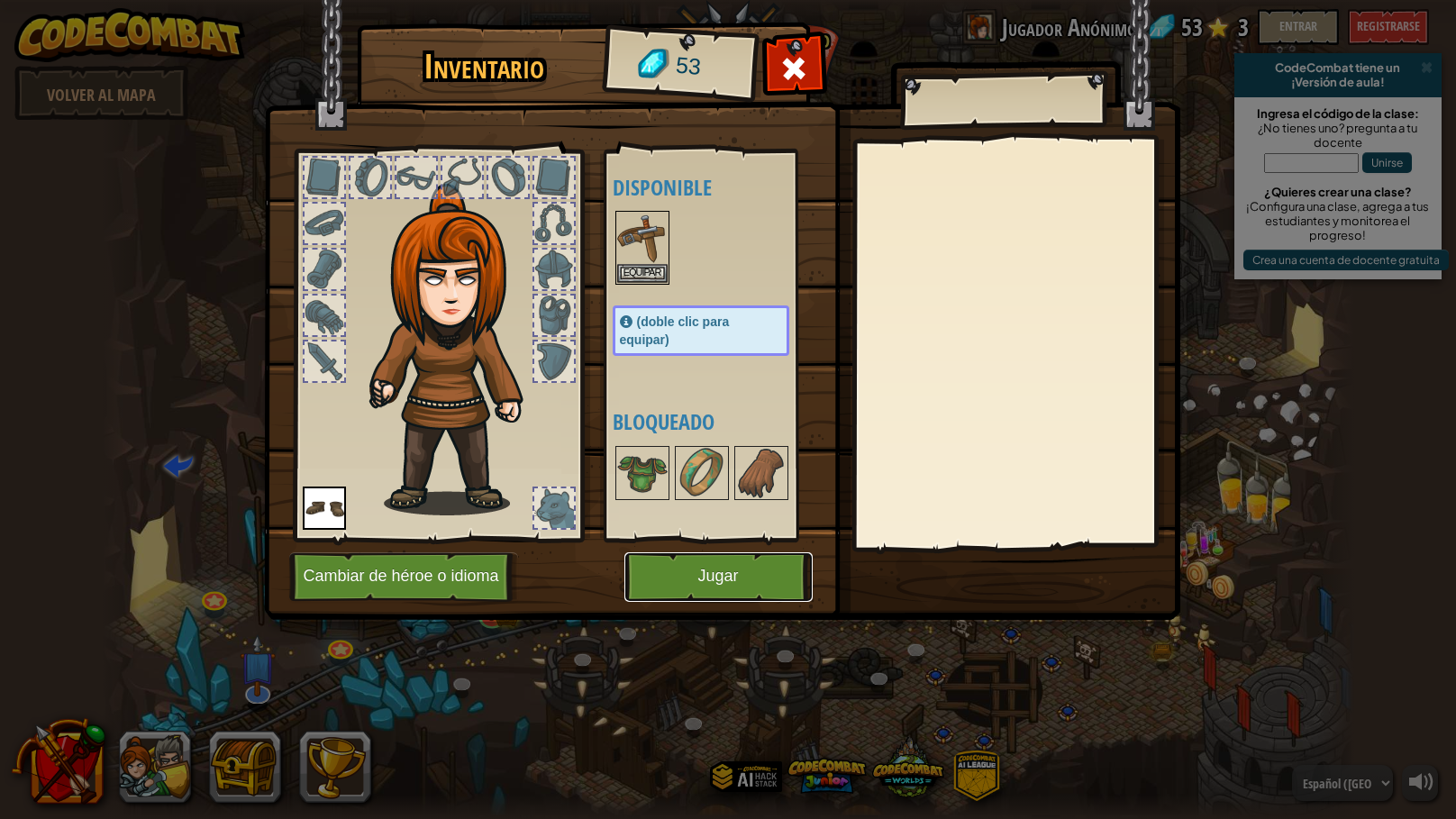
click at [689, 562] on button "Jugar" at bounding box center [718, 577] width 189 height 49
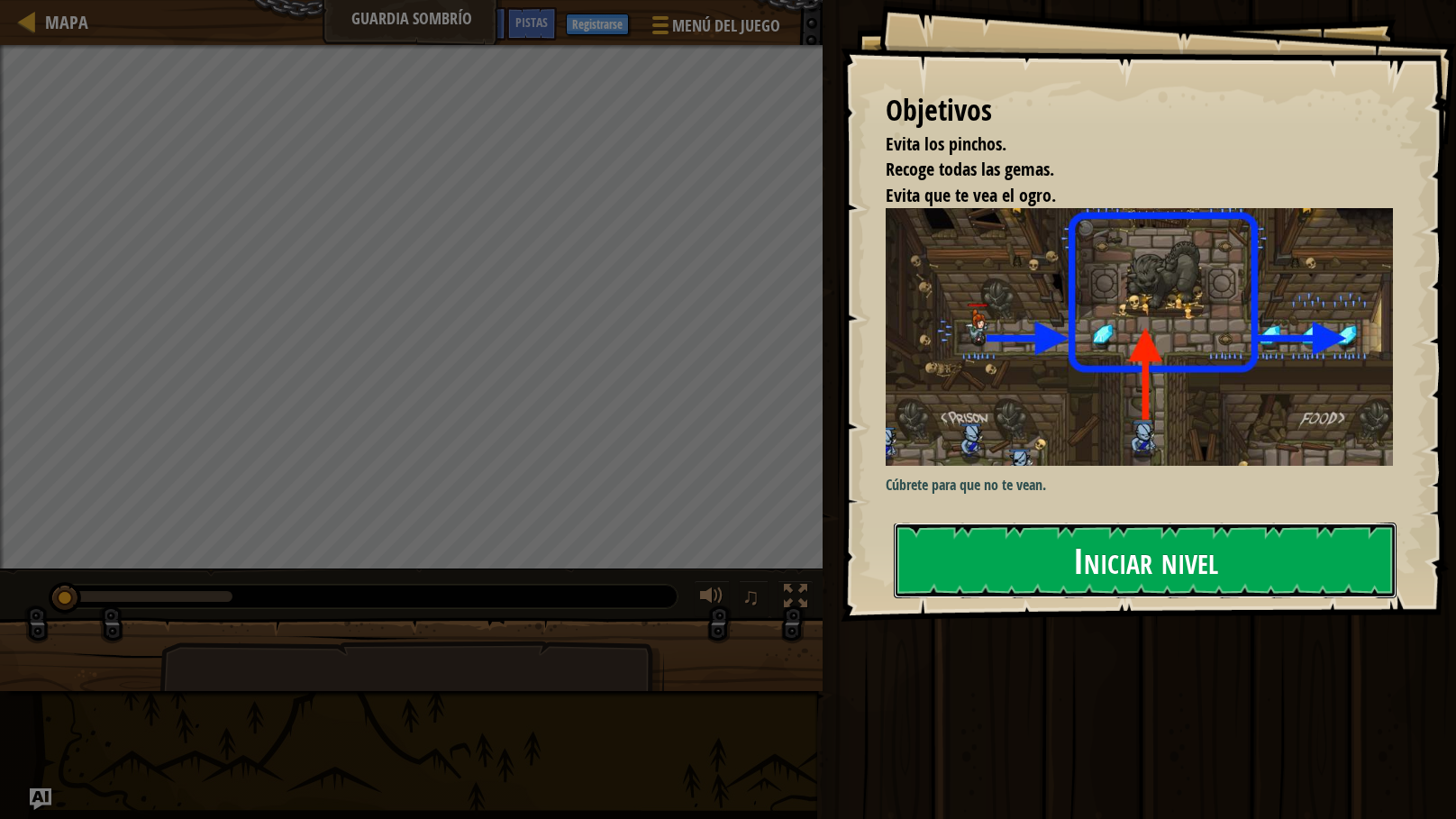
click at [956, 548] on button "Iniciar nivel" at bounding box center [1144, 561] width 502 height 76
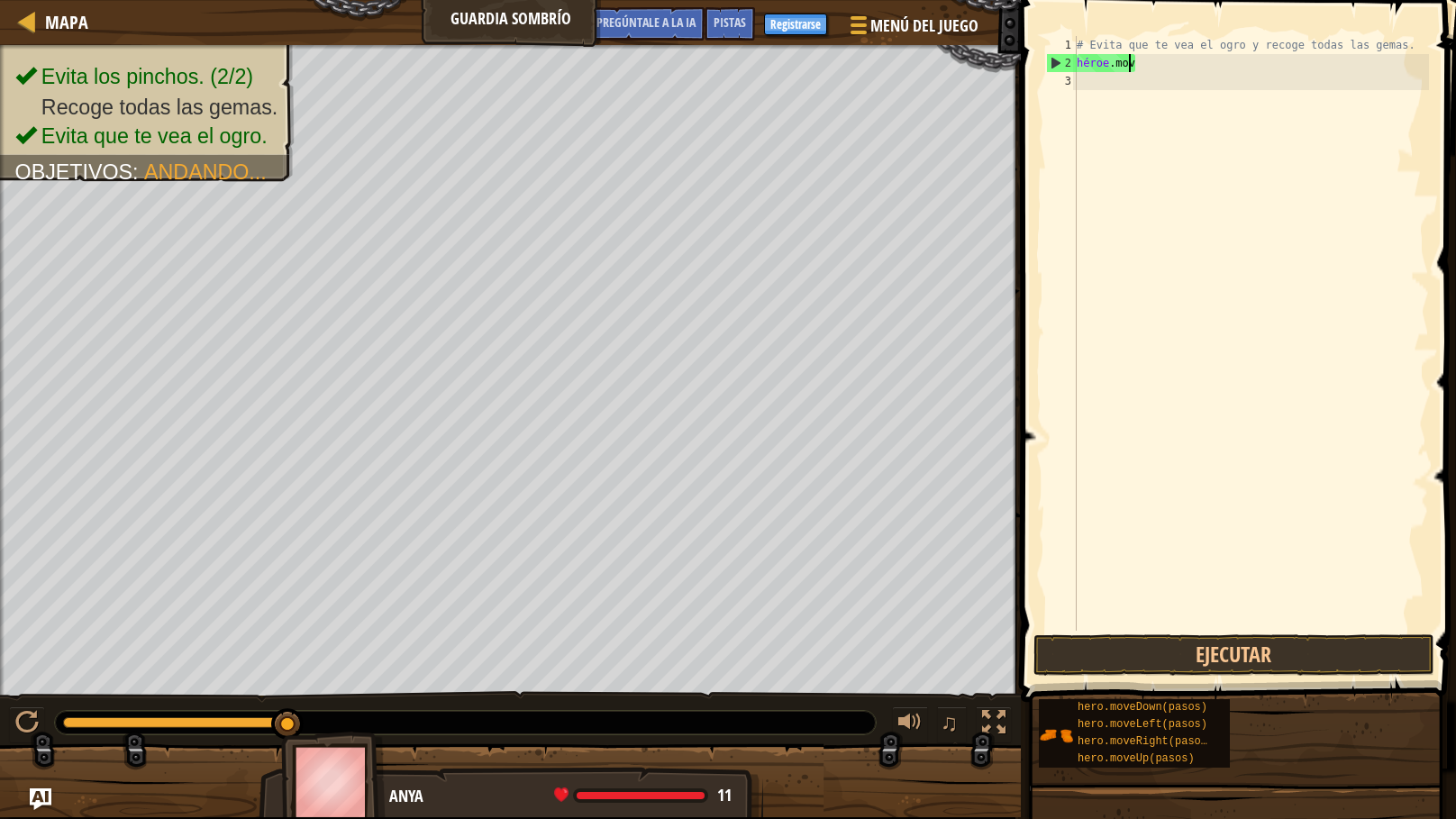
type textarea "hero"
type textarea "h"
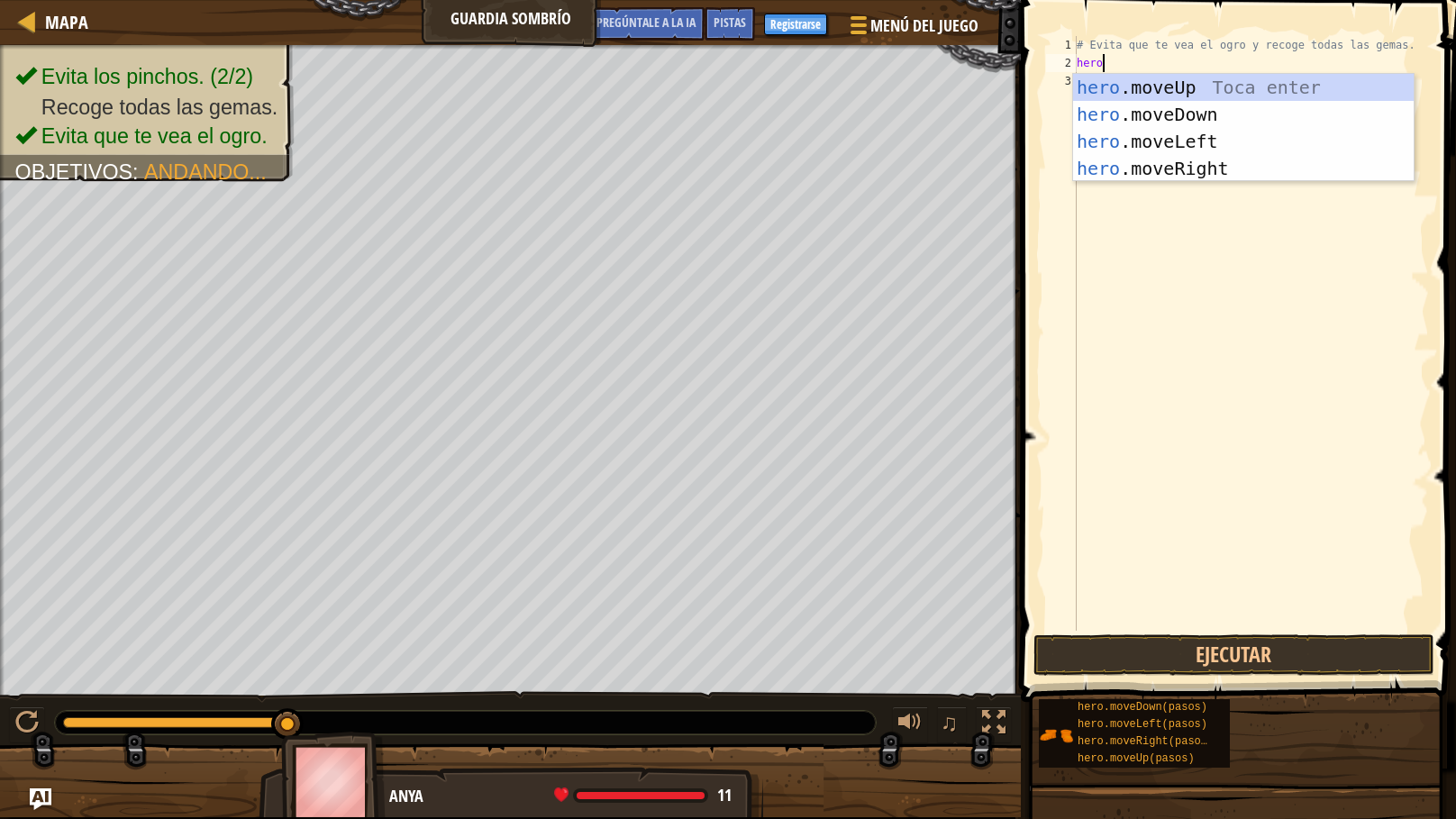
scroll to position [8, 0]
type textarea "heroe"
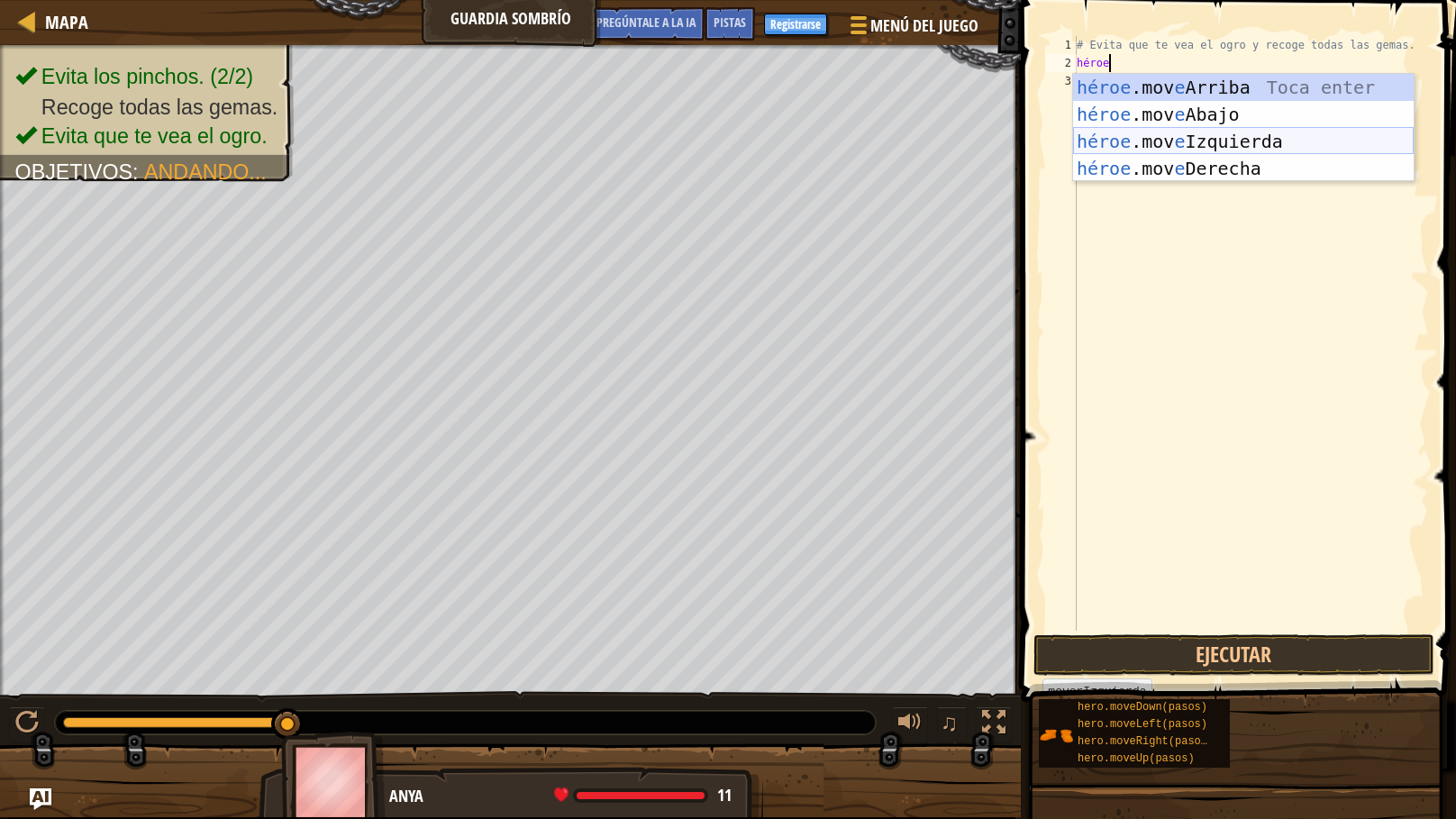
click at [1116, 136] on div "héroe .mov e Arriba Toca enter héroe .mov e Abajo Toca Enter héroe .mov e Izqui…" at bounding box center [1244, 155] width 341 height 163
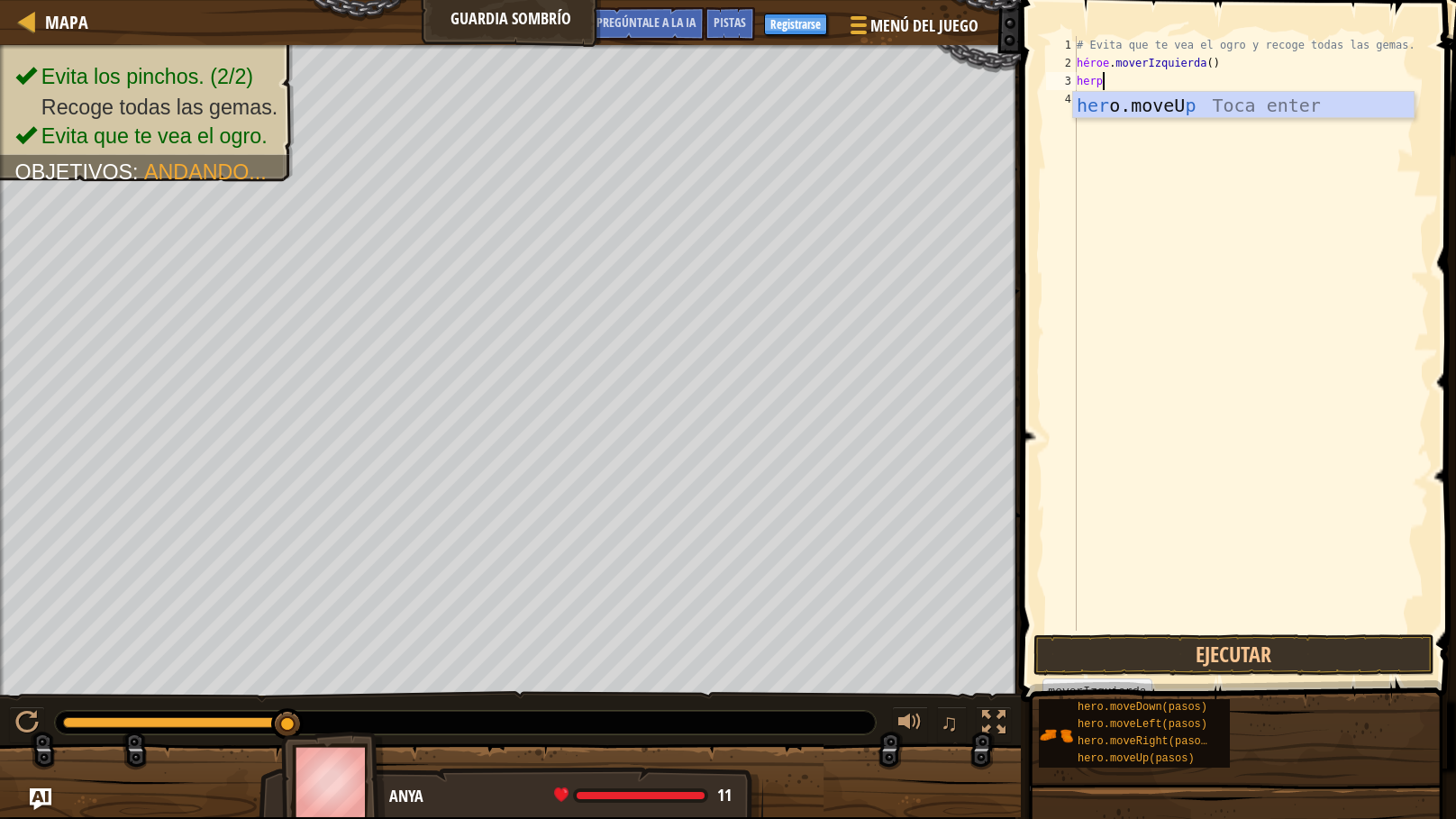
scroll to position [8, 0]
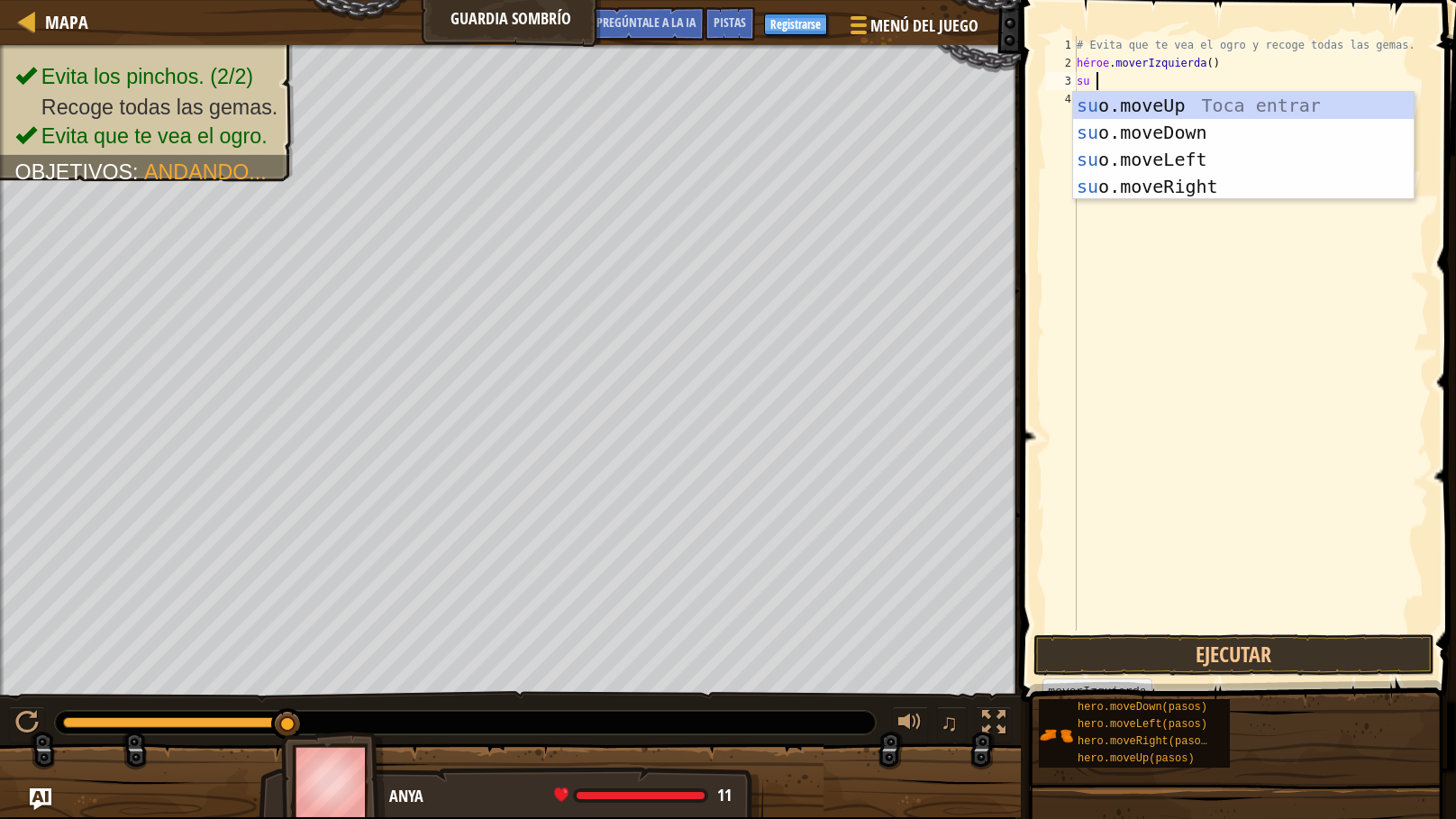
type textarea "h"
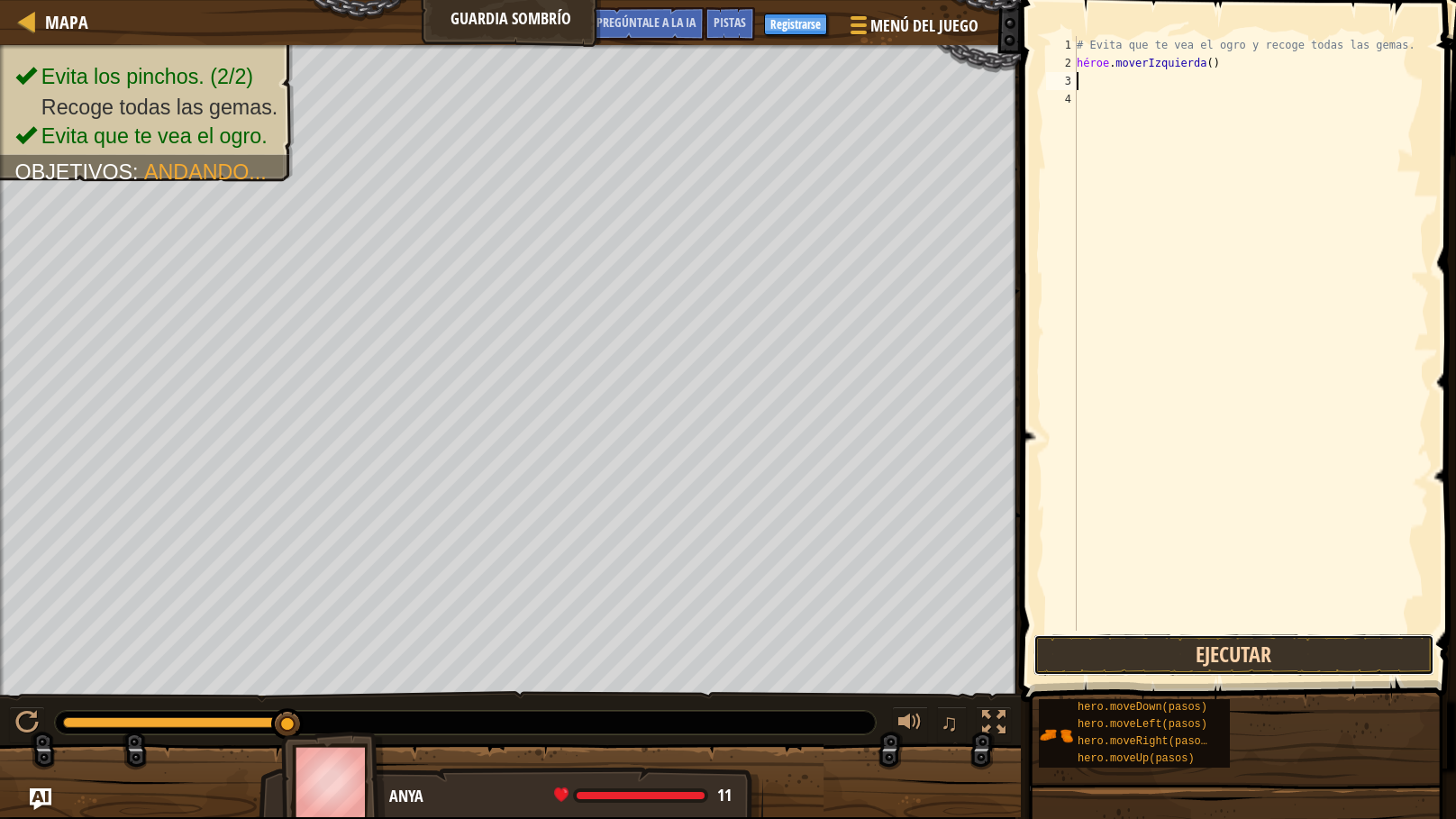
click at [1257, 664] on button "Ejecutar" at bounding box center [1234, 654] width 401 height 42
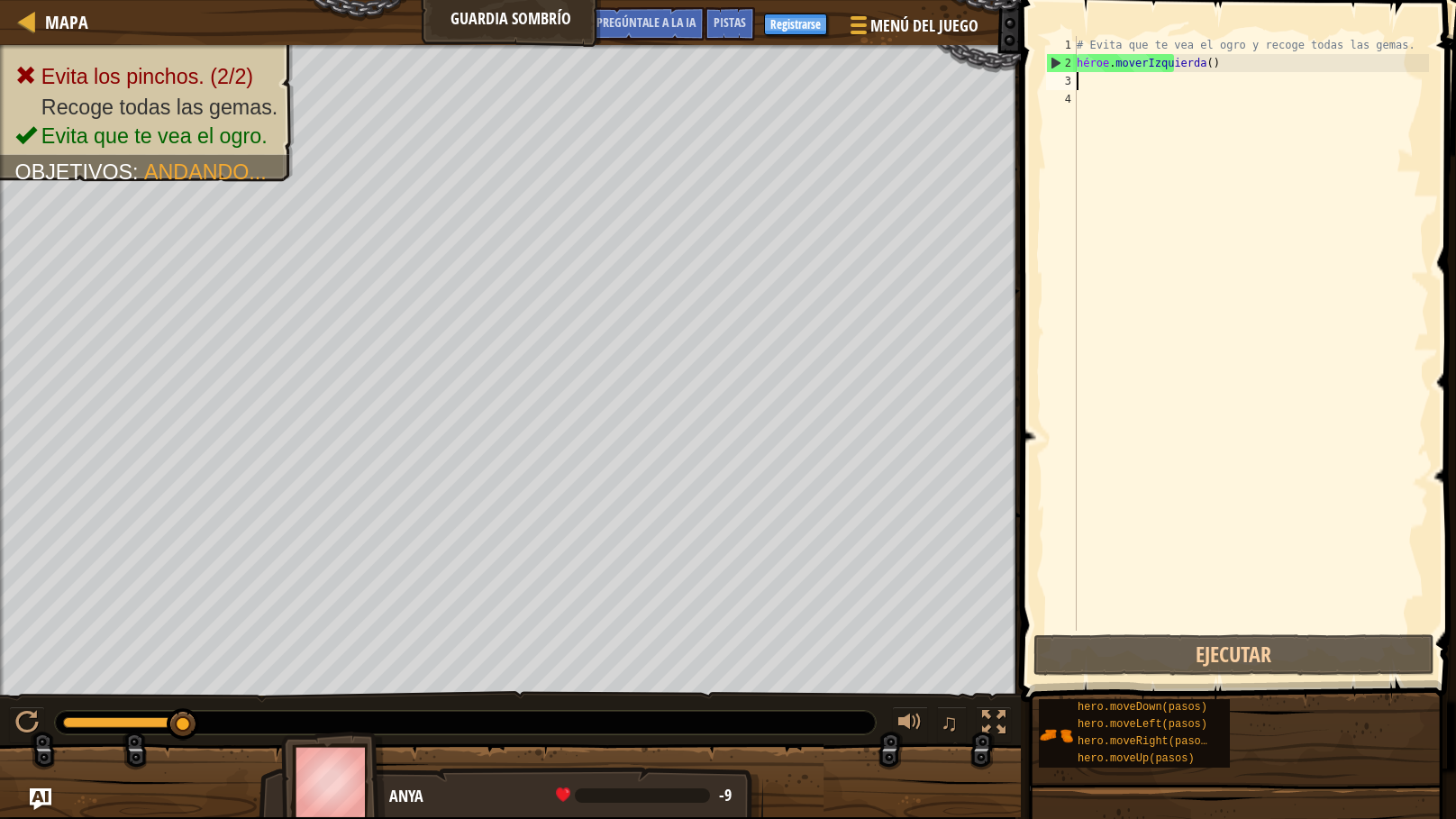
click at [1222, 64] on div "# Evita que te vea el ogro y recoge todas las gemas. héroe . [GEOGRAPHIC_DATA] …" at bounding box center [1252, 351] width 356 height 631
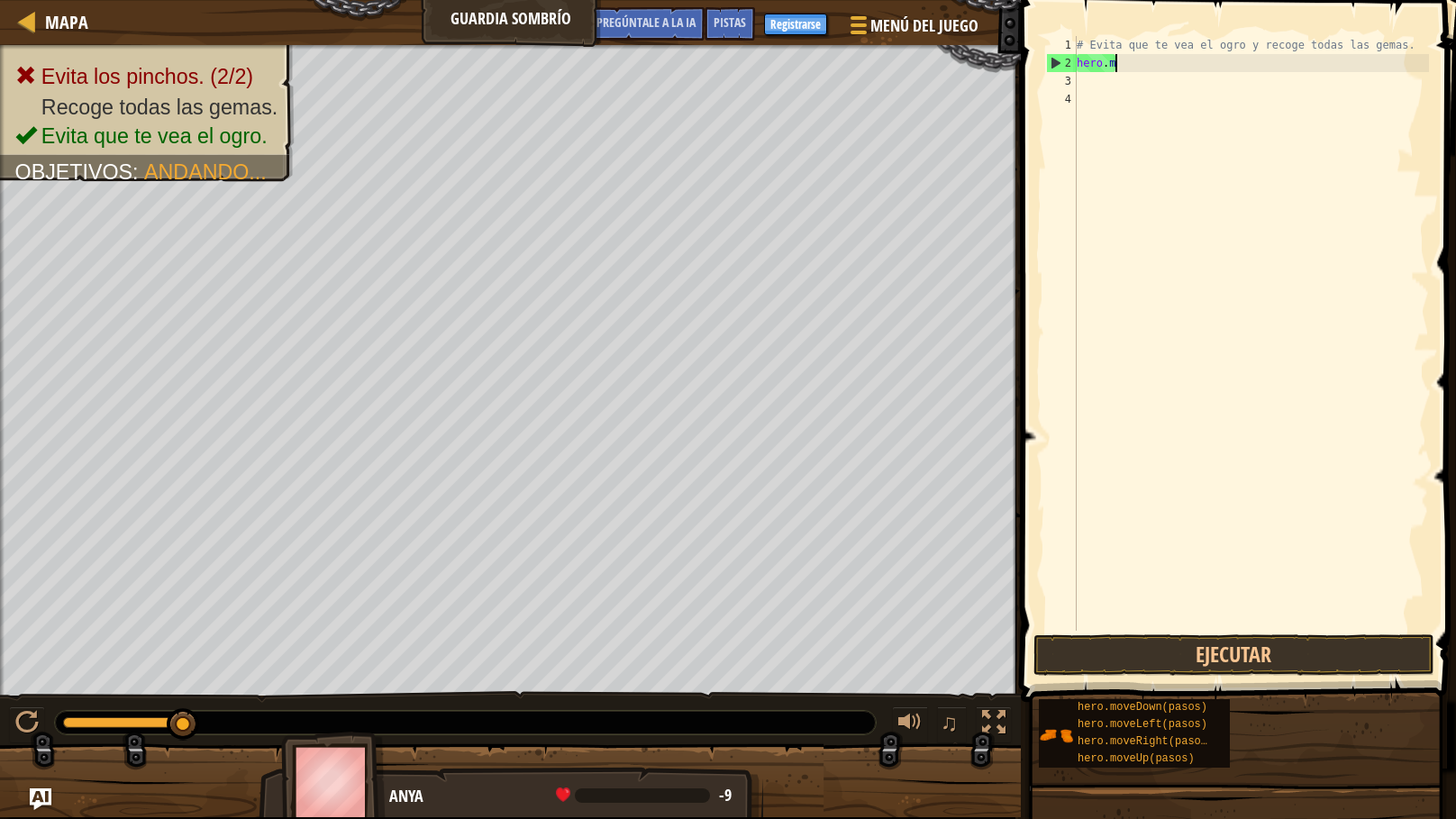
type textarea "h"
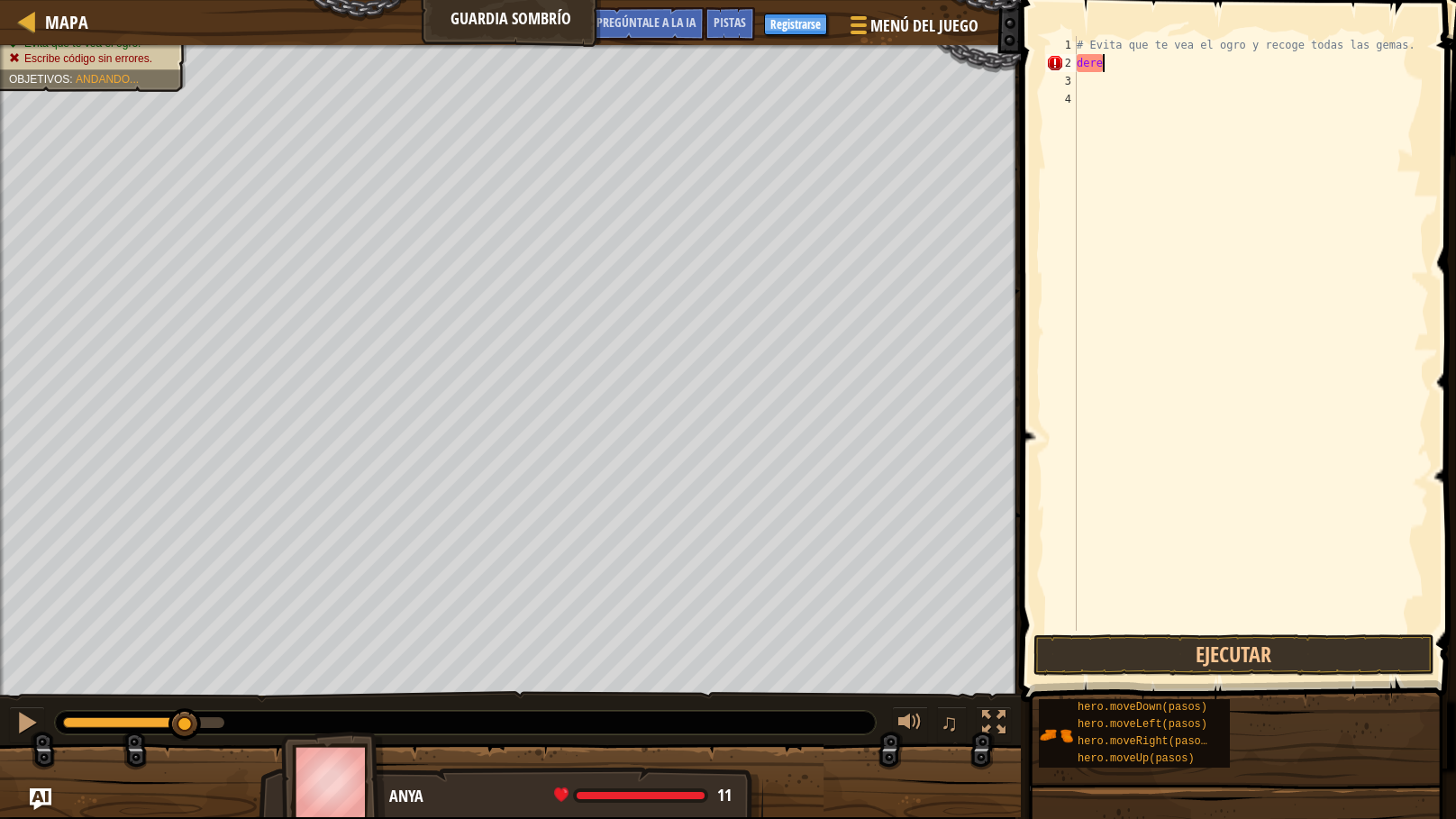
scroll to position [8, 1]
type textarea "d"
type textarea ")"
